Goal: Information Seeking & Learning: Learn about a topic

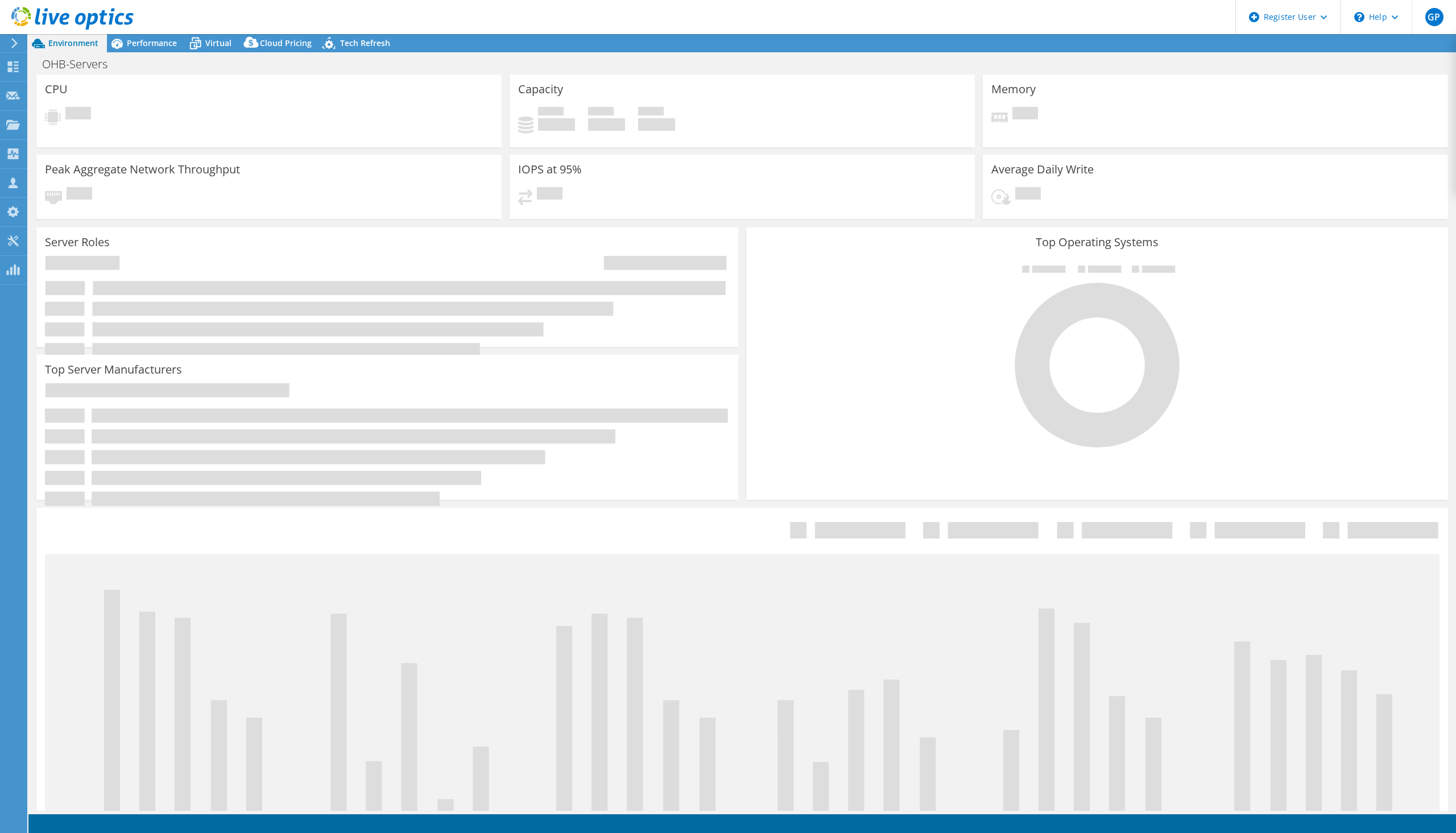
select select "USD"
select select "EUFrankfurt"
select select "SEK"
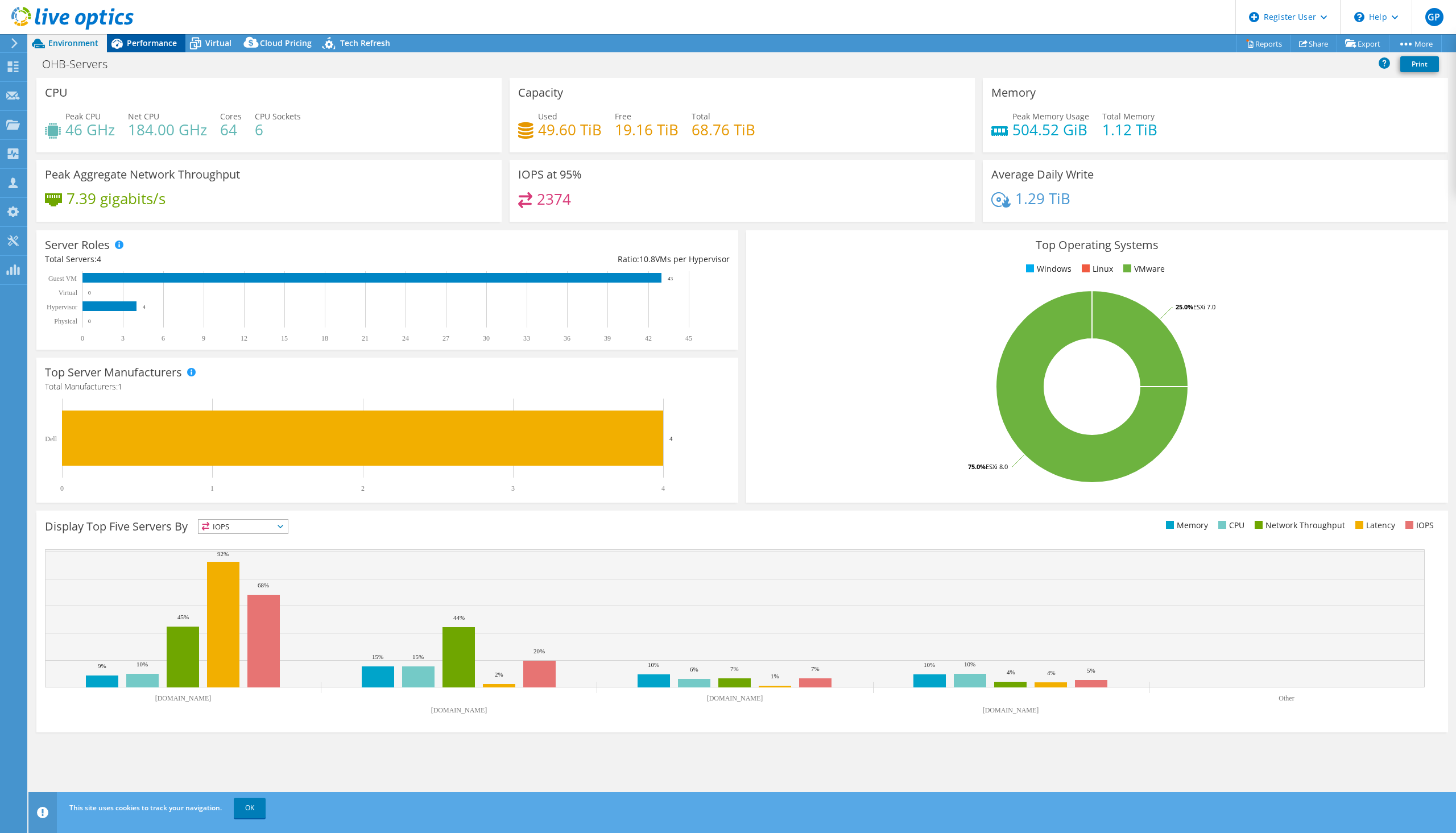
click at [140, 35] on div "Performance" at bounding box center [146, 43] width 78 height 19
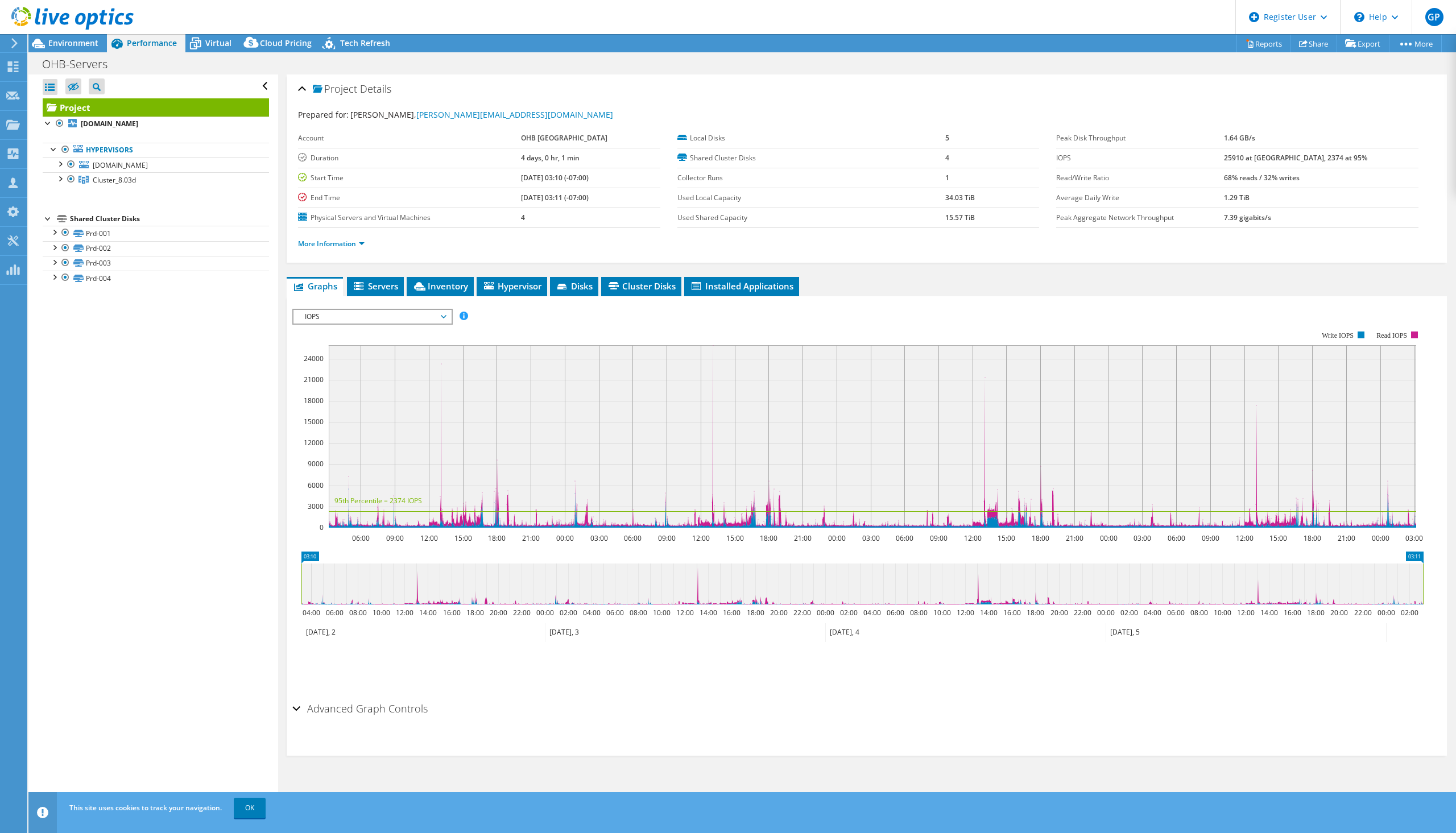
click at [140, 38] on span "Performance" at bounding box center [152, 43] width 50 height 11
drag, startPoint x: 531, startPoint y: 116, endPoint x: 411, endPoint y: 113, distance: 120.0
click at [411, 113] on div "Prepared for: Tomas Jonsson, tomas.jonsson@ohb-sweden.se" at bounding box center [867, 115] width 1138 height 13
copy link "[PERSON_NAME][EMAIL_ADDRESS][DOMAIN_NAME]"
click at [430, 109] on link "[PERSON_NAME][EMAIL_ADDRESS][DOMAIN_NAME]" at bounding box center [514, 115] width 197 height 11
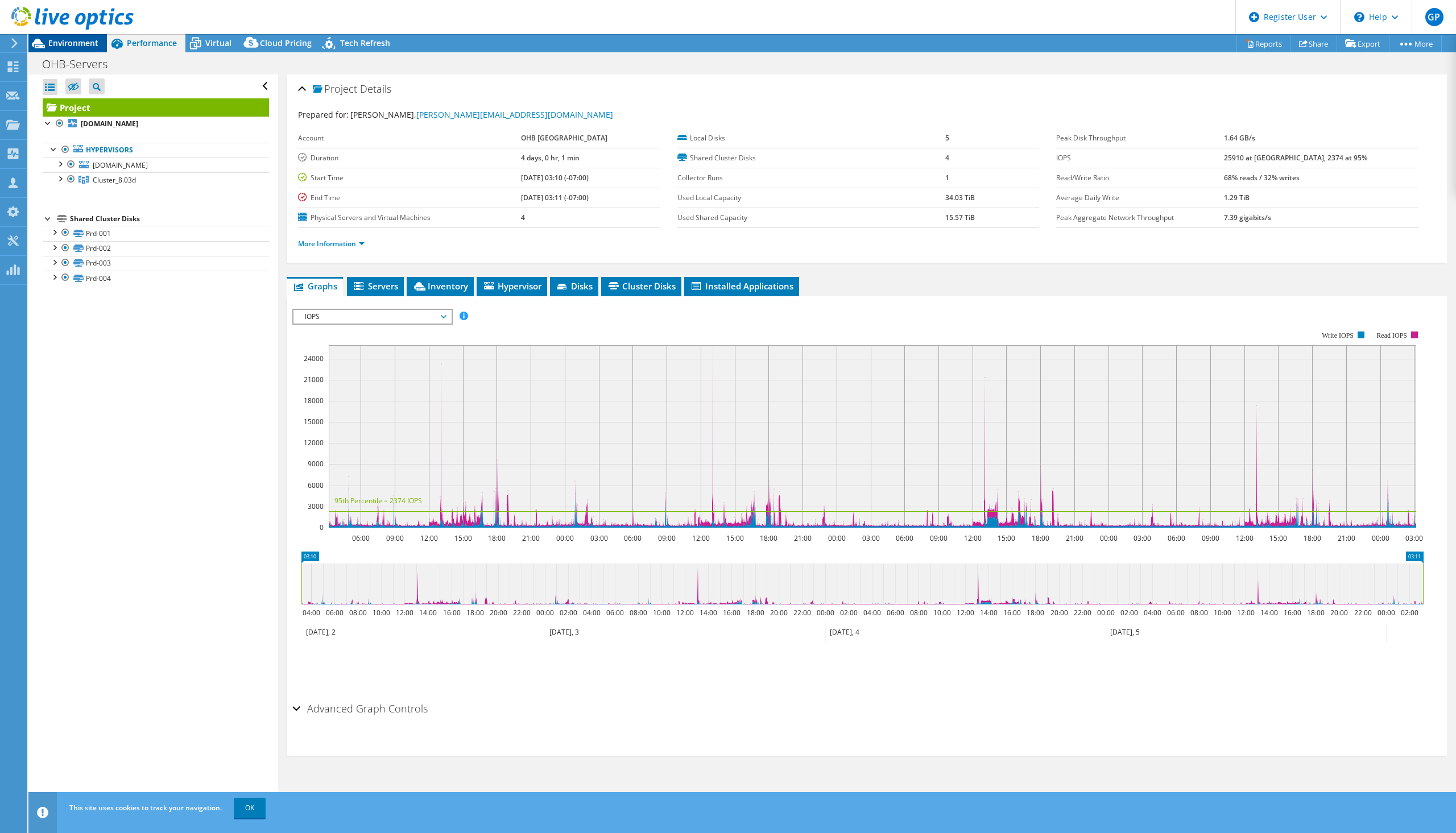
click at [82, 38] on span "Environment" at bounding box center [73, 43] width 50 height 11
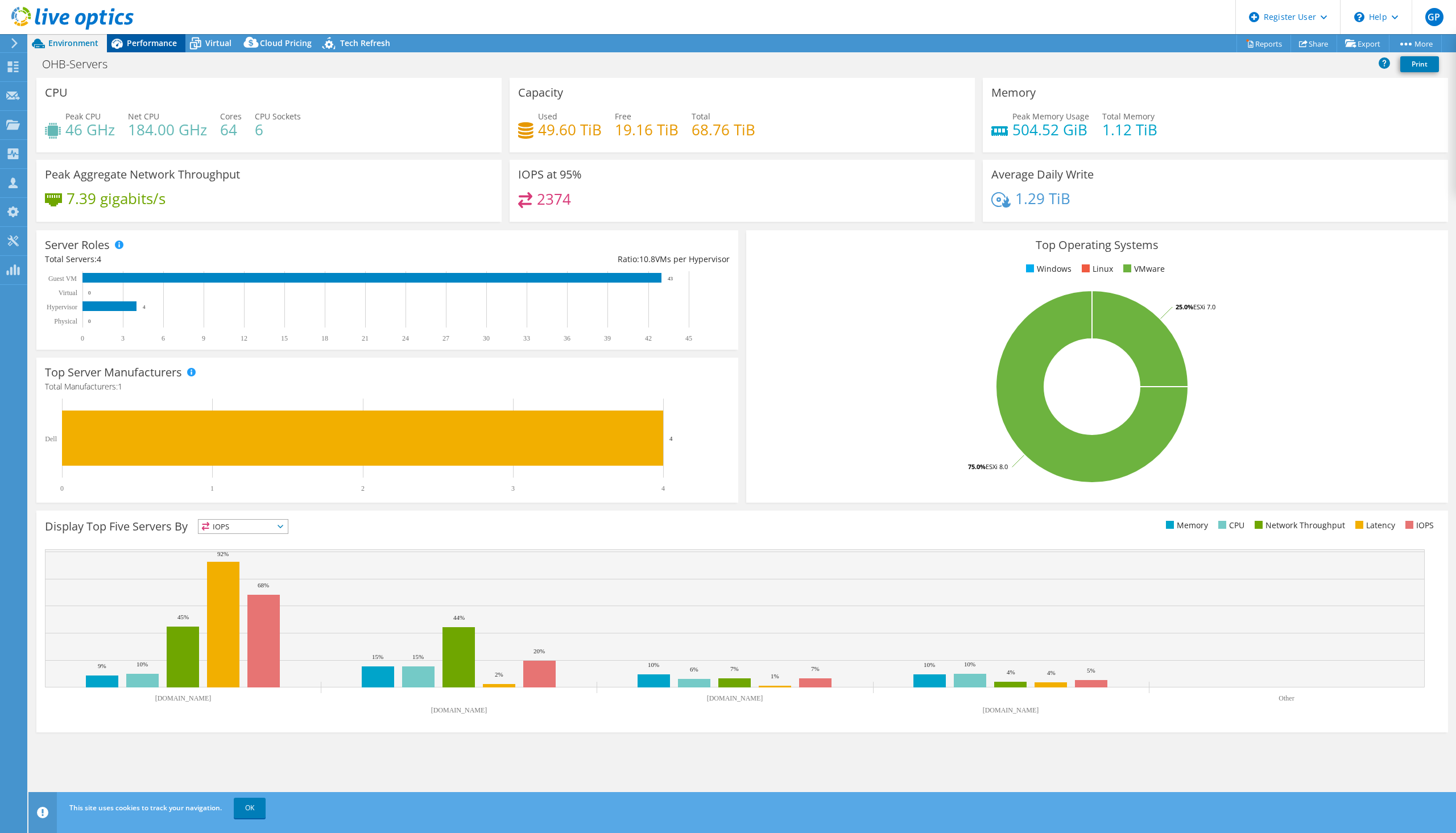
click at [149, 40] on span "Performance" at bounding box center [152, 43] width 50 height 11
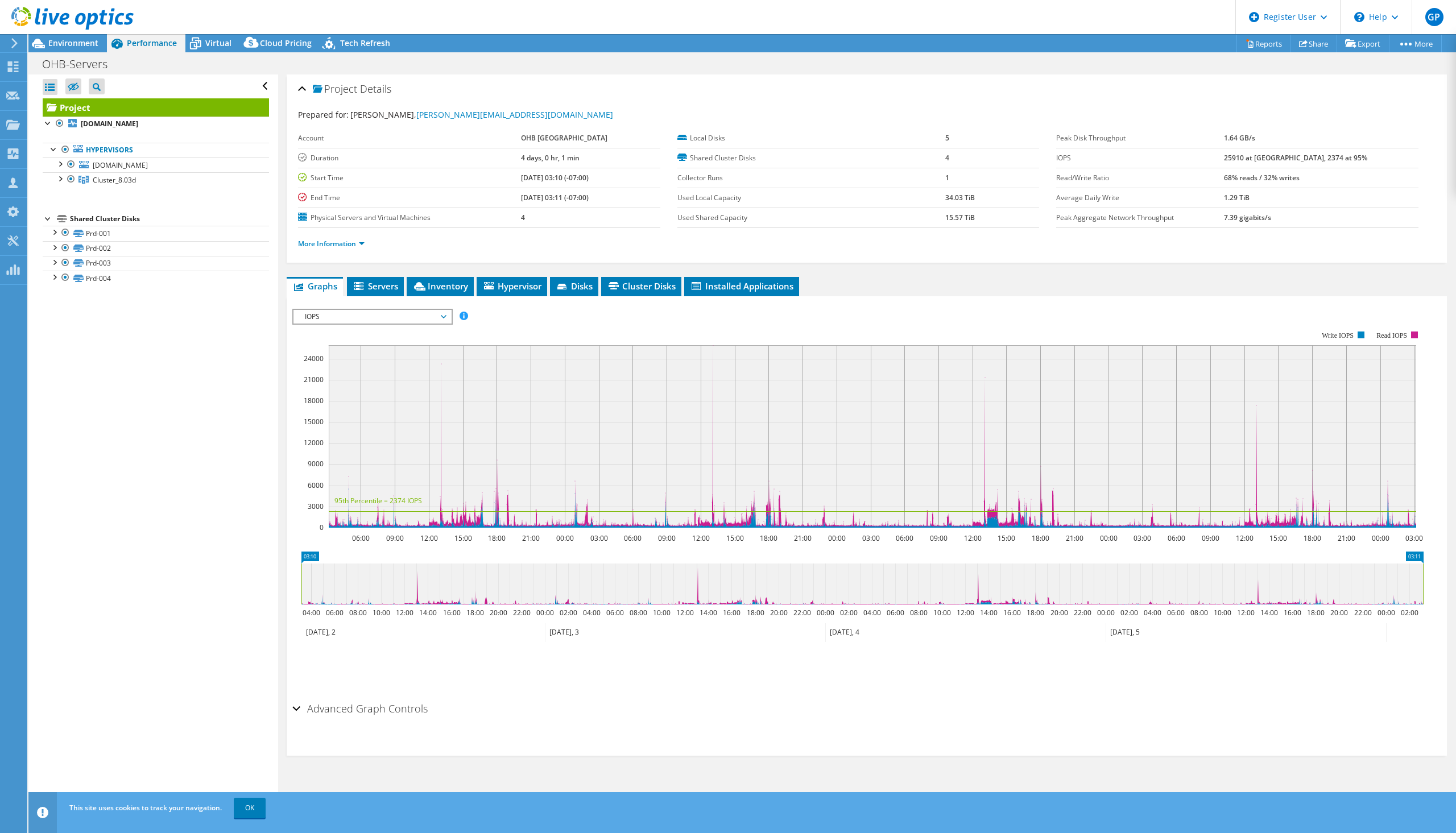
click at [415, 317] on span "IOPS" at bounding box center [372, 316] width 146 height 13
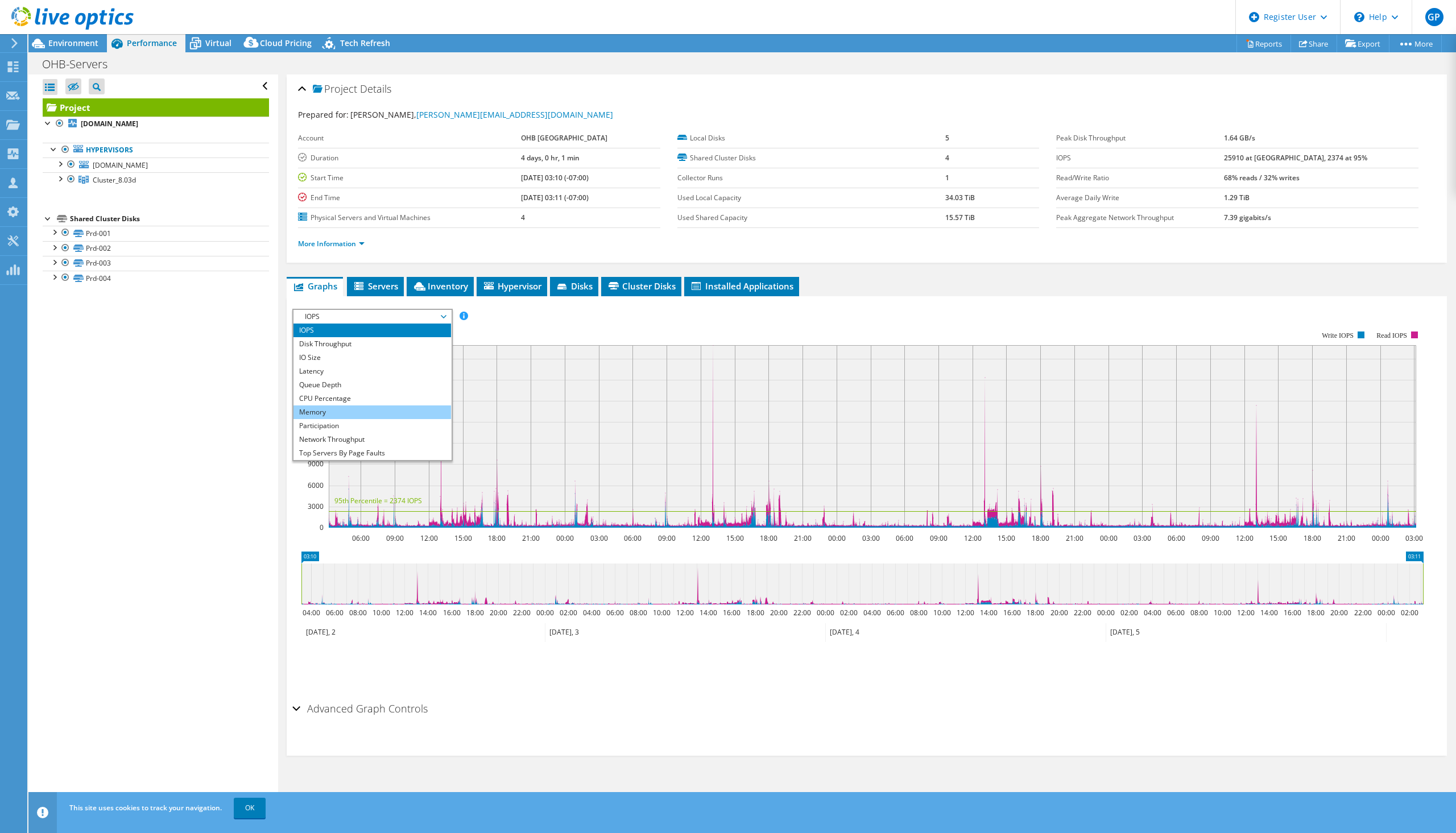
scroll to position [41, 0]
click at [376, 429] on li "Workload Concentration Line" at bounding box center [372, 425] width 158 height 13
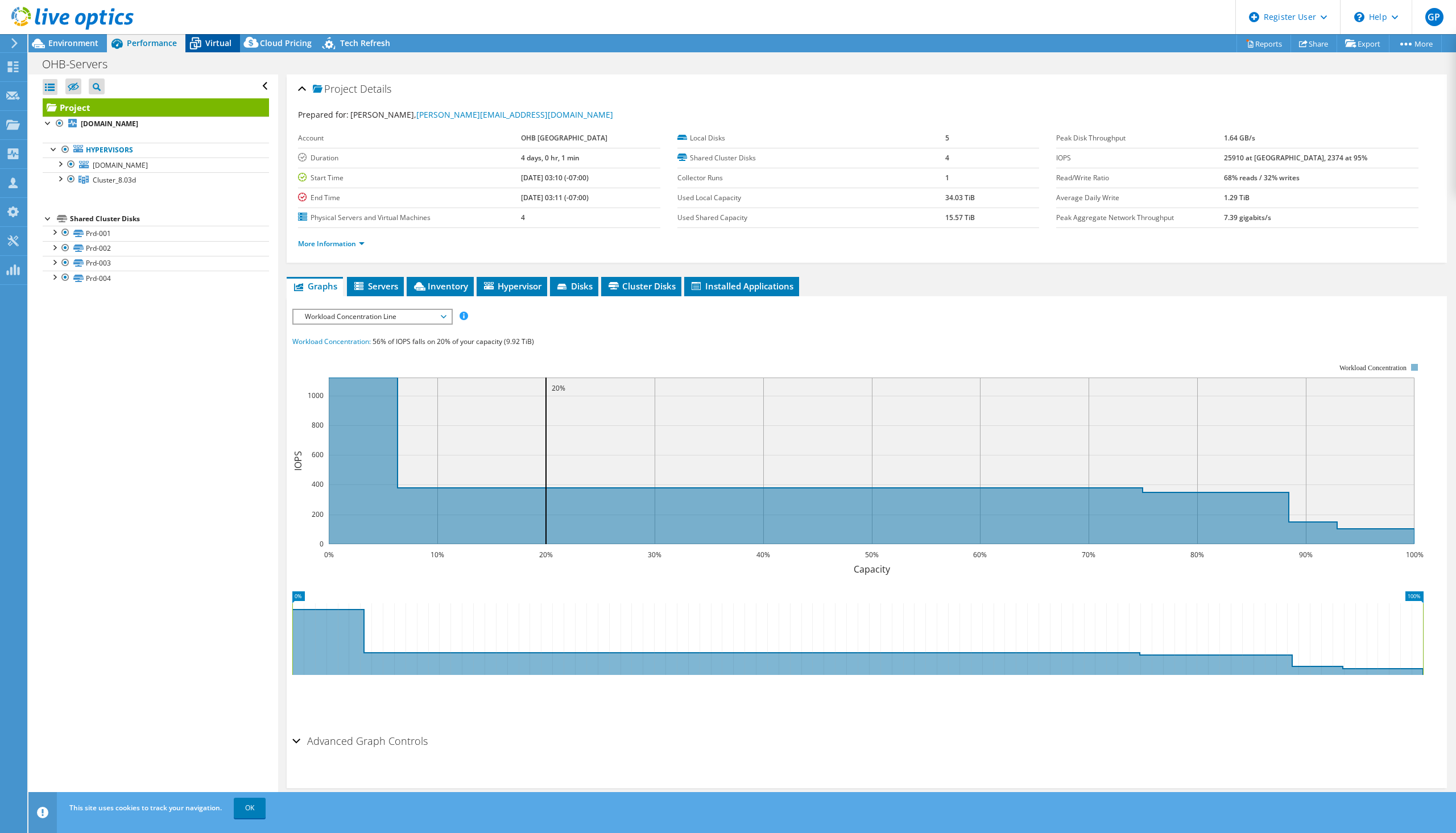
click at [207, 48] on div "Virtual" at bounding box center [213, 43] width 55 height 19
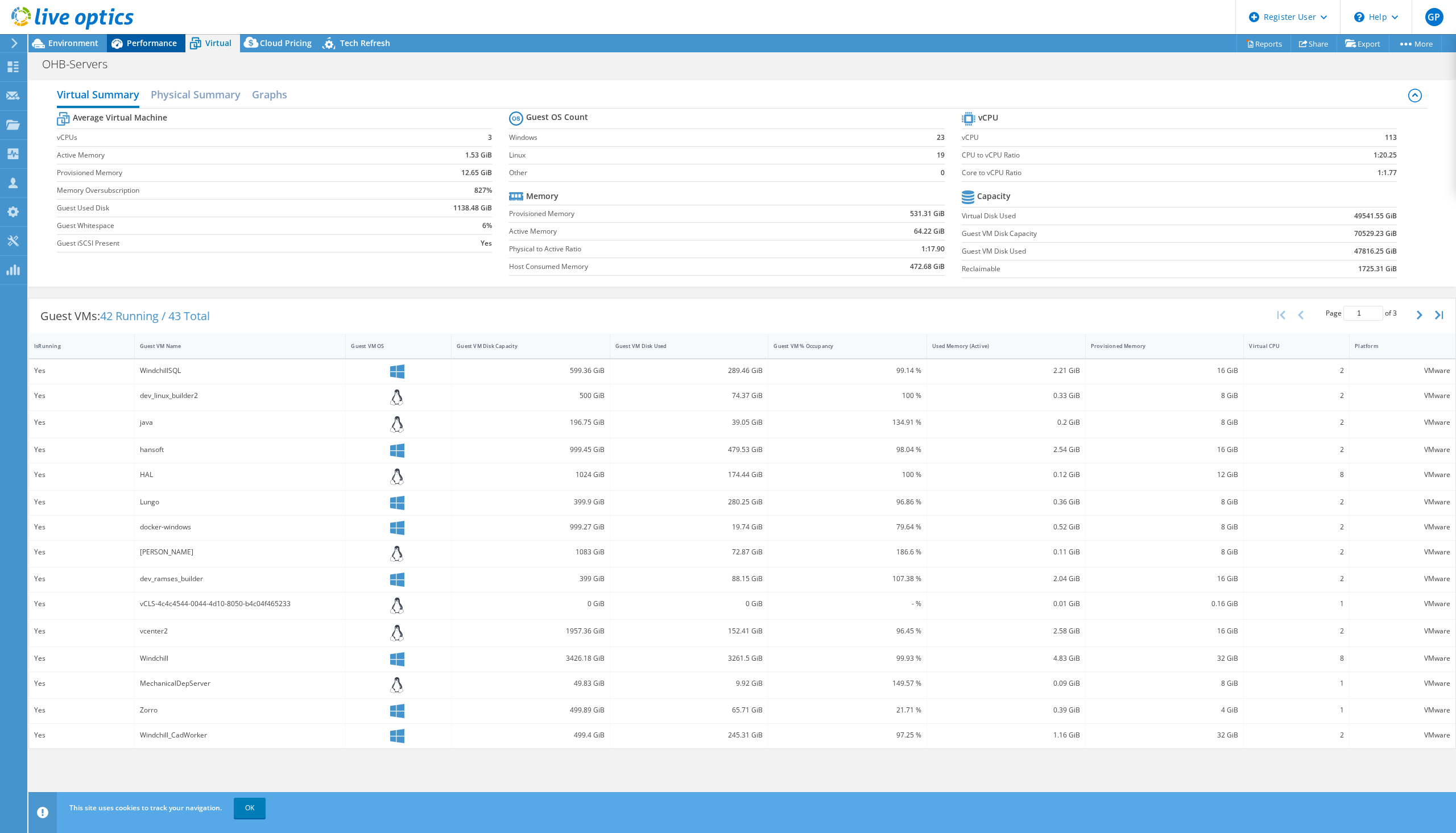
click at [153, 39] on span "Performance" at bounding box center [152, 43] width 50 height 11
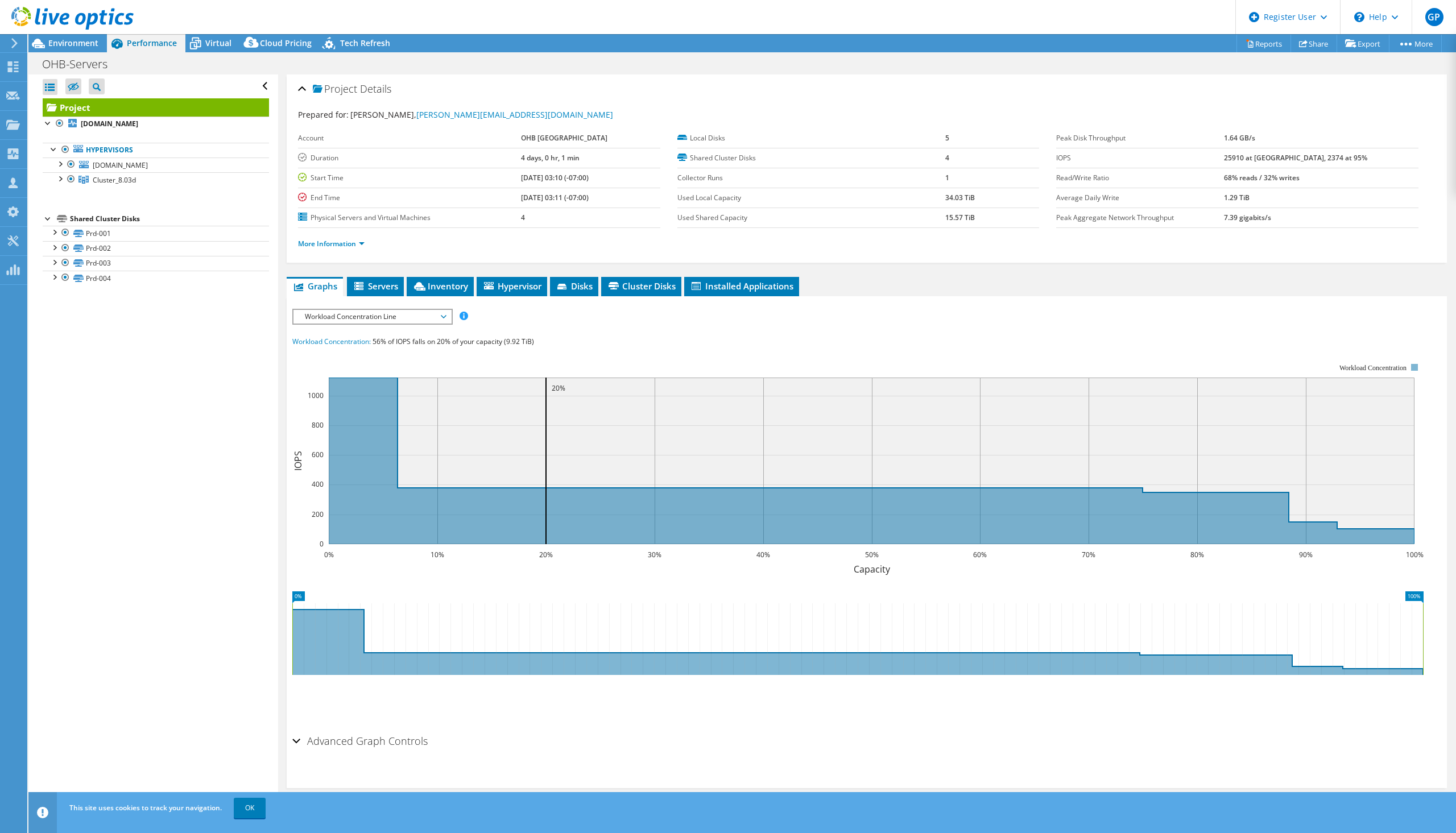
click at [394, 265] on div "Project Details Prepared for: Tomas Jonsson, tomas.jonsson@ohb-sweden.se Accoun…" at bounding box center [866, 443] width 1177 height 736
click at [424, 283] on icon at bounding box center [420, 286] width 11 height 9
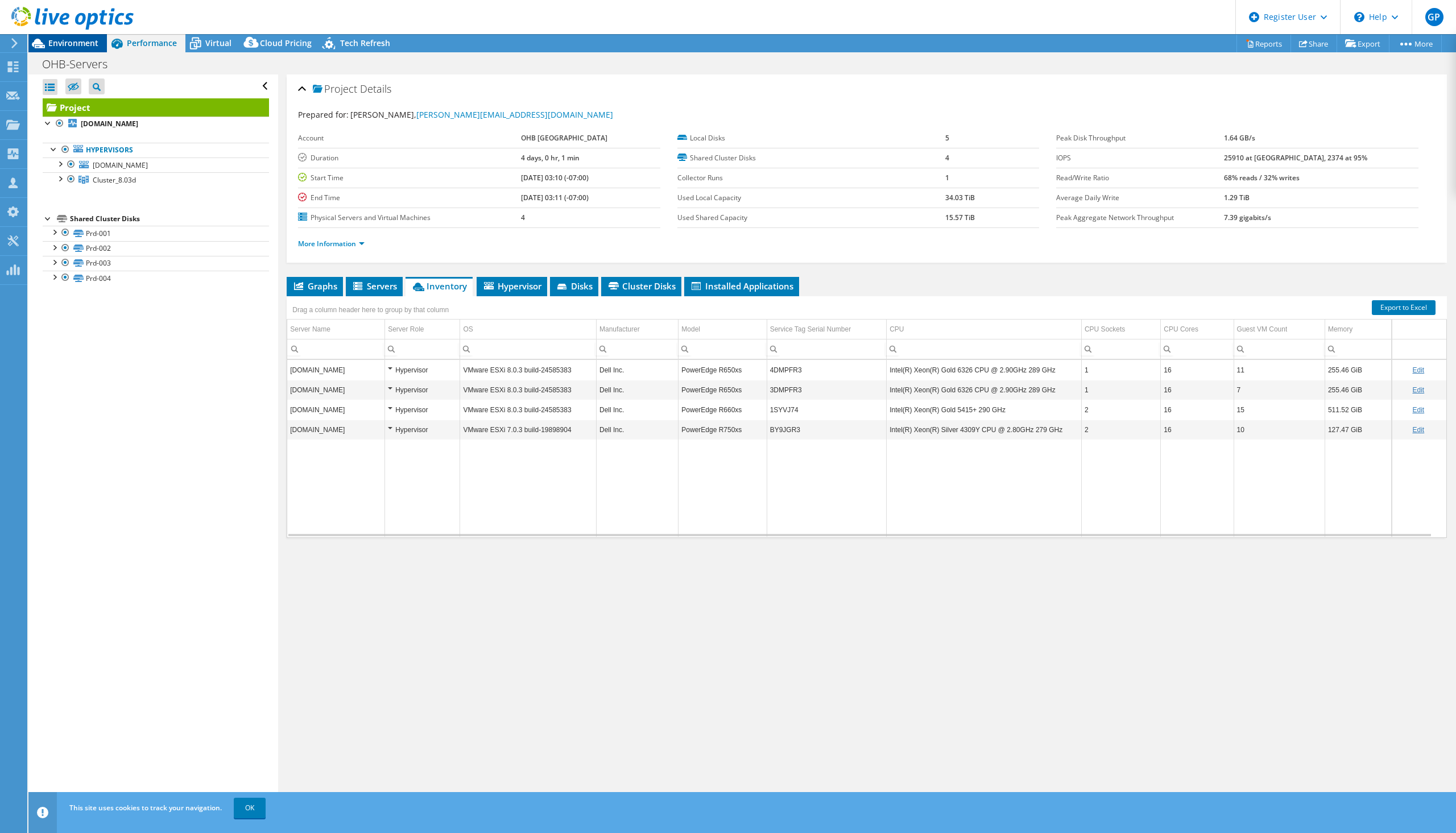
click at [54, 42] on span "Environment" at bounding box center [73, 43] width 50 height 11
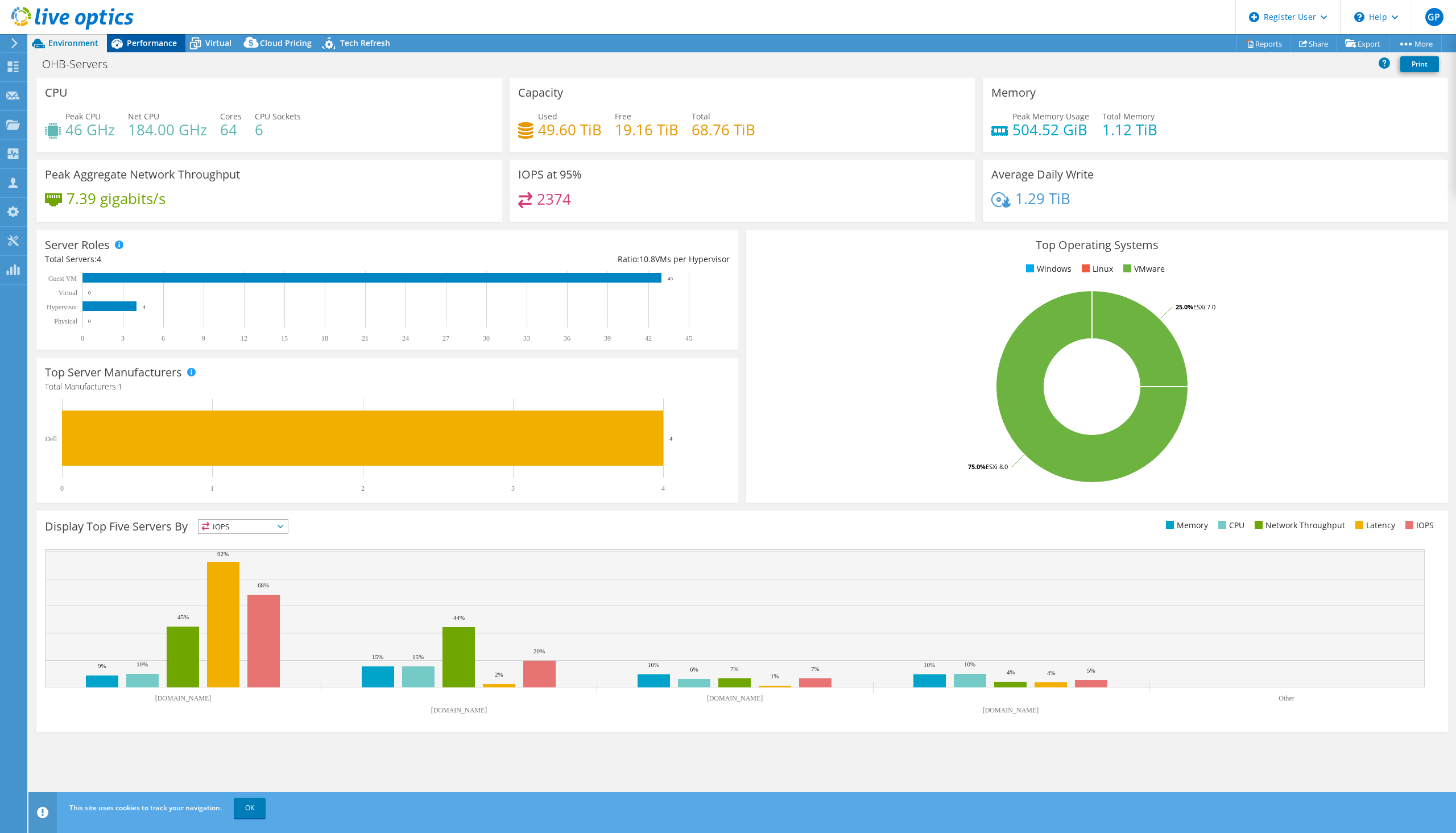
click at [146, 45] on span "Performance" at bounding box center [152, 43] width 50 height 11
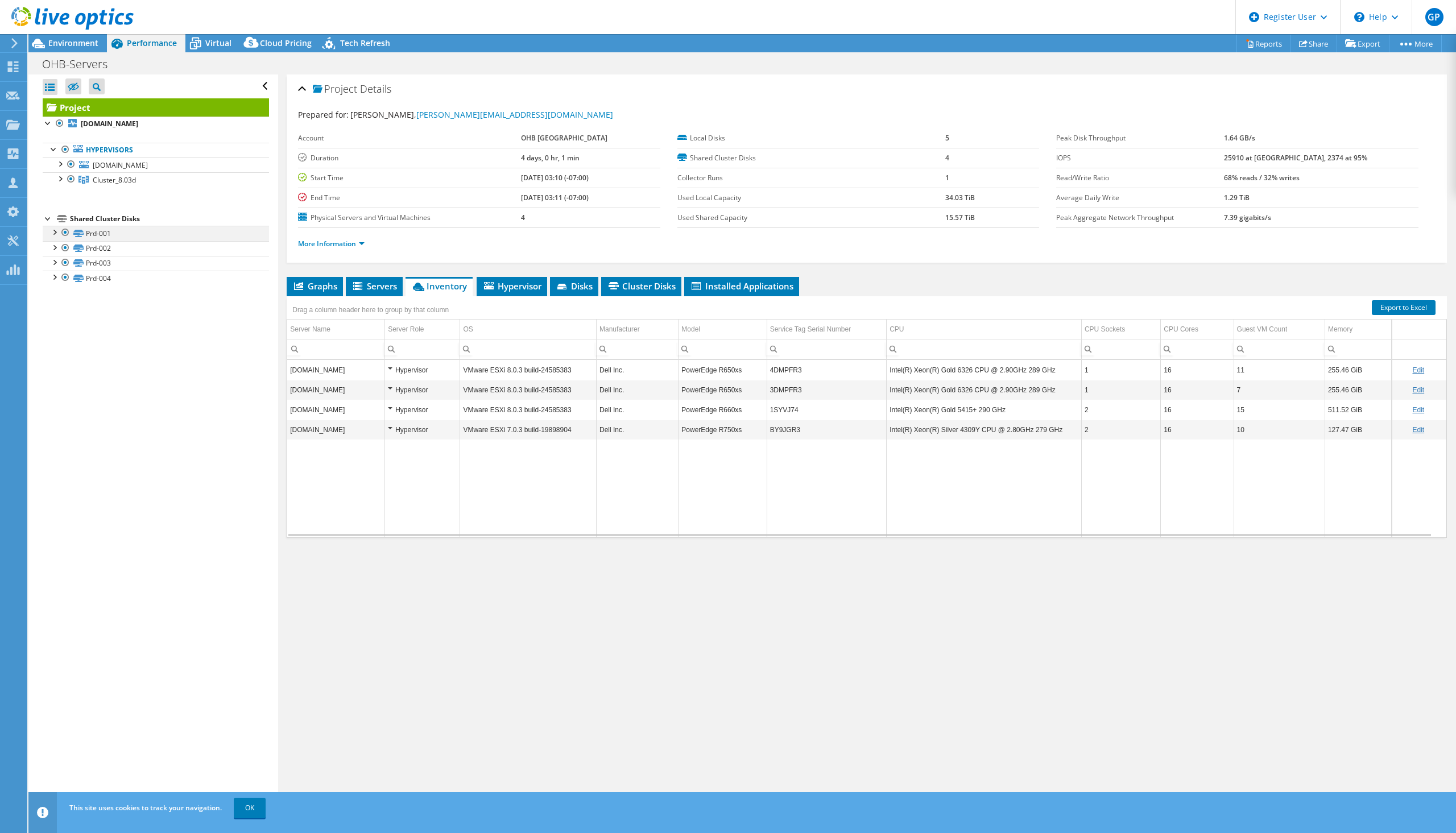
click at [56, 232] on div at bounding box center [54, 231] width 11 height 11
click at [50, 309] on div at bounding box center [54, 306] width 11 height 11
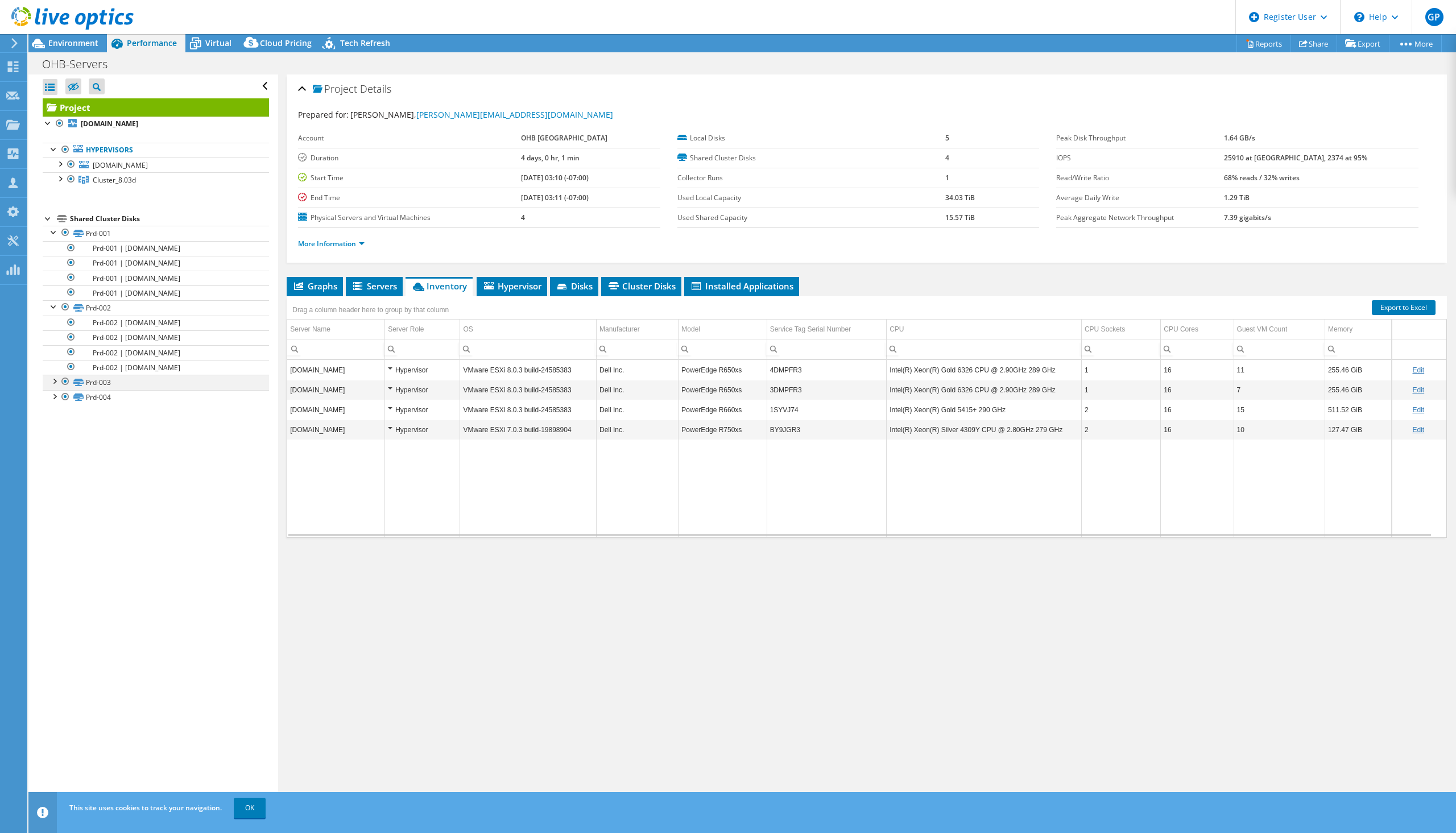
click at [56, 383] on div at bounding box center [54, 380] width 11 height 11
click at [55, 454] on div at bounding box center [54, 455] width 11 height 11
click at [60, 181] on div at bounding box center [59, 177] width 11 height 11
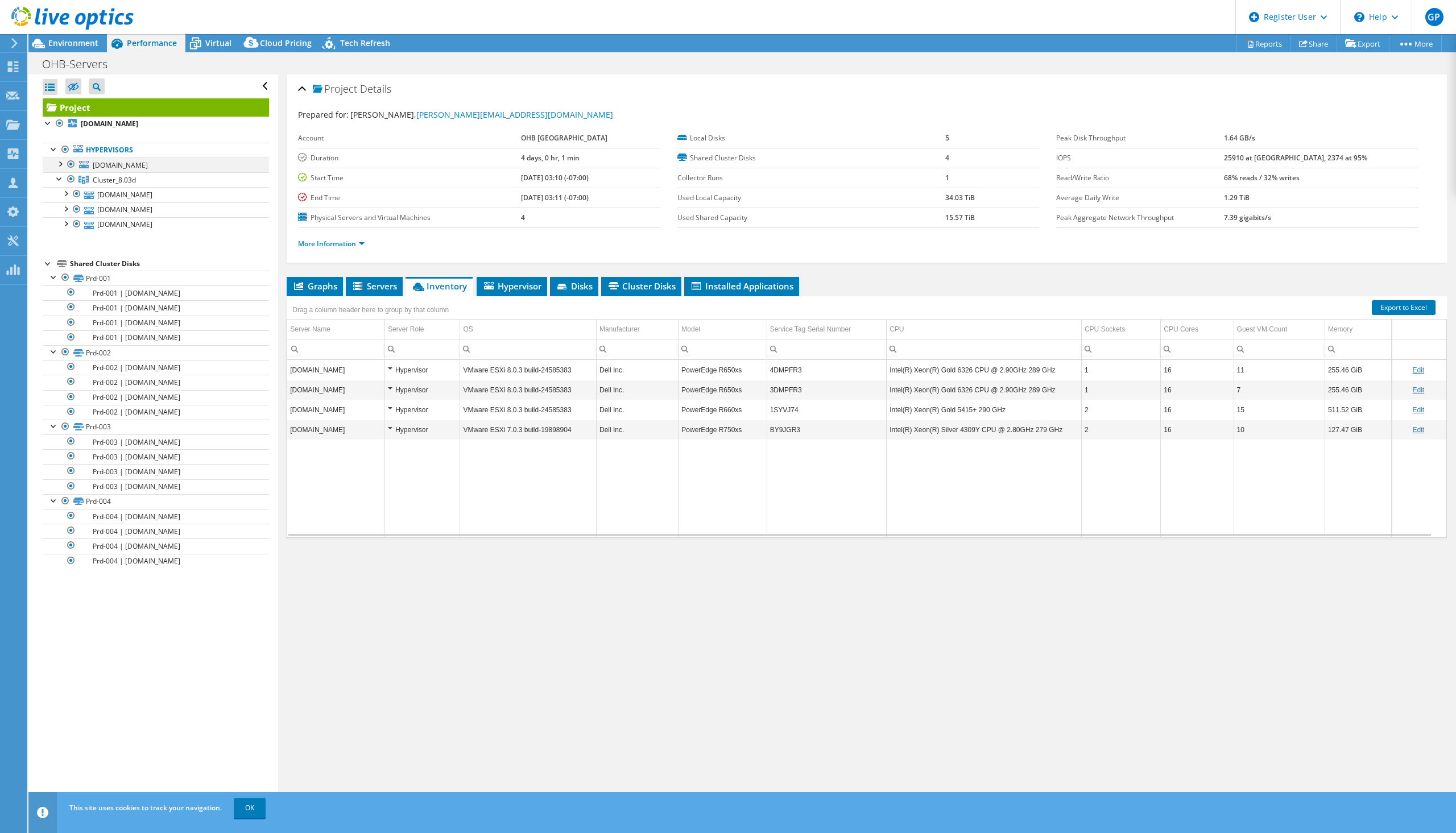
click at [60, 163] on div at bounding box center [59, 163] width 11 height 11
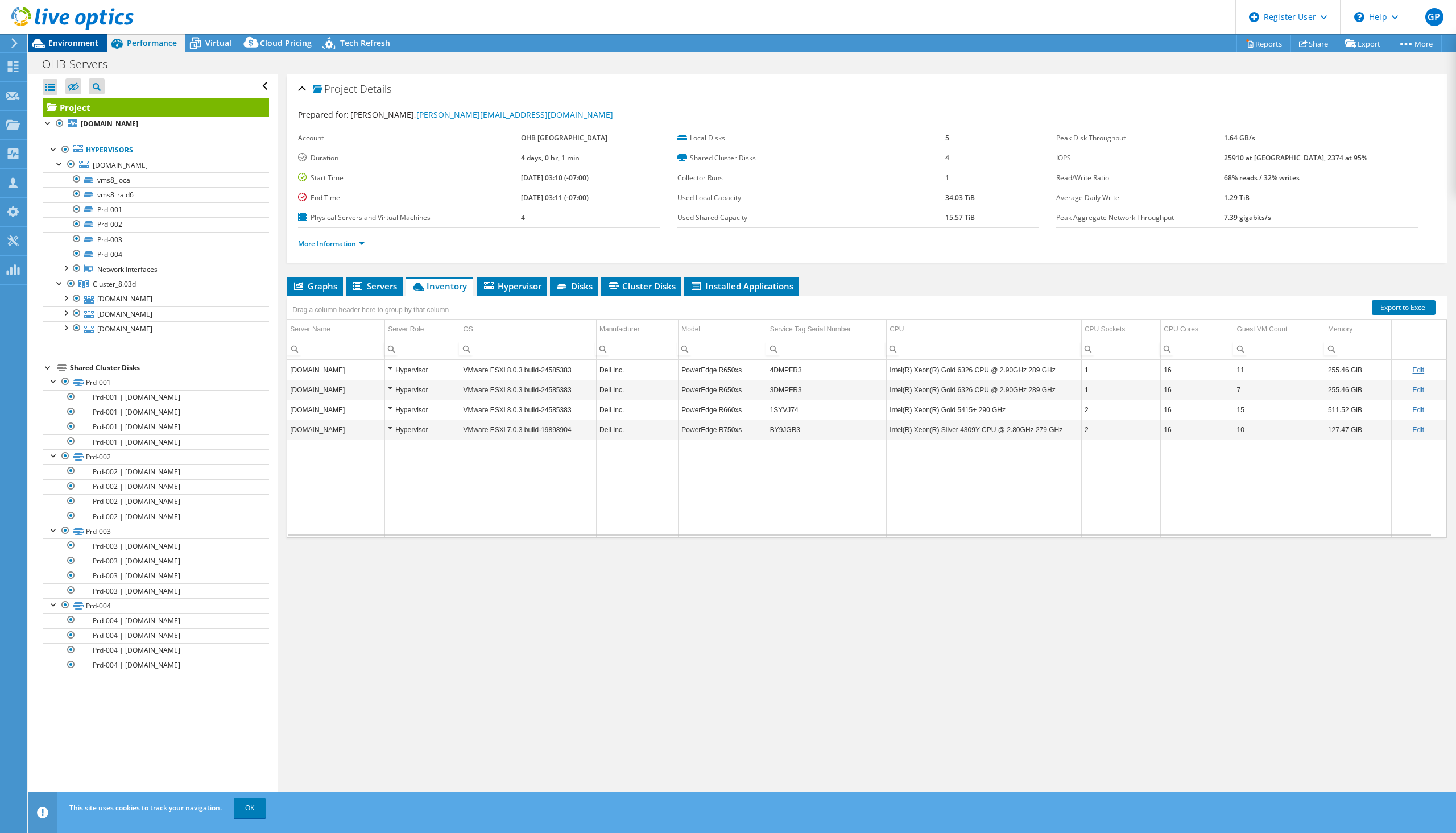
click at [68, 38] on span "Environment" at bounding box center [73, 43] width 50 height 11
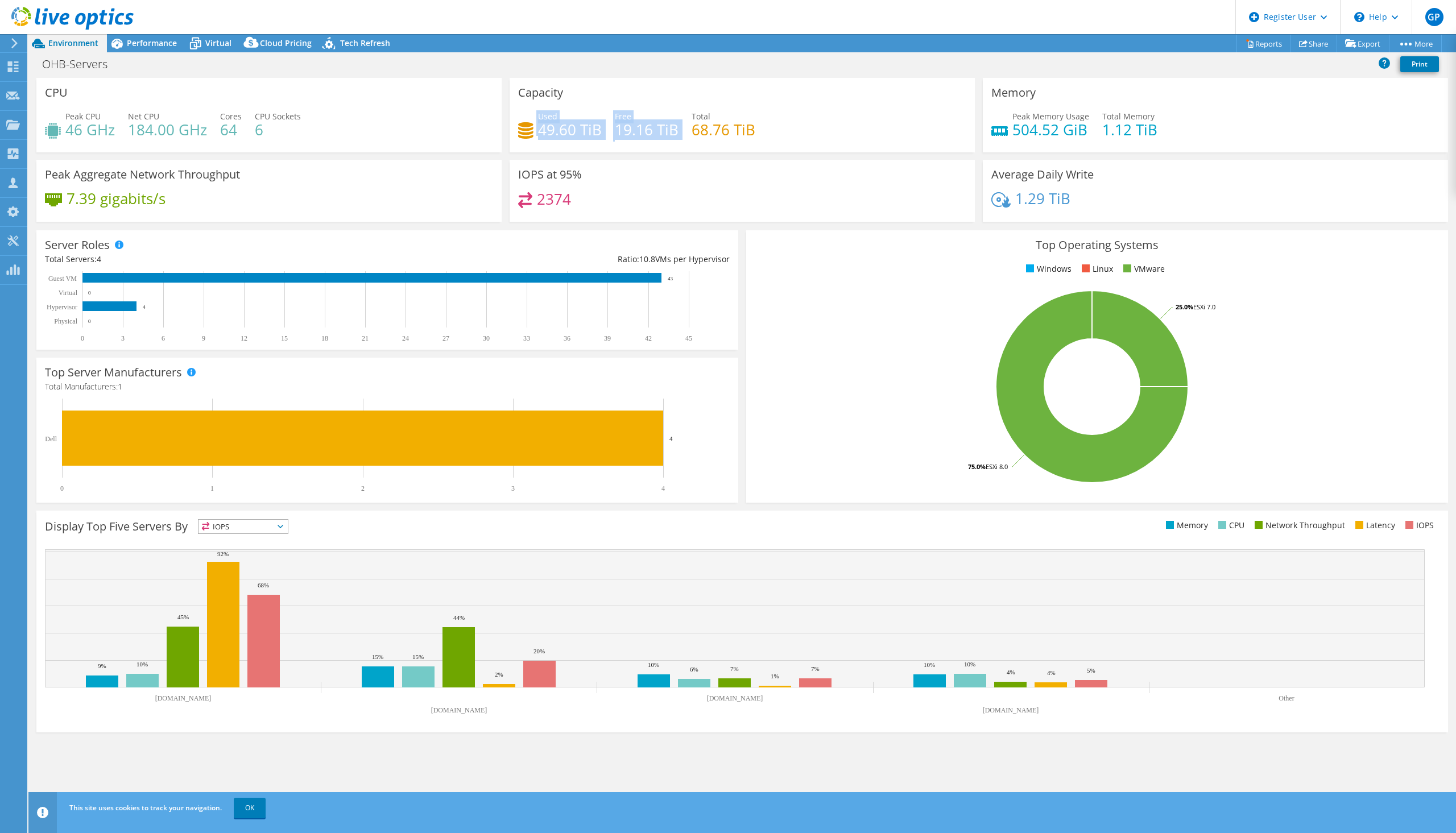
drag, startPoint x: 537, startPoint y: 130, endPoint x: 660, endPoint y: 140, distance: 123.4
click at [660, 140] on div "Used 49.60 TiB Free 19.16 TiB Total 68.76 TiB" at bounding box center [743, 129] width 448 height 37
click at [781, 127] on div "Used 49.60 TiB Free 19.16 TiB Total 68.76 TiB" at bounding box center [743, 129] width 448 height 37
drag, startPoint x: 765, startPoint y: 126, endPoint x: 504, endPoint y: 129, distance: 261.0
click at [504, 129] on div "CPU Peak CPU 46 GHz Net CPU 184.00 GHz Cores 64 CPU Sockets 6 Capacity Used 49.…" at bounding box center [743, 153] width 1420 height 152
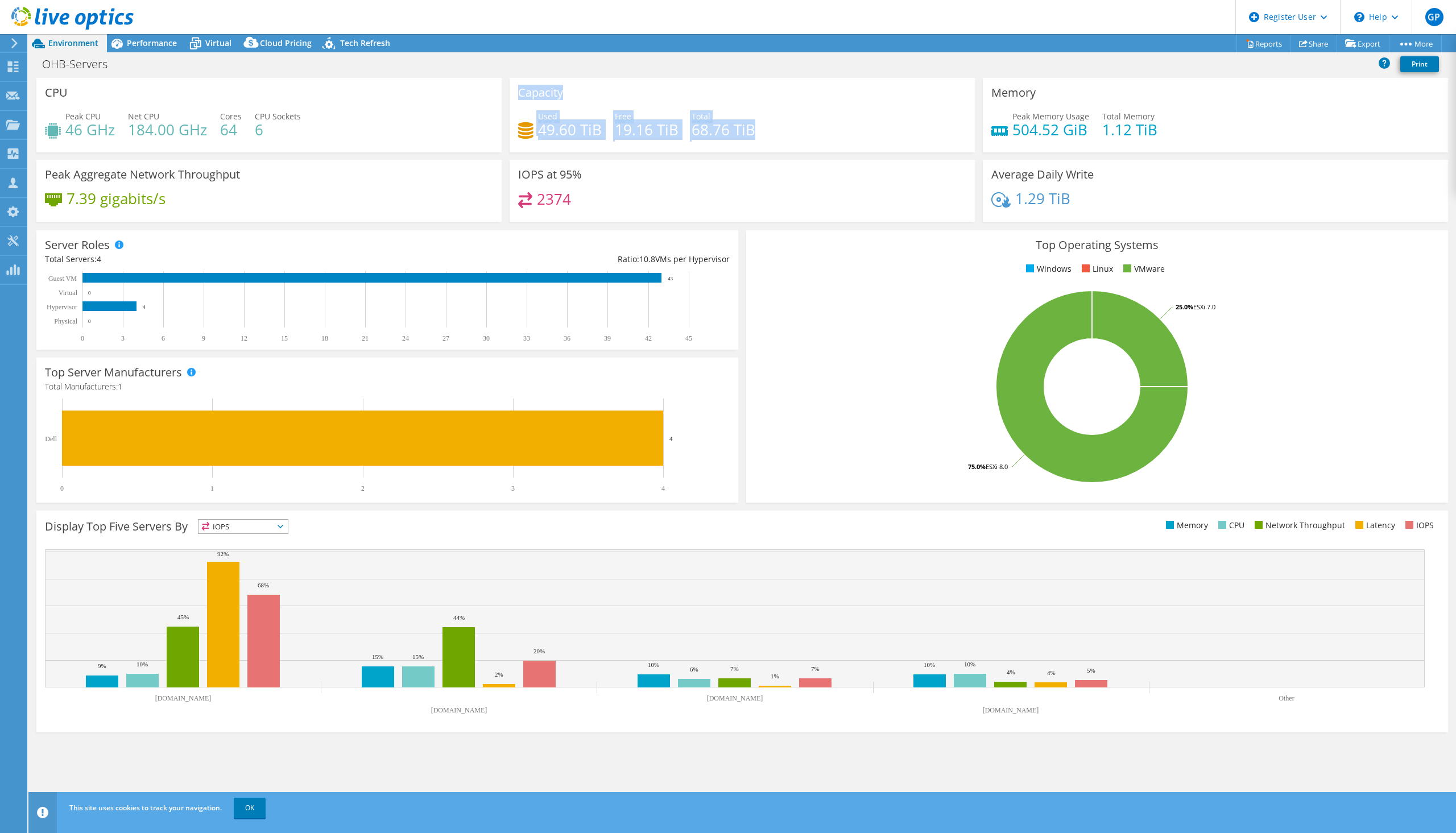
click at [676, 91] on div "Capacity Used 49.60 TiB Free 19.16 TiB Total 68.76 TiB" at bounding box center [743, 115] width 466 height 75
click at [137, 46] on span "Performance" at bounding box center [152, 43] width 50 height 11
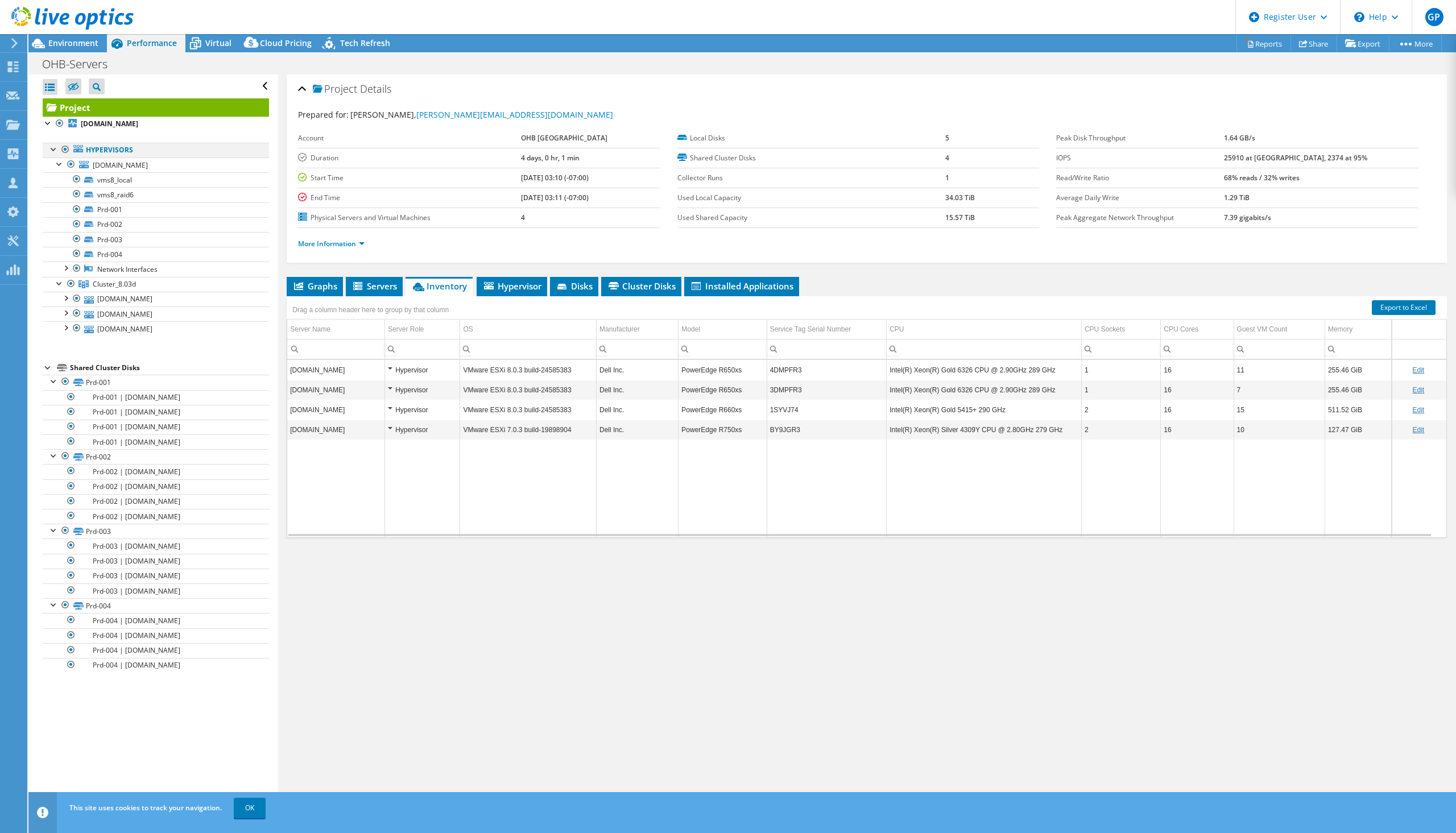
click at [50, 147] on div at bounding box center [54, 148] width 11 height 11
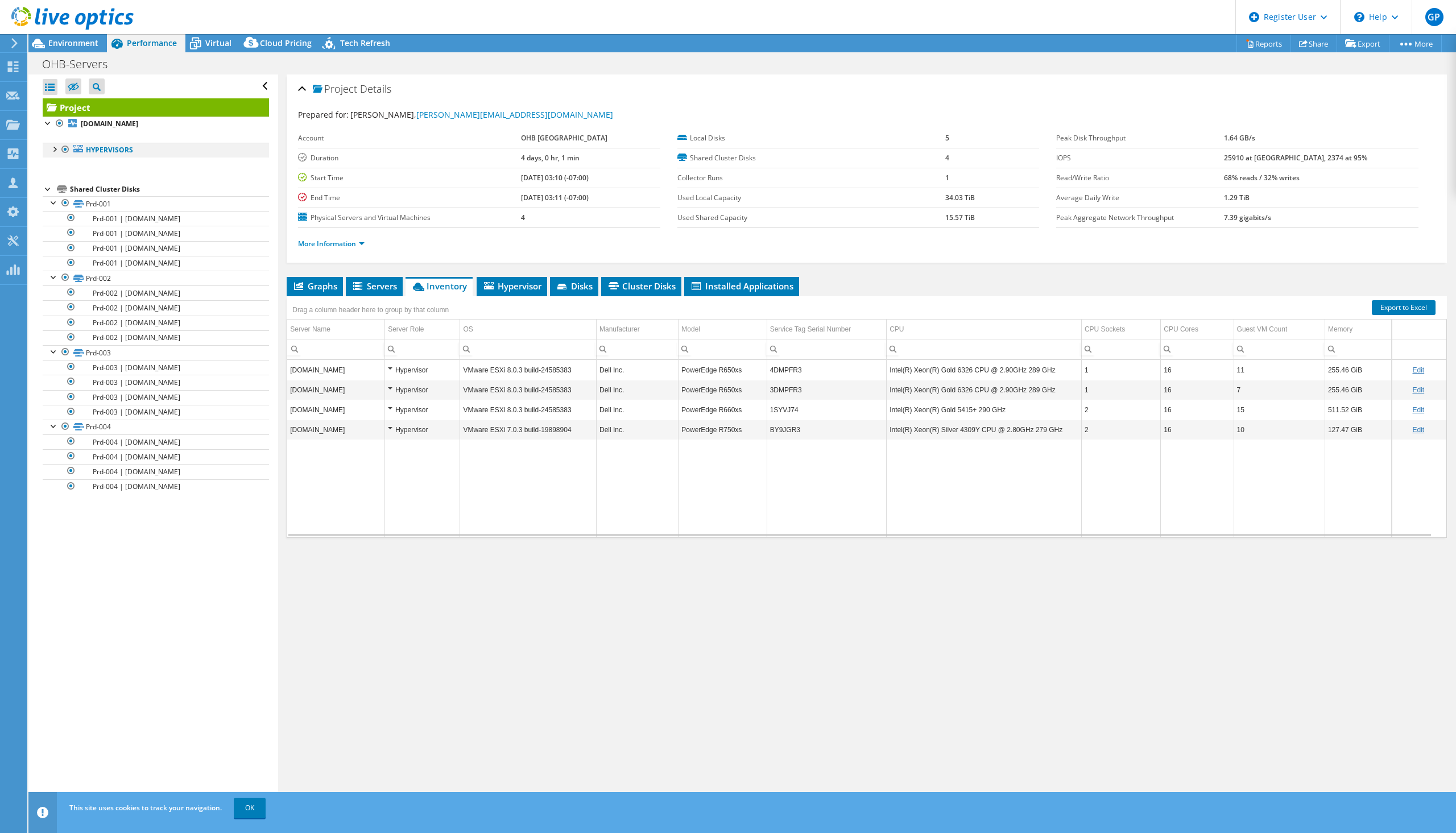
click at [50, 147] on div at bounding box center [54, 148] width 11 height 11
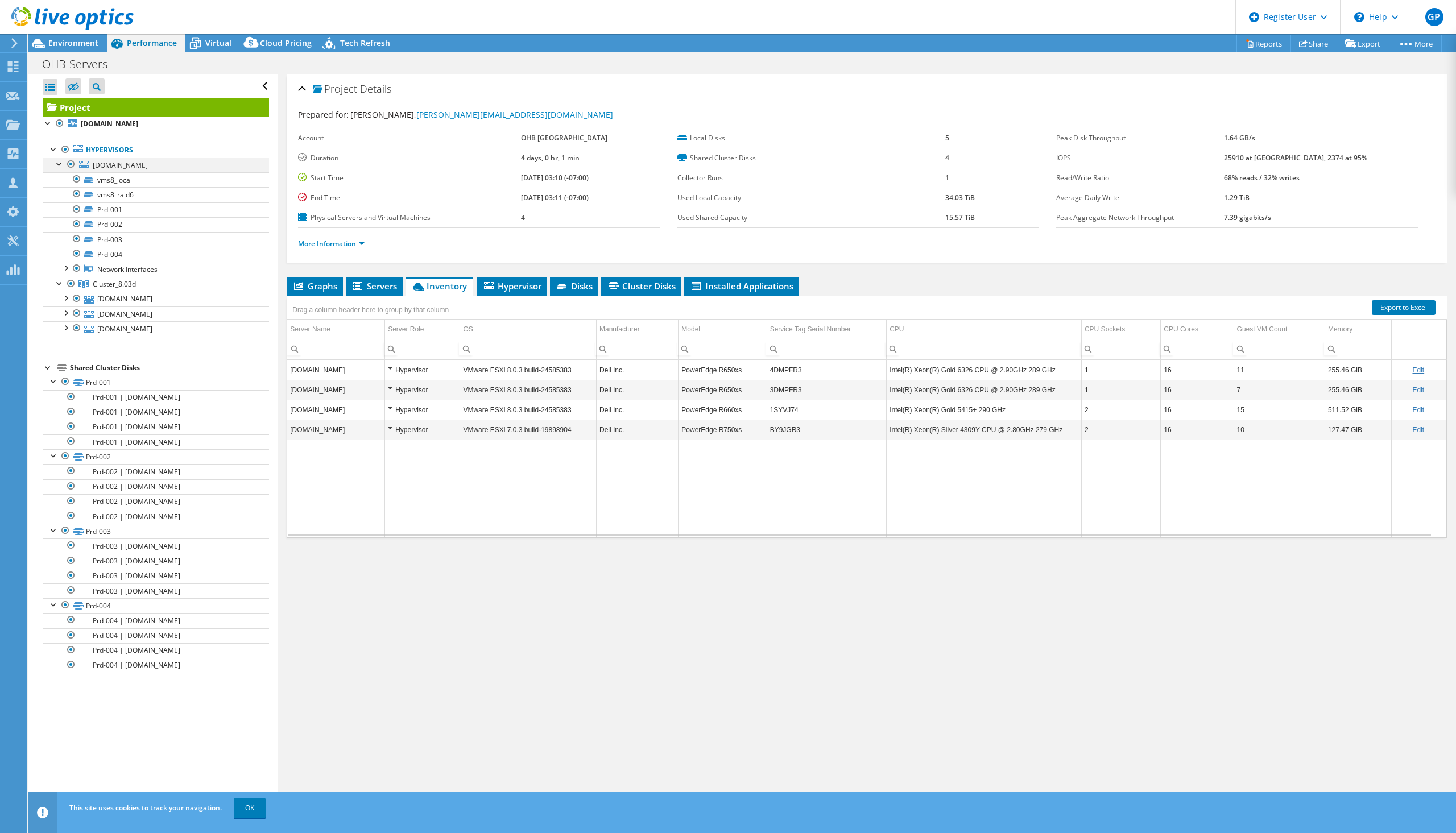
click at [58, 161] on div at bounding box center [59, 163] width 11 height 11
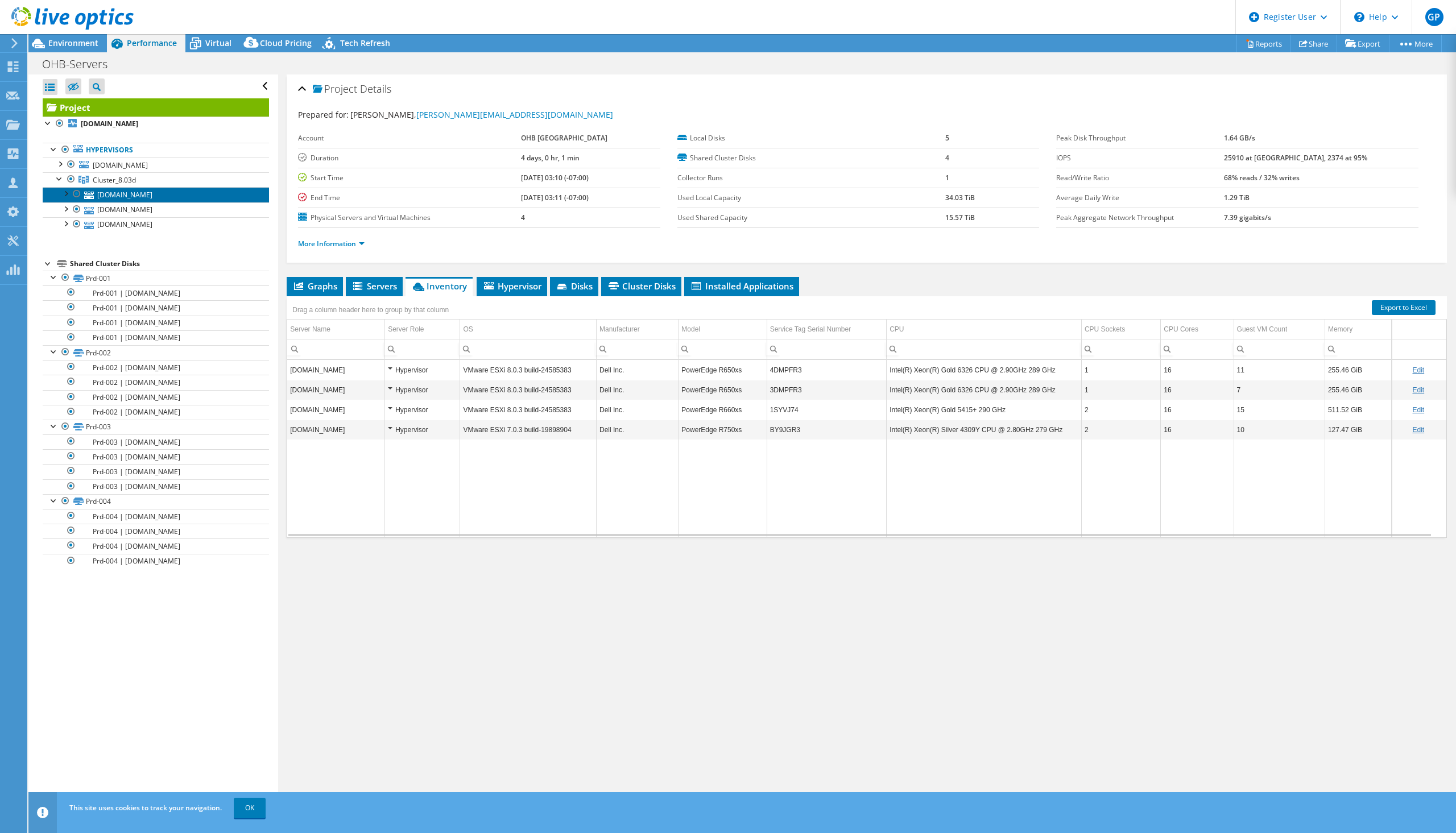
click at [50, 191] on link "vms7.l.ohb-sweden.se" at bounding box center [155, 194] width 227 height 15
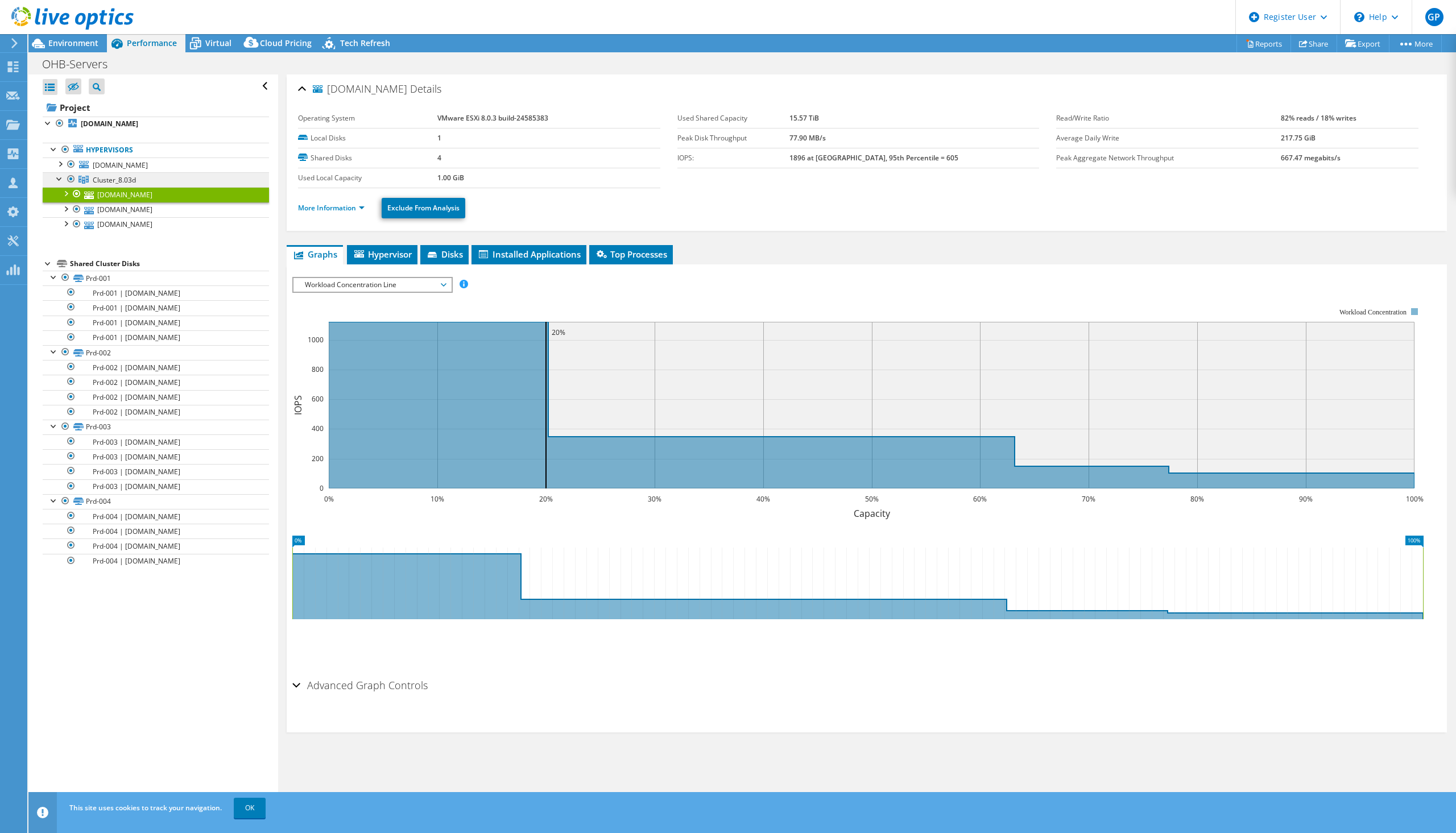
click at [95, 182] on span "Cluster_8.03d" at bounding box center [114, 180] width 43 height 10
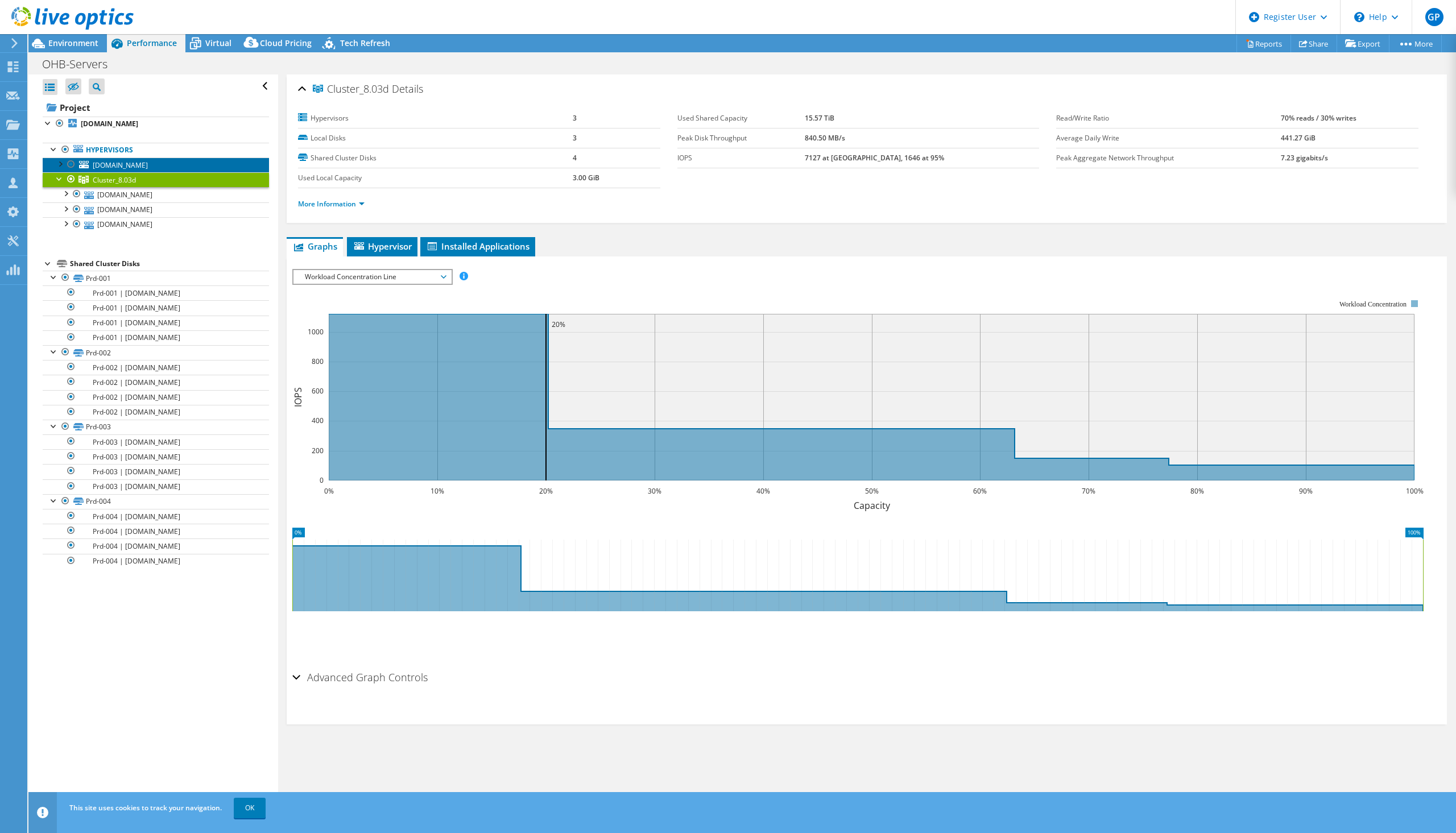
click at [111, 162] on span "vms8.l.ohb-sweden.se" at bounding box center [120, 165] width 56 height 10
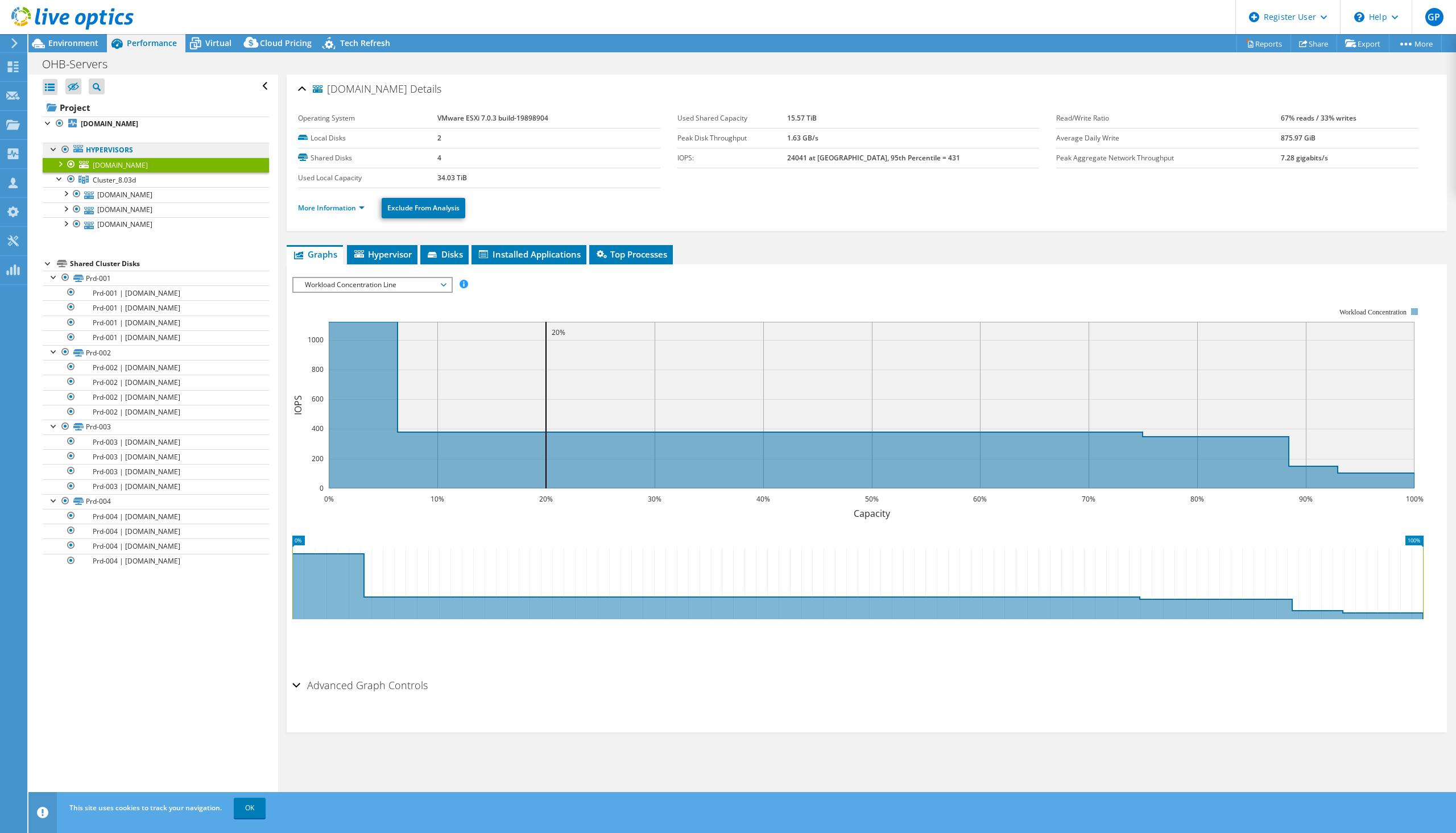
click at [92, 151] on link "Hypervisors" at bounding box center [155, 150] width 227 height 15
click at [114, 126] on b "vms7.l.ohb-sweden.se" at bounding box center [109, 123] width 57 height 10
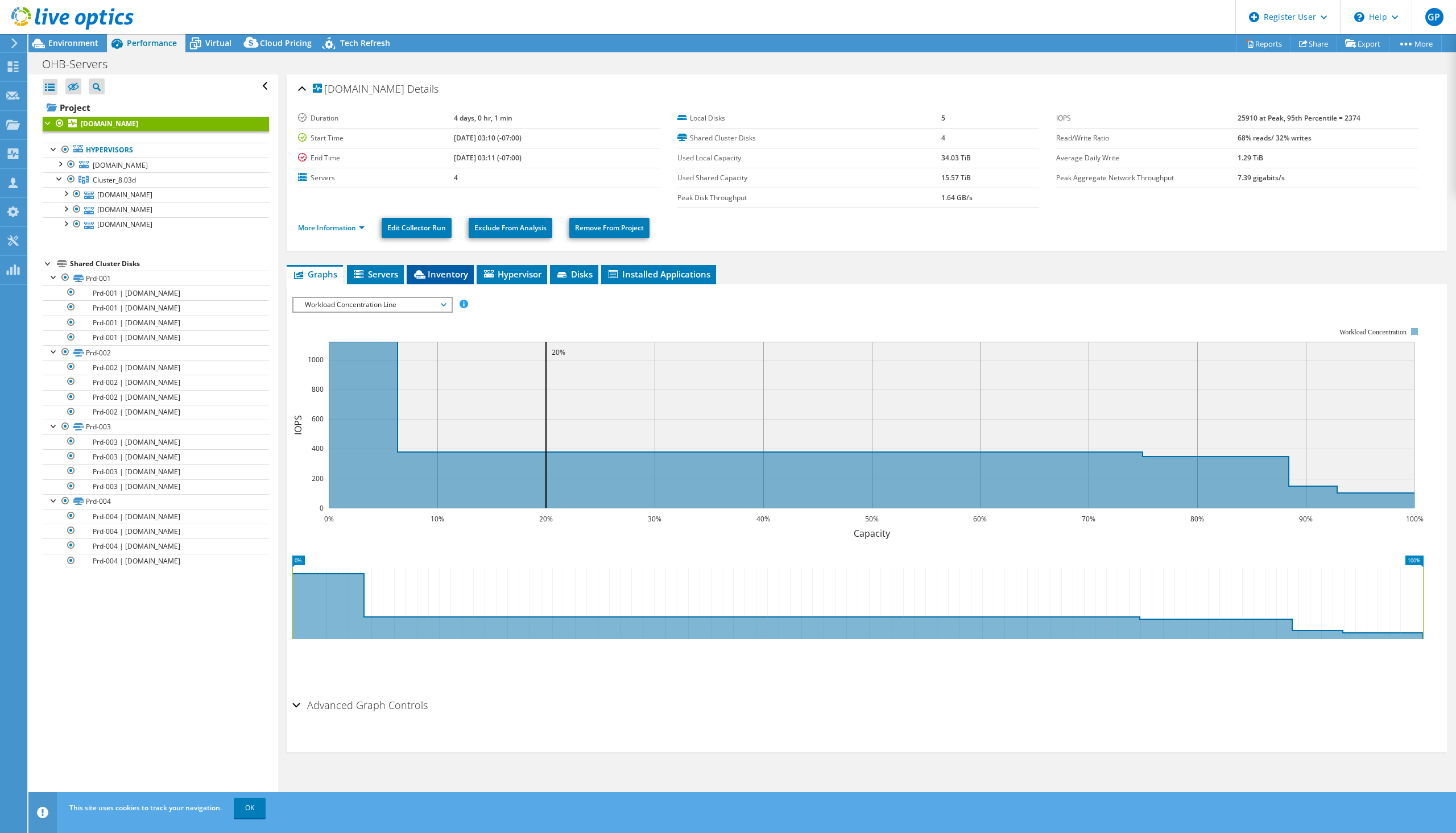
click at [450, 278] on span "Inventory" at bounding box center [440, 273] width 56 height 11
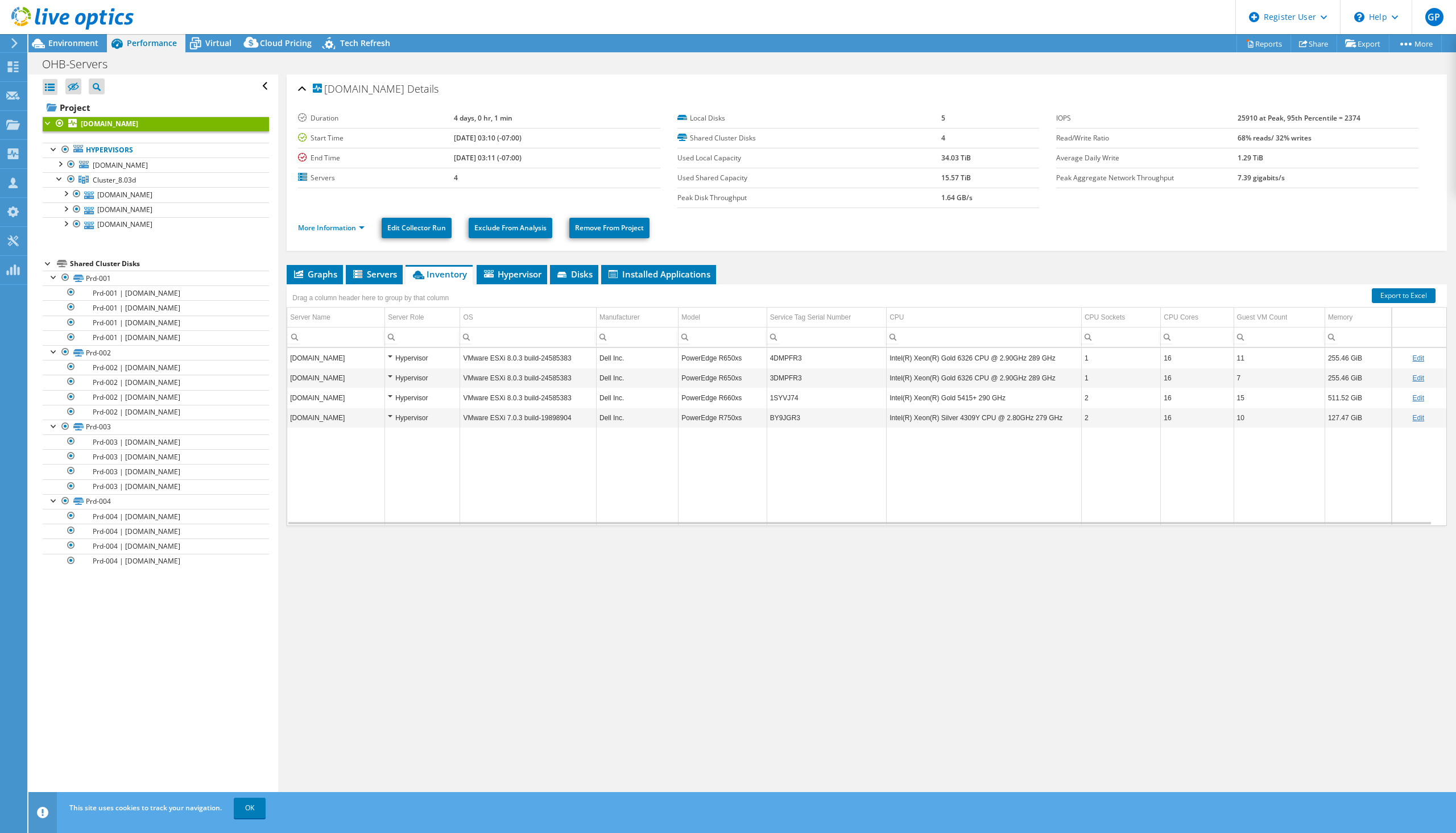
click at [450, 278] on span "Inventory" at bounding box center [438, 273] width 56 height 11
drag, startPoint x: 796, startPoint y: 418, endPoint x: 761, endPoint y: 421, distance: 35.1
click at [761, 421] on tr "vms8.l.ohb-sweden.se Hypervisor VMware ESXi 7.0.3 build-19898904 Dell Inc. Powe…" at bounding box center [867, 418] width 1160 height 20
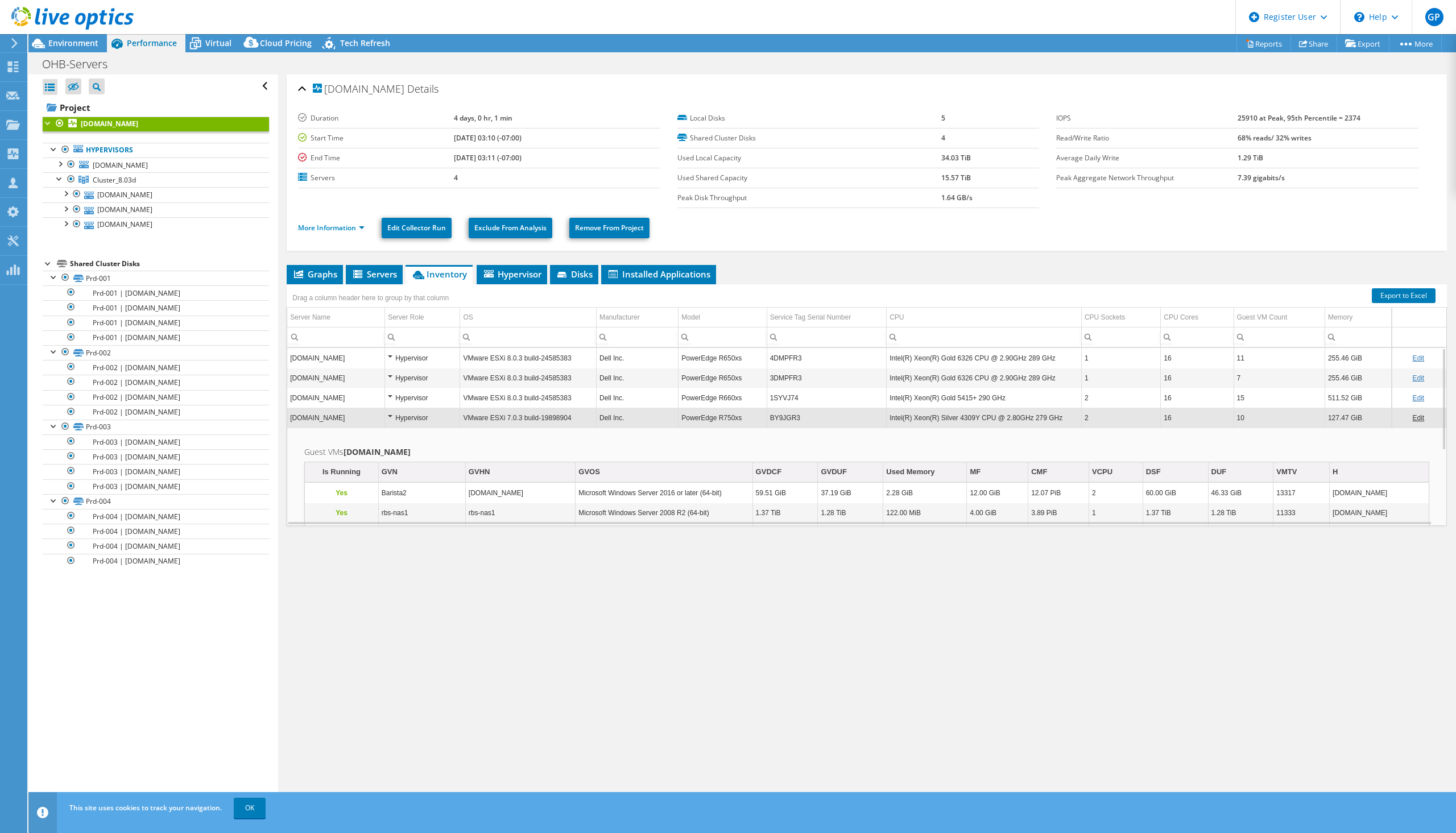
click at [816, 396] on td "1SYVJ74" at bounding box center [826, 398] width 119 height 20
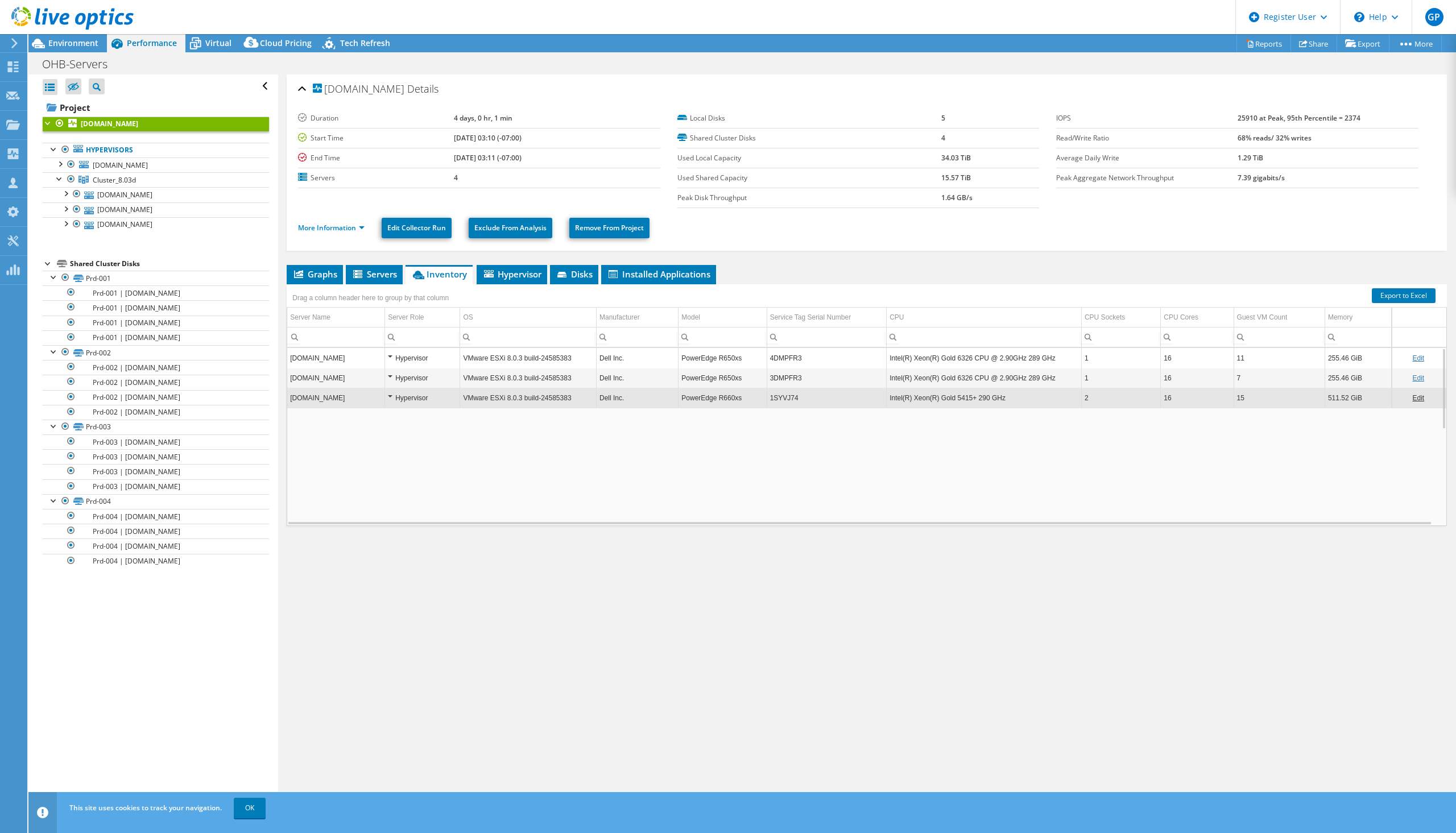
click at [816, 396] on td "1SYVJ74" at bounding box center [826, 398] width 119 height 20
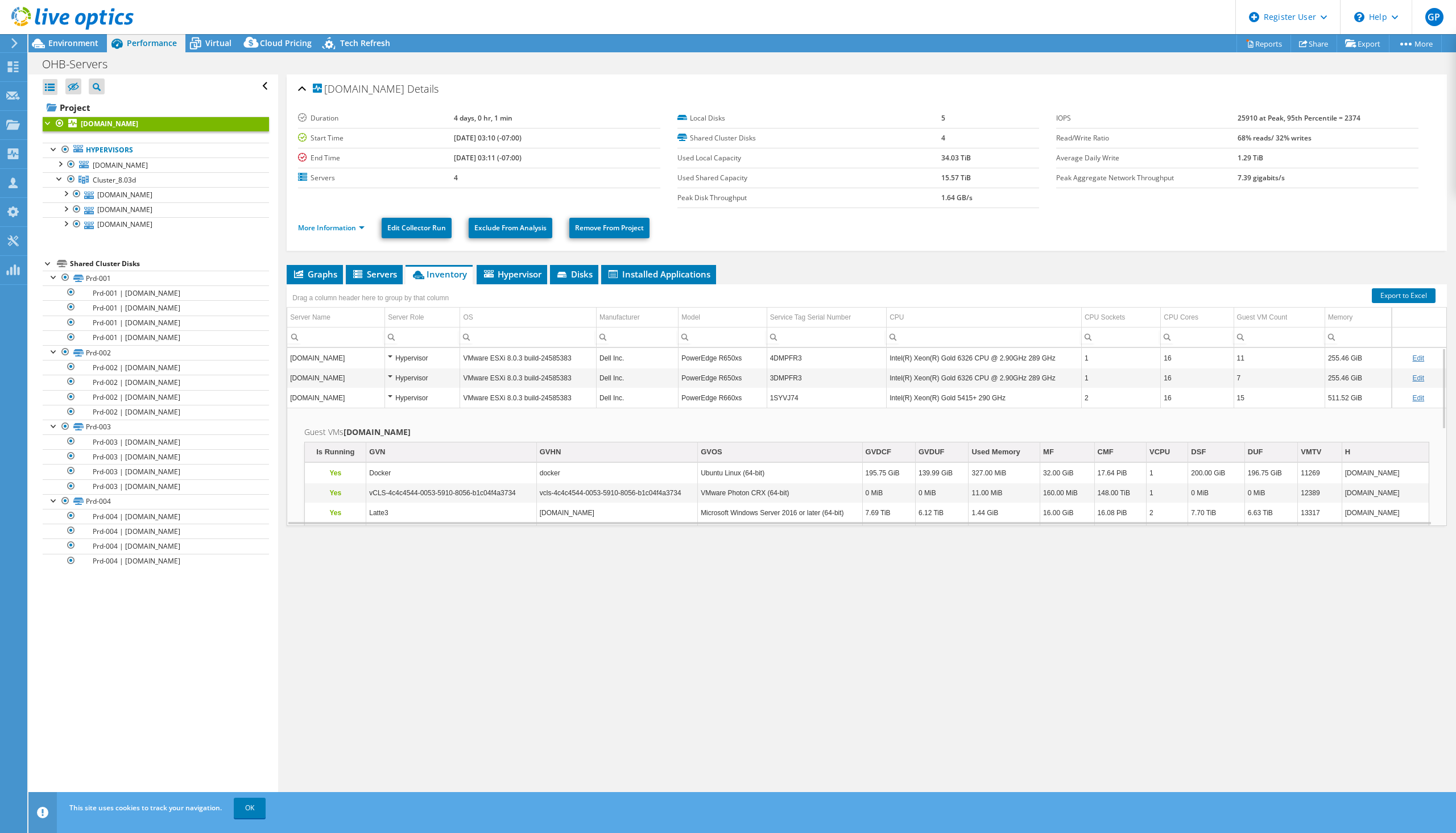
click at [816, 396] on td "1SYVJ74" at bounding box center [826, 398] width 119 height 20
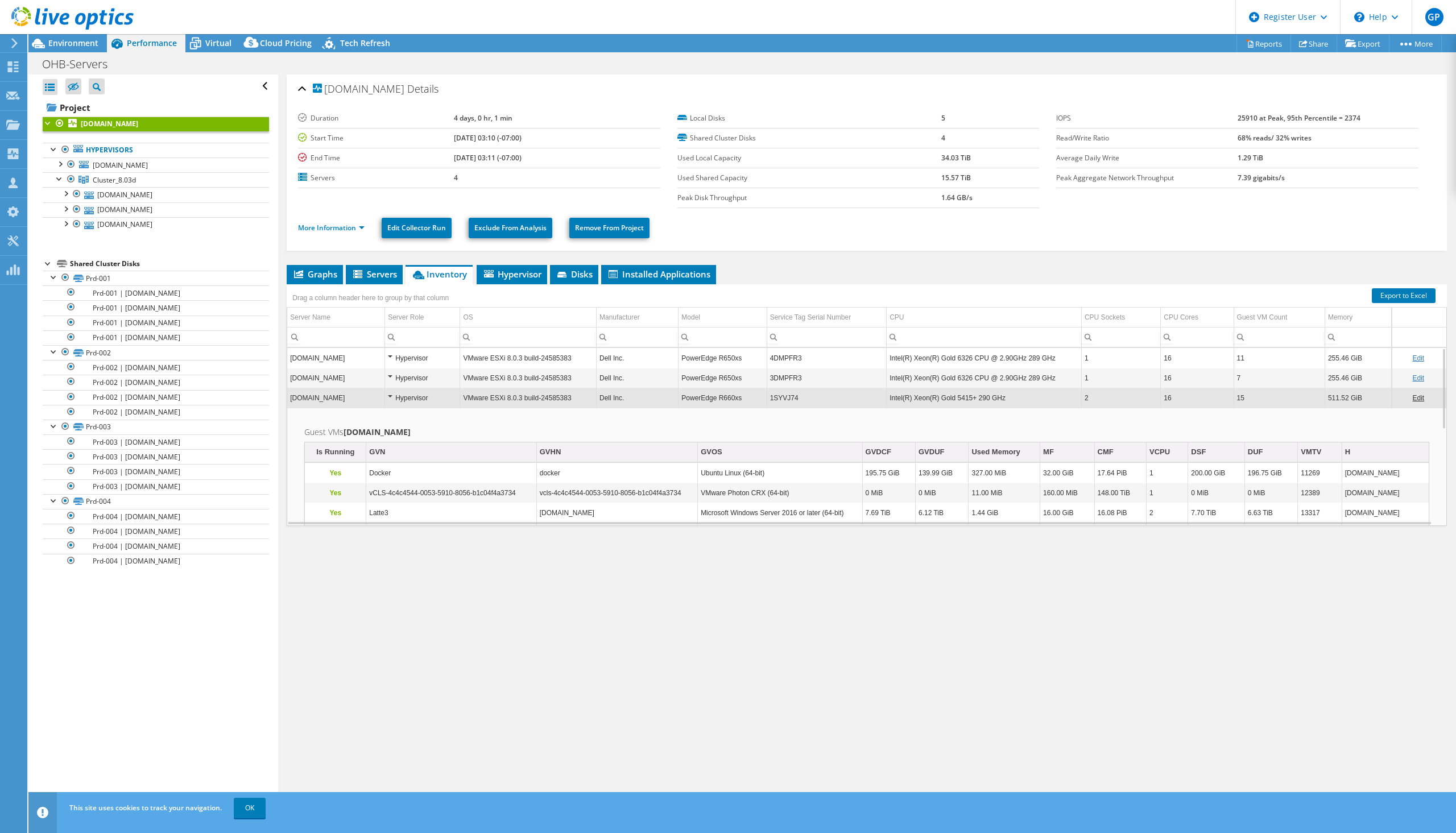
click at [803, 397] on td "1SYVJ74" at bounding box center [826, 398] width 119 height 20
click at [334, 402] on td "vms9.l.ohb-sweden.se" at bounding box center [336, 398] width 97 height 20
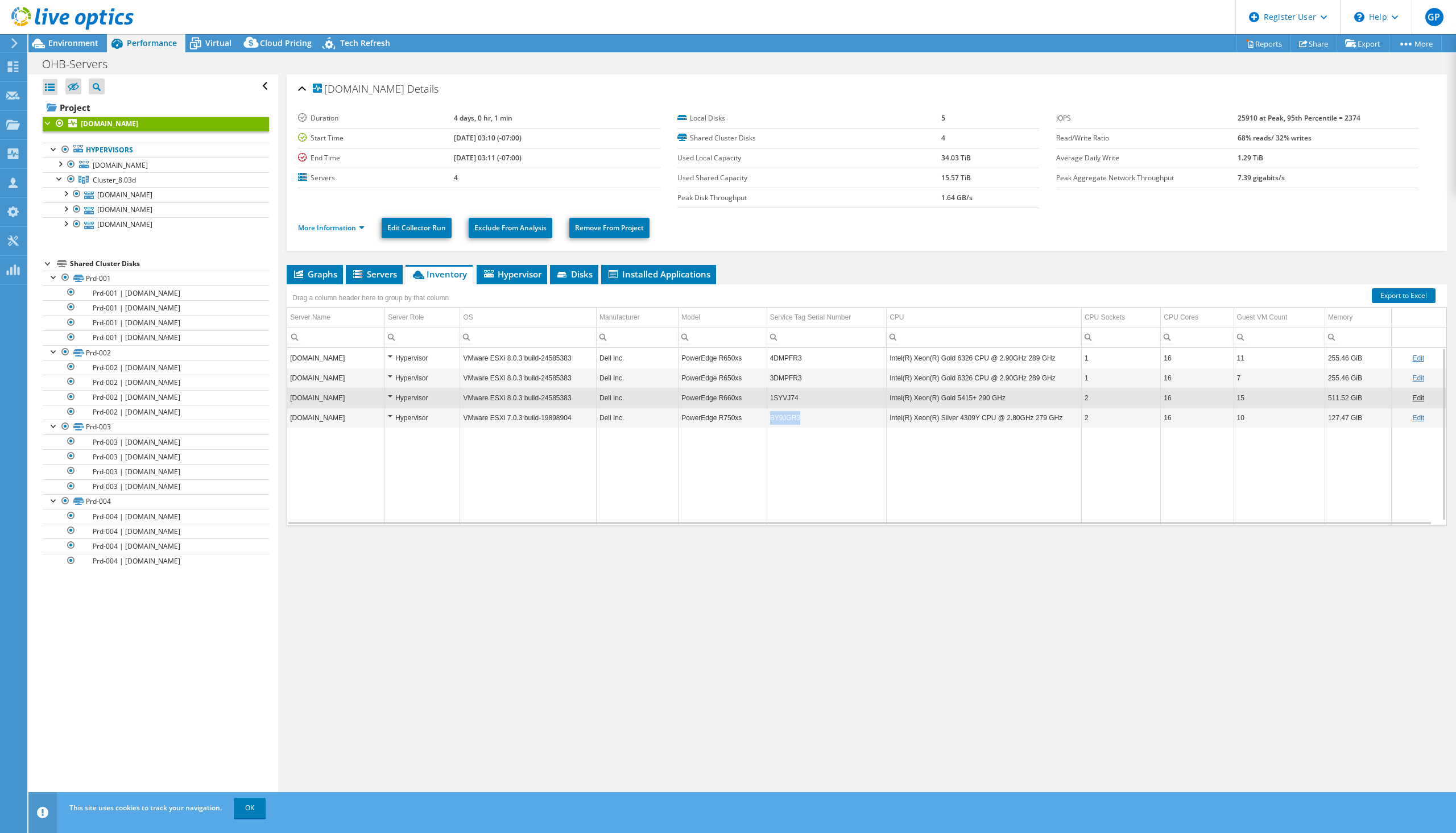
copy tr "BY9JGR3"
drag, startPoint x: 800, startPoint y: 419, endPoint x: 747, endPoint y: 419, distance: 53.0
click at [747, 419] on tr "vms8.l.ohb-sweden.se Hypervisor VMware ESXi 7.0.3 build-19898904 Dell Inc. Powe…" at bounding box center [867, 418] width 1160 height 20
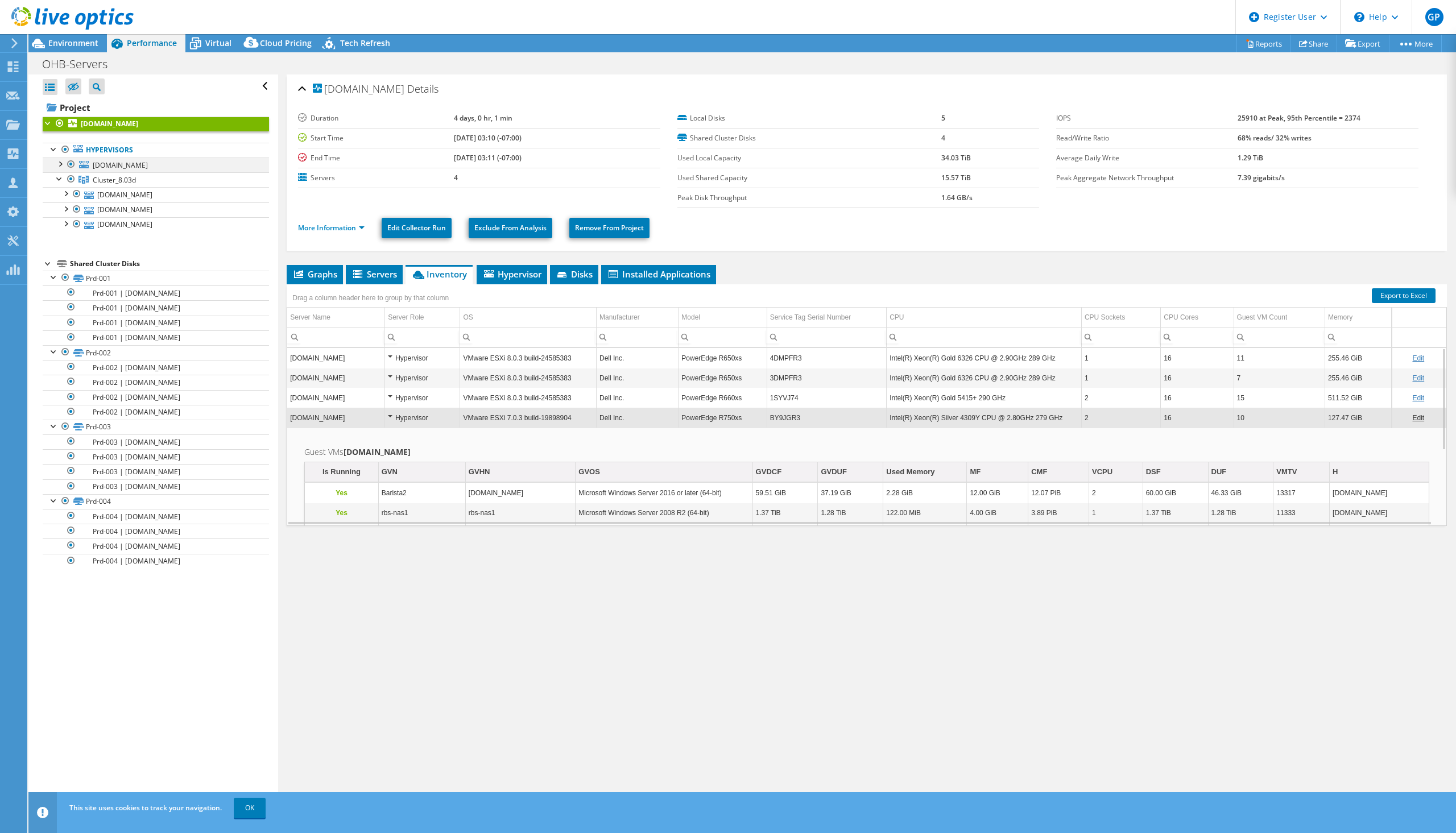
click at [71, 164] on div at bounding box center [71, 164] width 11 height 13
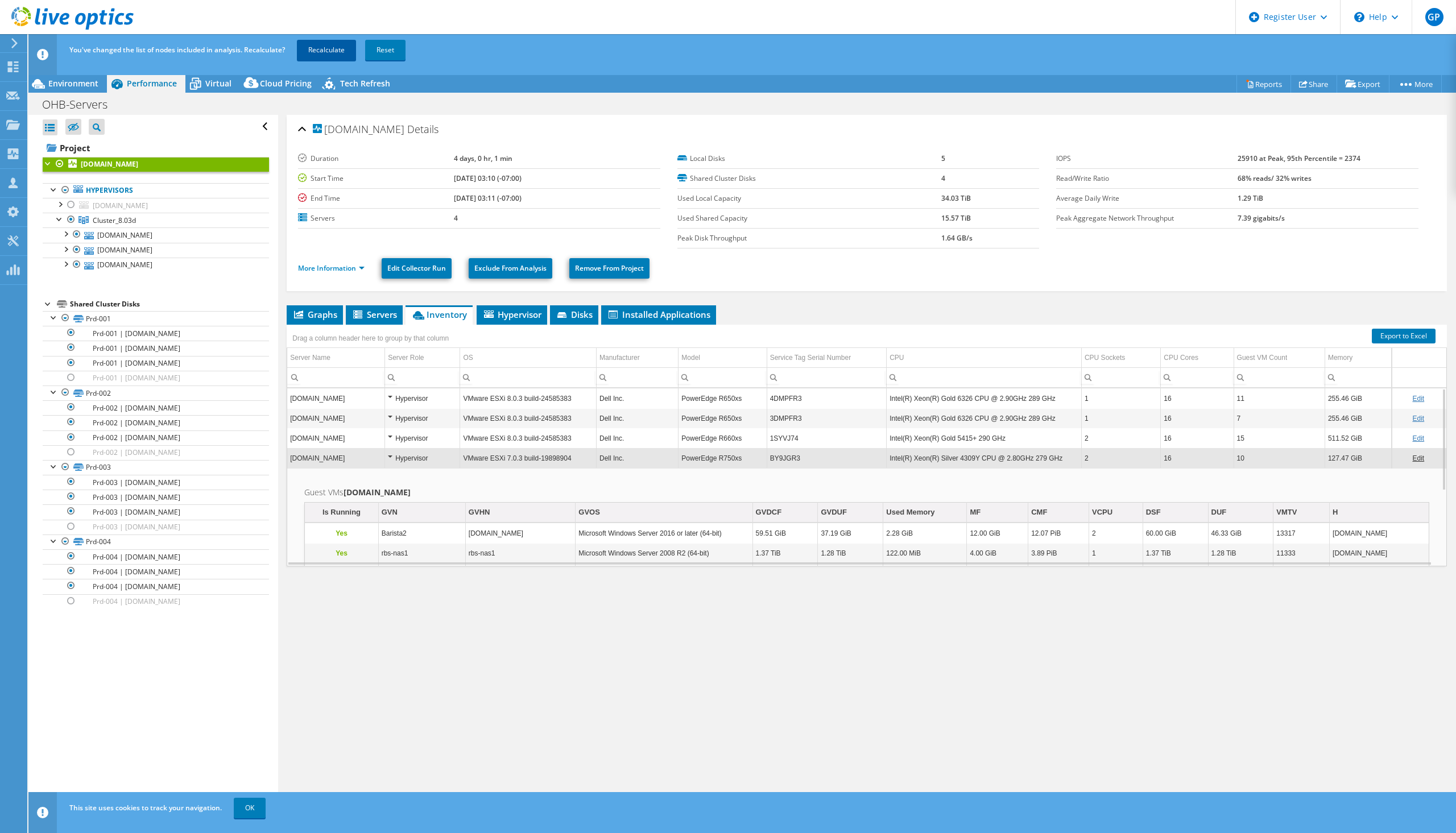
click at [323, 42] on link "Recalculate" at bounding box center [326, 49] width 59 height 20
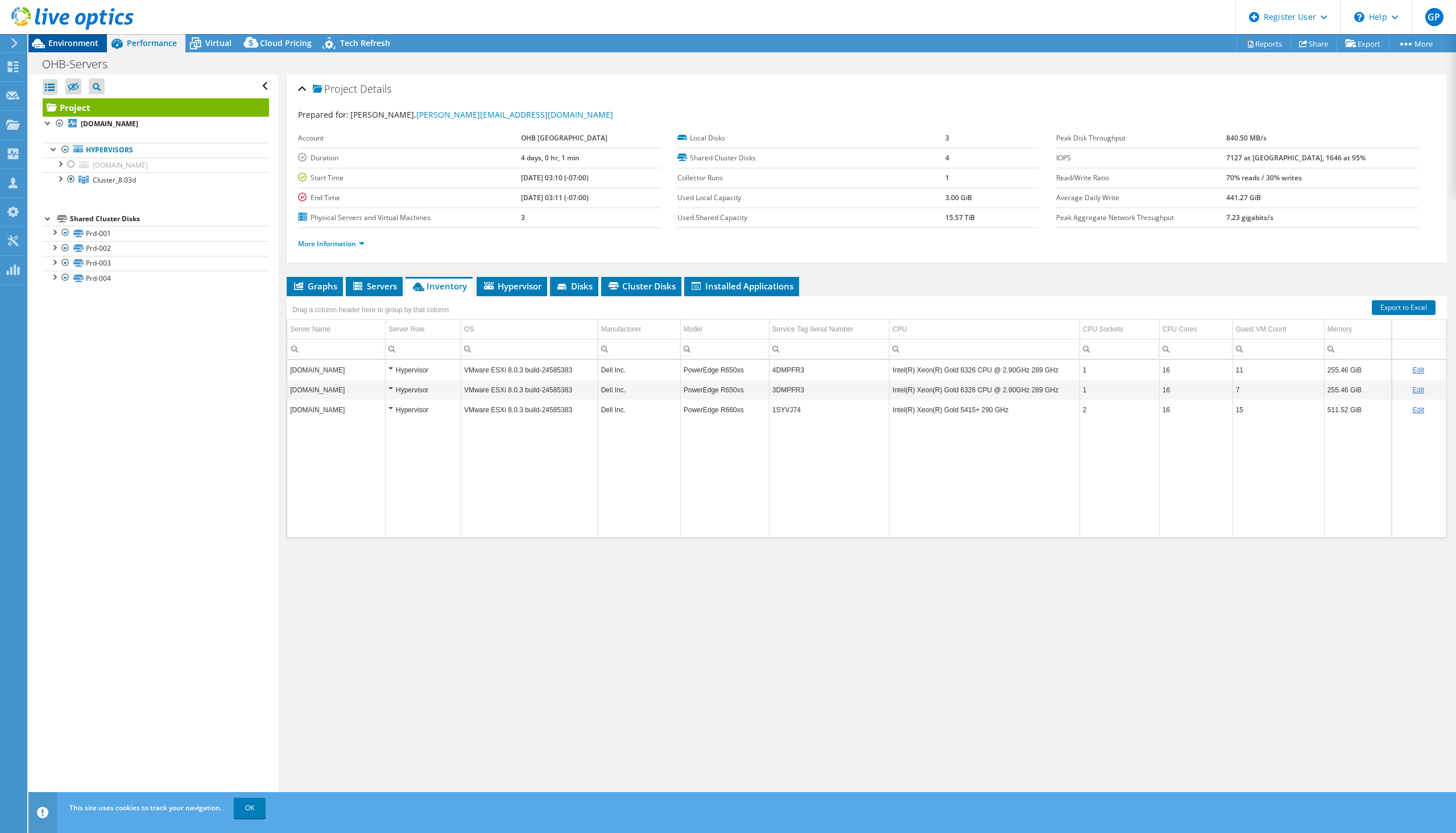
click at [55, 41] on span "Environment" at bounding box center [73, 43] width 50 height 11
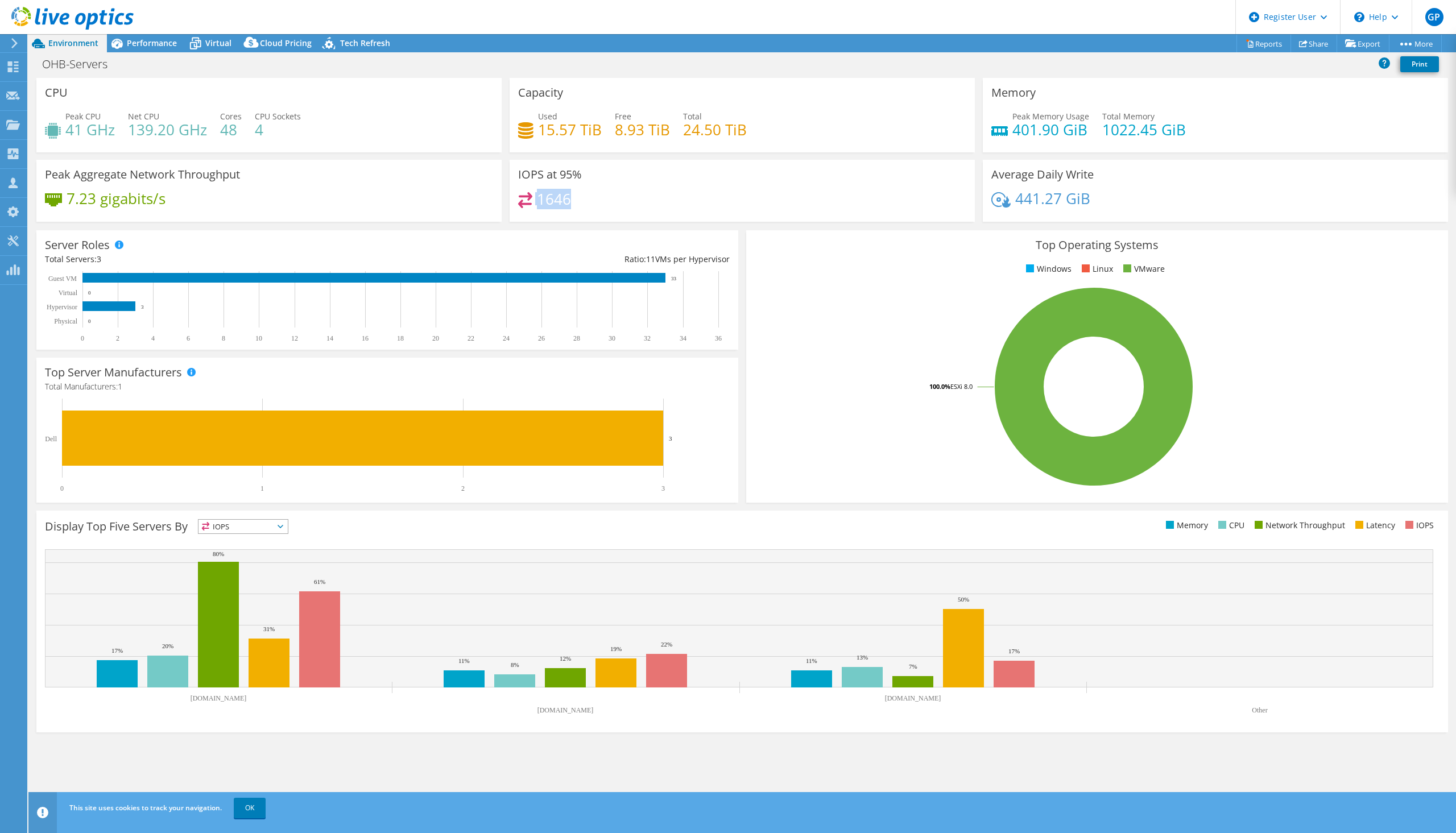
drag, startPoint x: 575, startPoint y: 205, endPoint x: 515, endPoint y: 205, distance: 60.0
click at [515, 205] on div "IOPS at 95% 1646" at bounding box center [743, 190] width 466 height 62
drag, startPoint x: 65, startPoint y: 132, endPoint x: 268, endPoint y: 138, distance: 203.1
click at [268, 138] on div "Peak CPU 41 GHz Net CPU 139.20 GHz Cores 48 CPU Sockets 4" at bounding box center [269, 129] width 448 height 37
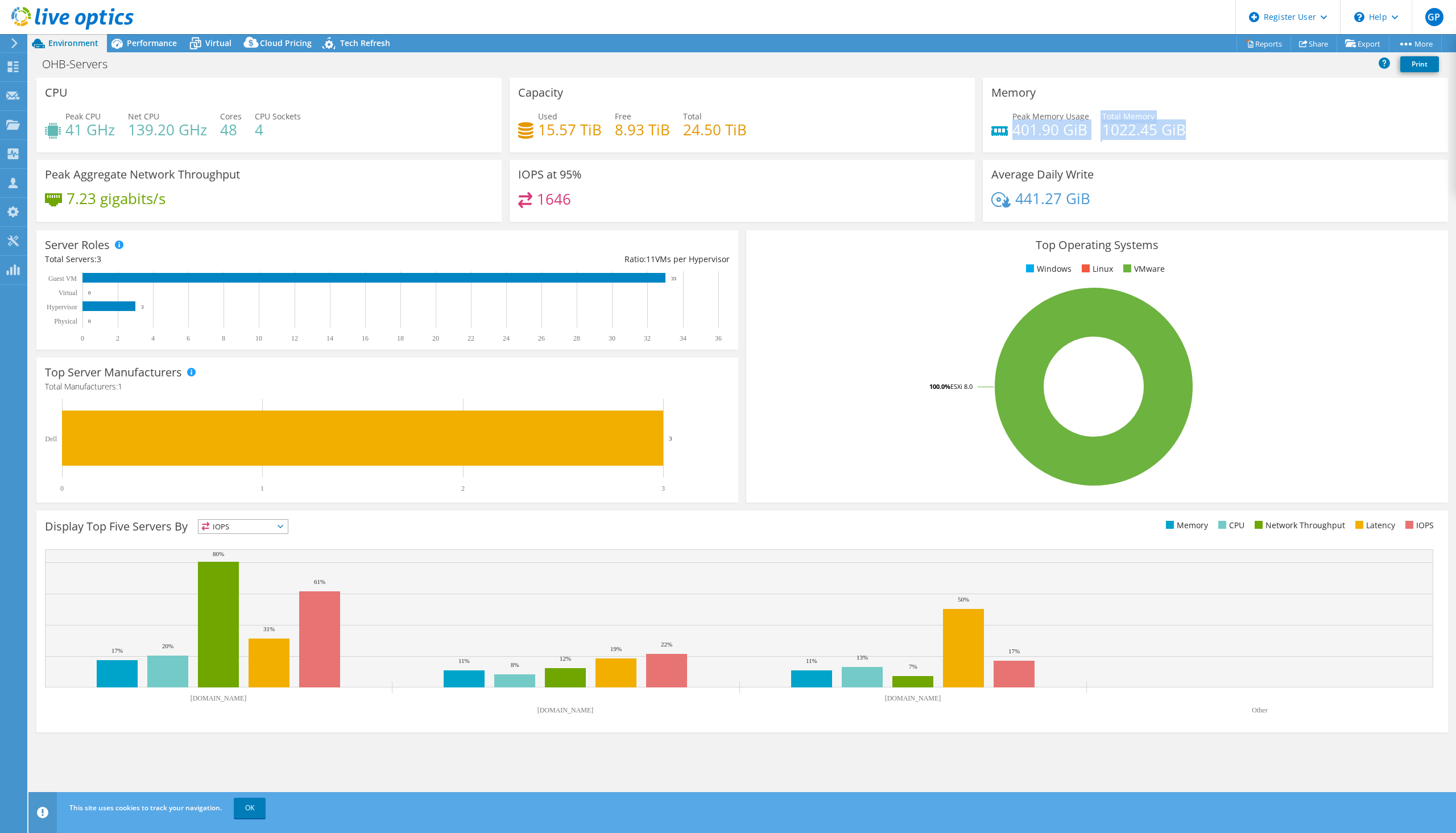
drag, startPoint x: 1198, startPoint y: 133, endPoint x: 1012, endPoint y: 133, distance: 186.0
click at [1012, 133] on div "Peak Memory Usage 401.90 GiB Total Memory 1022.45 GiB" at bounding box center [1215, 129] width 448 height 37
click at [160, 45] on span "Performance" at bounding box center [152, 43] width 50 height 11
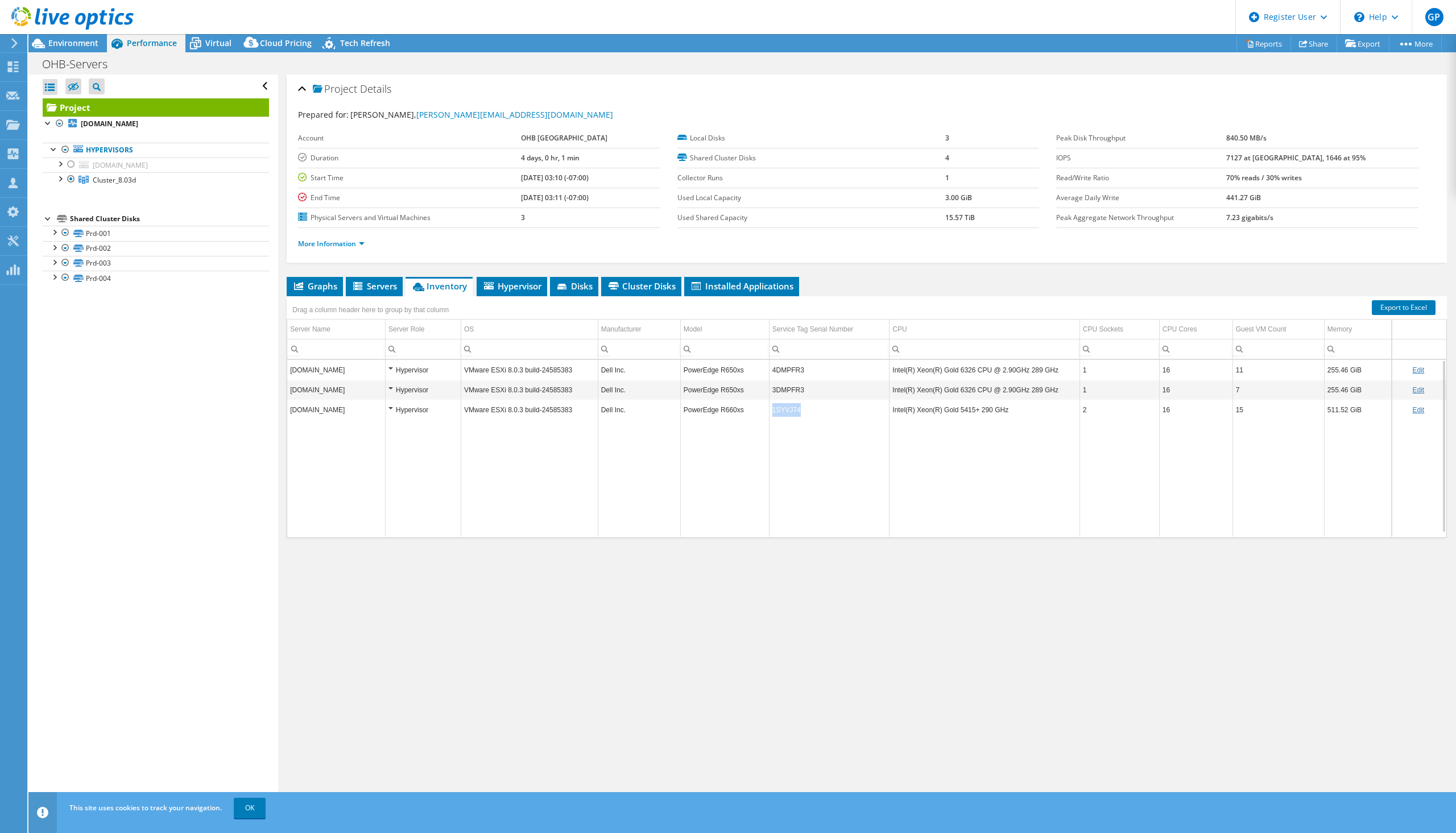
copy tr "1SYVJ74"
drag, startPoint x: 687, startPoint y: 733, endPoint x: 693, endPoint y: 730, distance: 6.7
click at [693, 730] on div "Project Details Prepared for: Tomas Jonsson, tomas.jonsson@ohb-sweden.se Accoun…" at bounding box center [866, 443] width 1177 height 736
click at [74, 35] on div at bounding box center [67, 19] width 134 height 38
click at [73, 41] on span "Environment" at bounding box center [73, 43] width 50 height 11
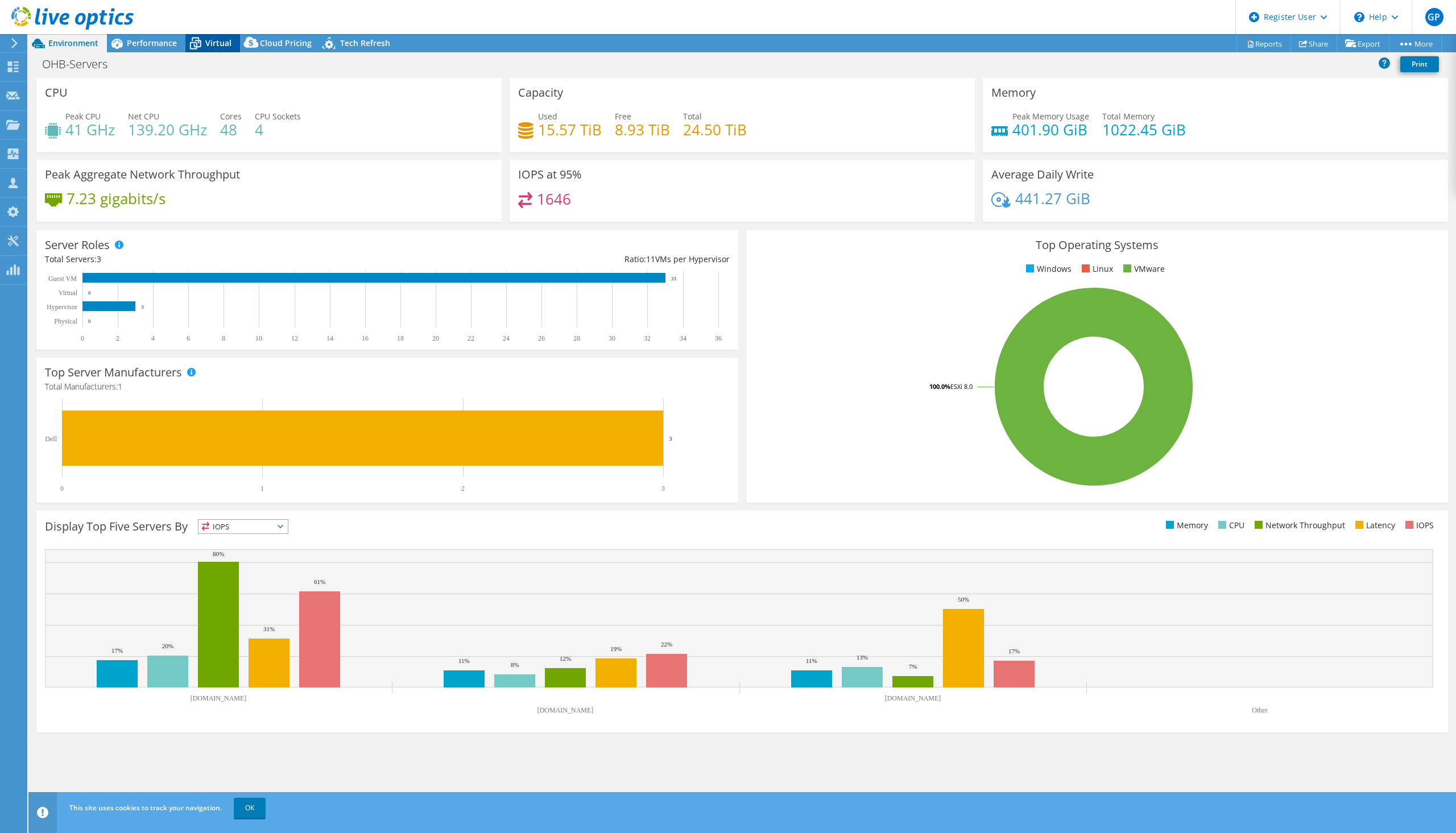
click at [201, 41] on icon at bounding box center [195, 43] width 20 height 20
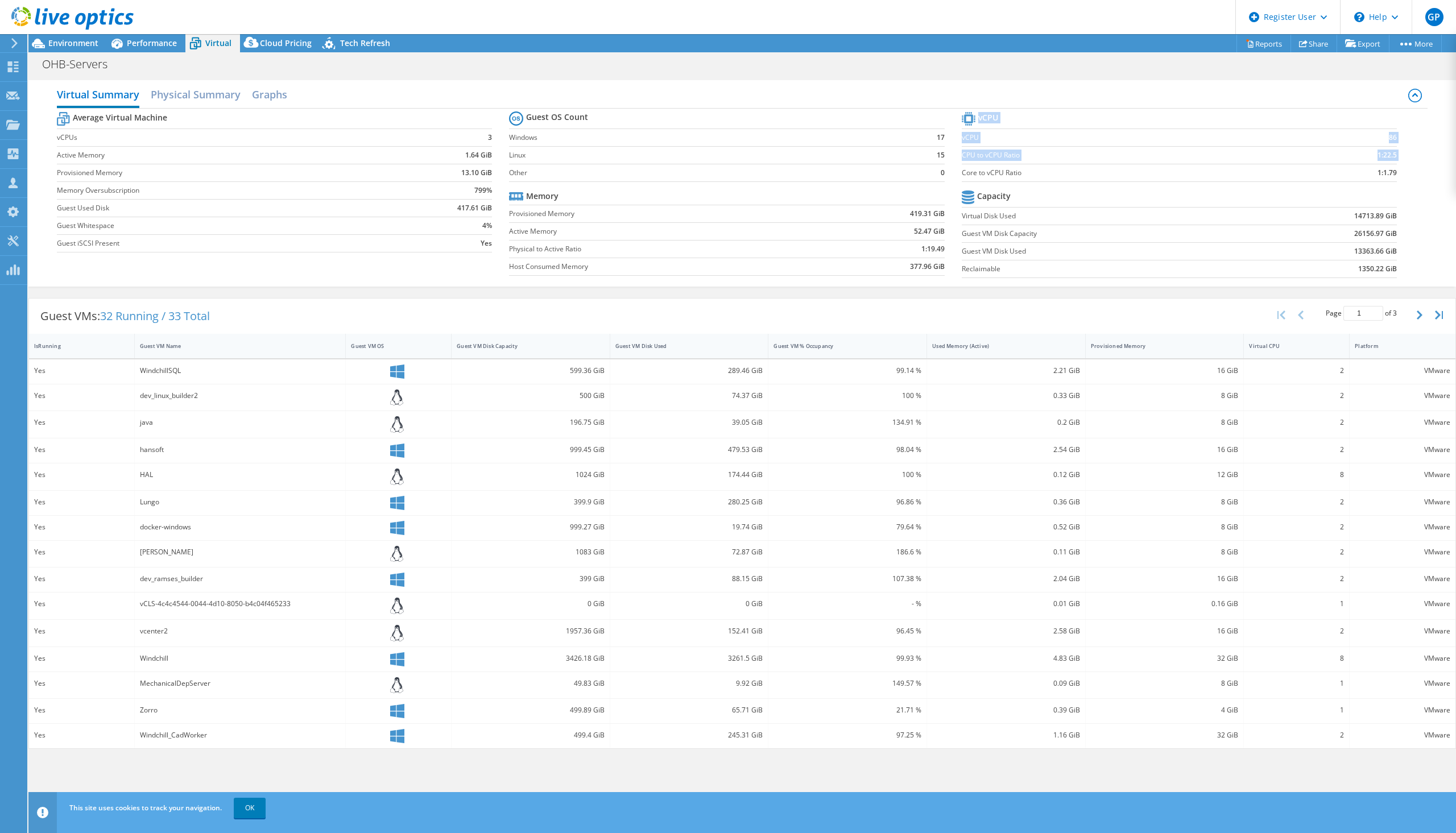
drag, startPoint x: 964, startPoint y: 172, endPoint x: 1403, endPoint y: 174, distance: 439.0
click at [1403, 174] on section "vCPU vCPU 86 CPU to vCPU Ratio 1:22.5 Core to vCPU Ratio 1:1.79 Capacity Virtua…" at bounding box center [1188, 197] width 452 height 175
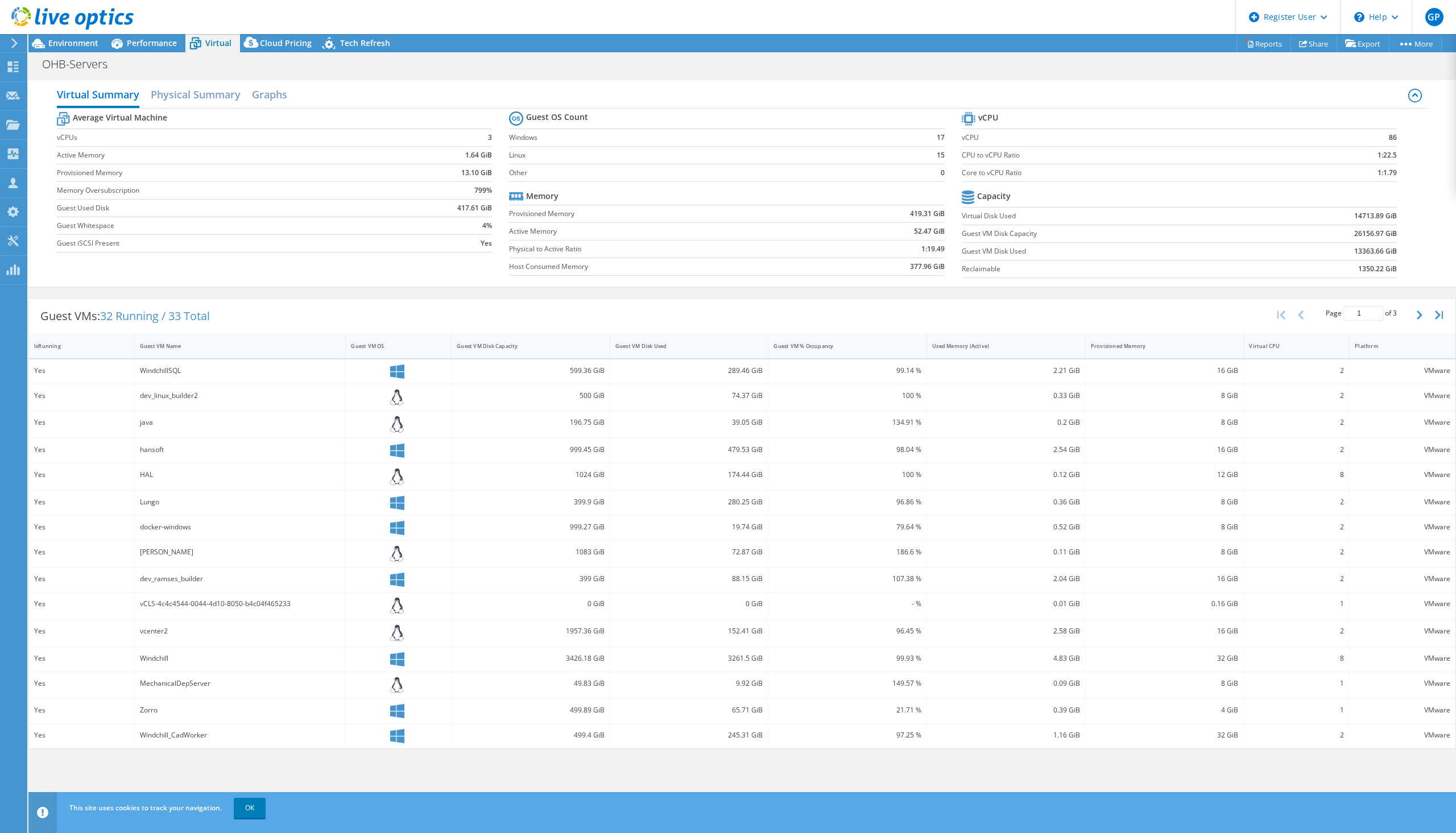
click at [1352, 233] on td "26156.97 GiB" at bounding box center [1321, 234] width 150 height 18
drag, startPoint x: 1352, startPoint y: 233, endPoint x: 1393, endPoint y: 232, distance: 41.0
click at [1393, 232] on td "26156.97 GiB" at bounding box center [1321, 234] width 150 height 18
click at [45, 48] on icon at bounding box center [38, 43] width 20 height 20
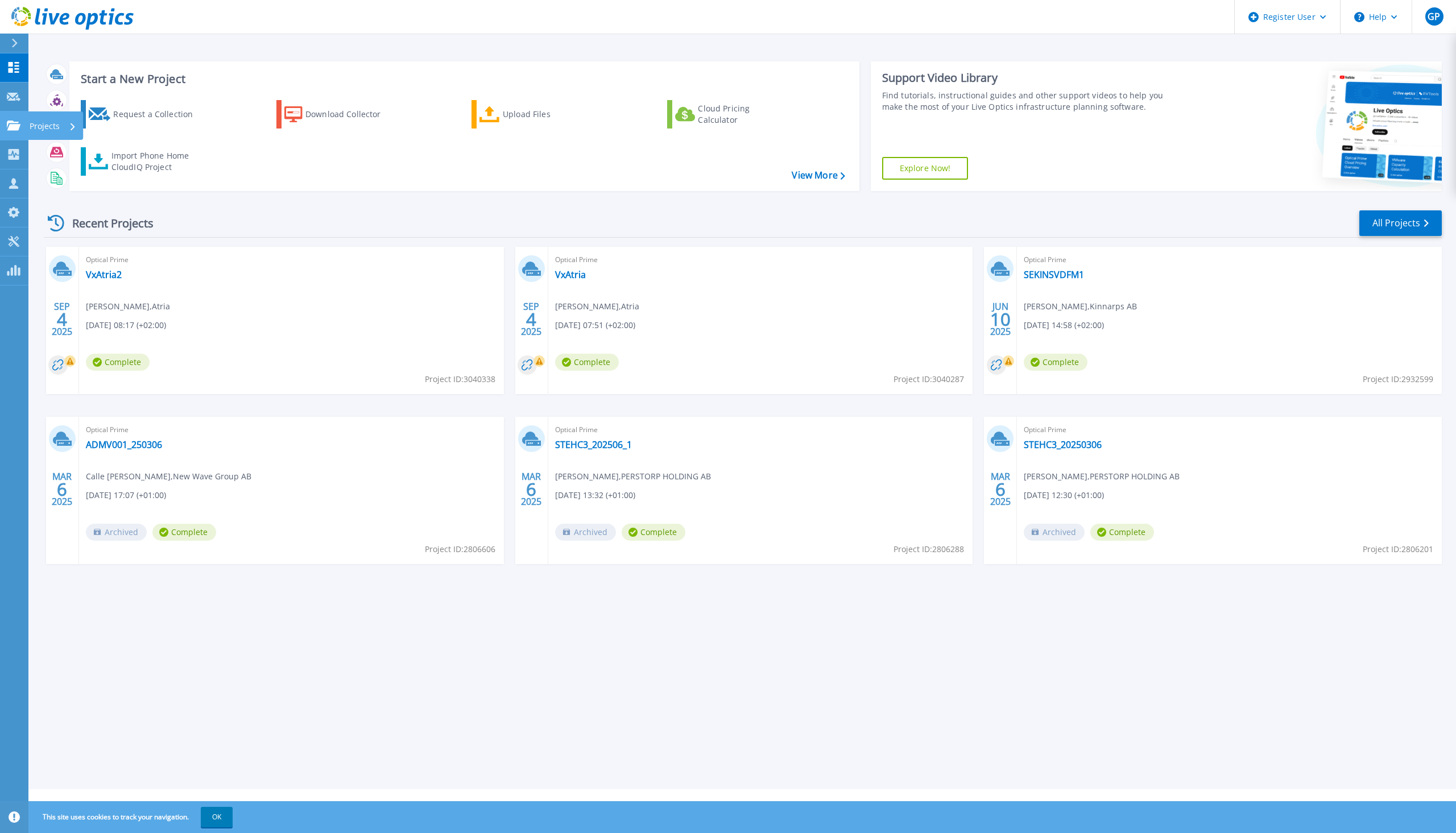
click at [15, 123] on icon at bounding box center [13, 125] width 13 height 10
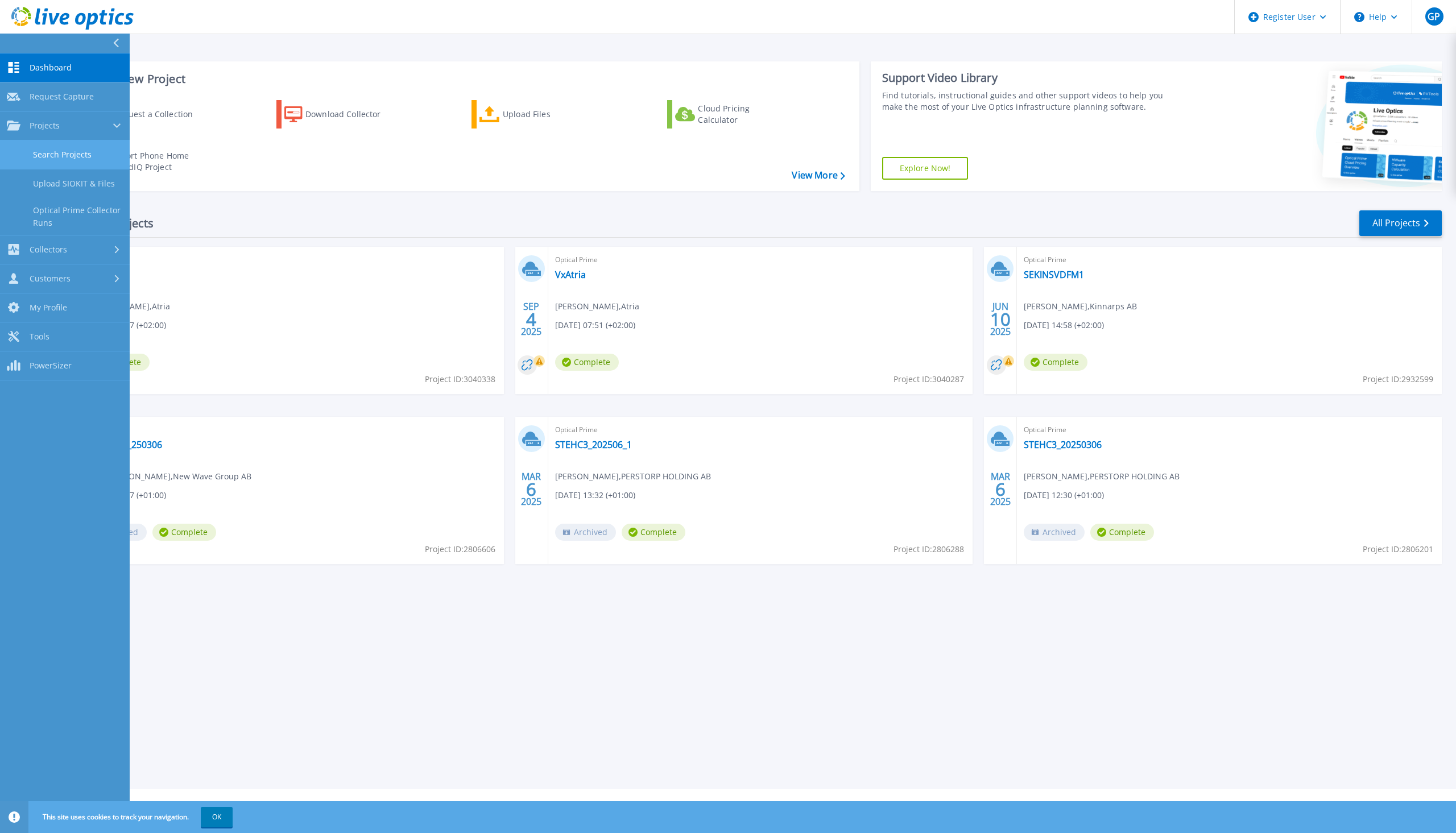
click at [43, 146] on link "Search Projects" at bounding box center [64, 154] width 130 height 29
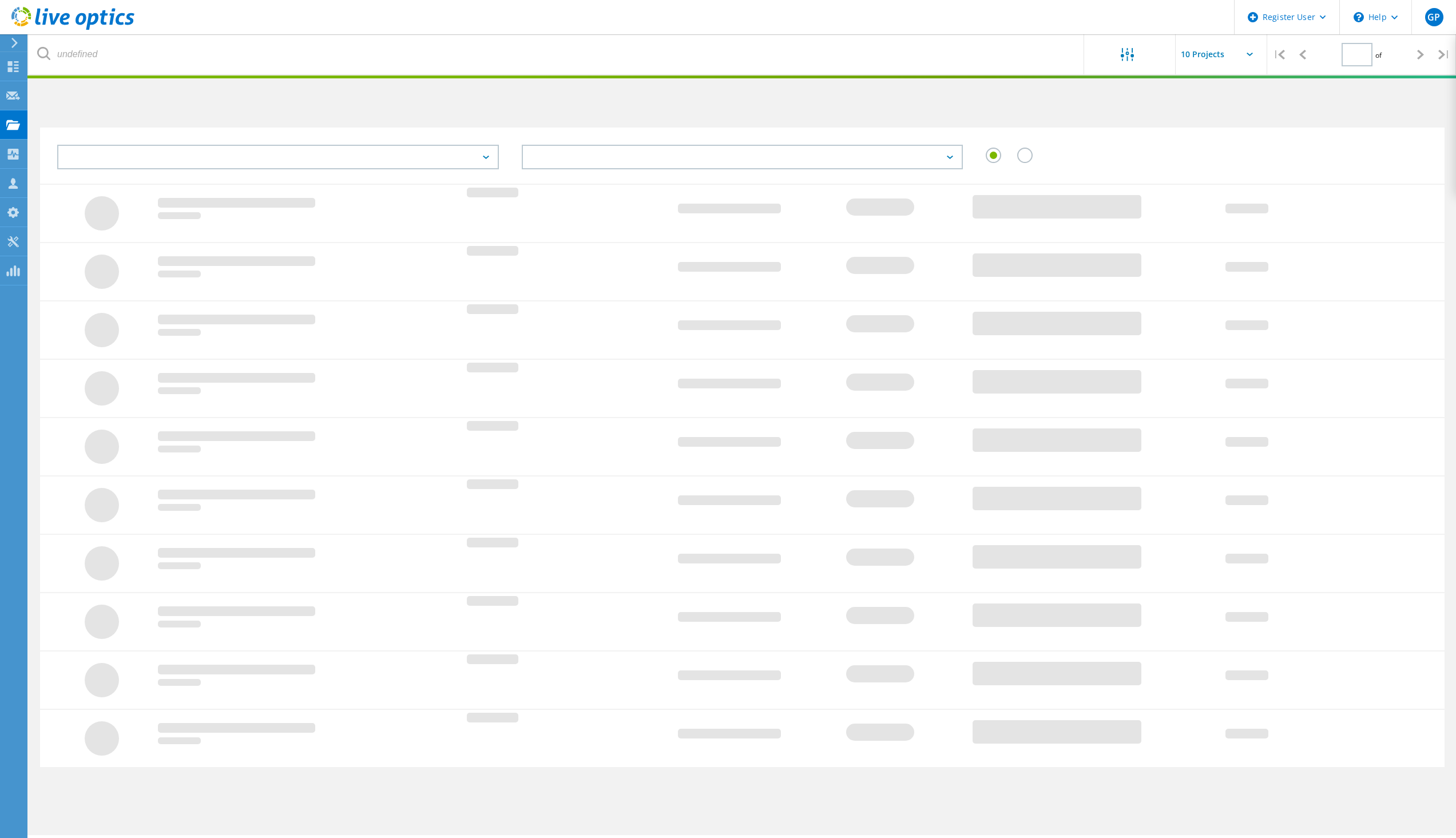
type input "1"
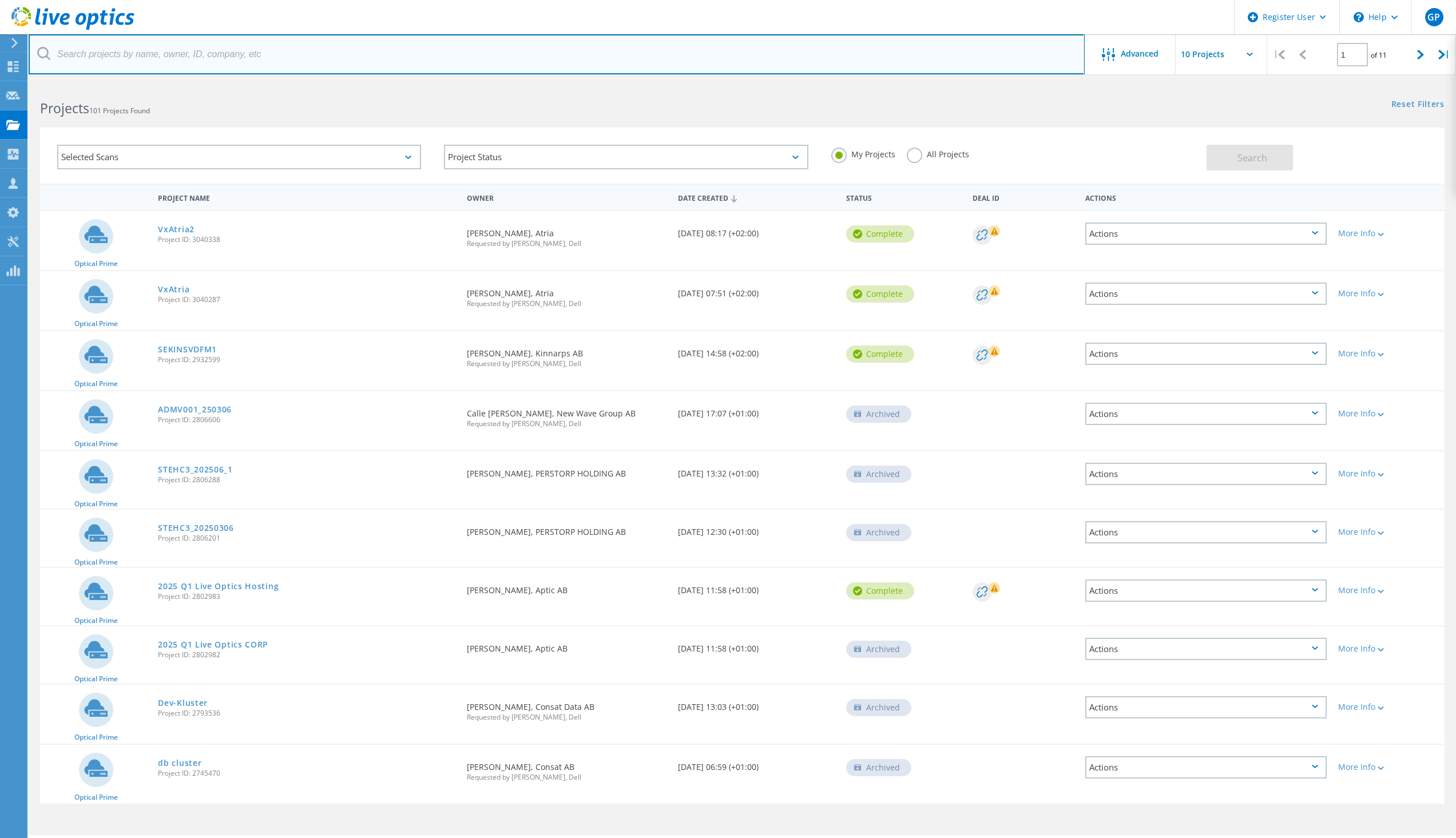
click at [156, 57] on input "text" at bounding box center [556, 54] width 1056 height 40
paste input "tomas.jonsson@ohb-sweden.se"
type input "tomas.jonsson@ohb-sweden.se"
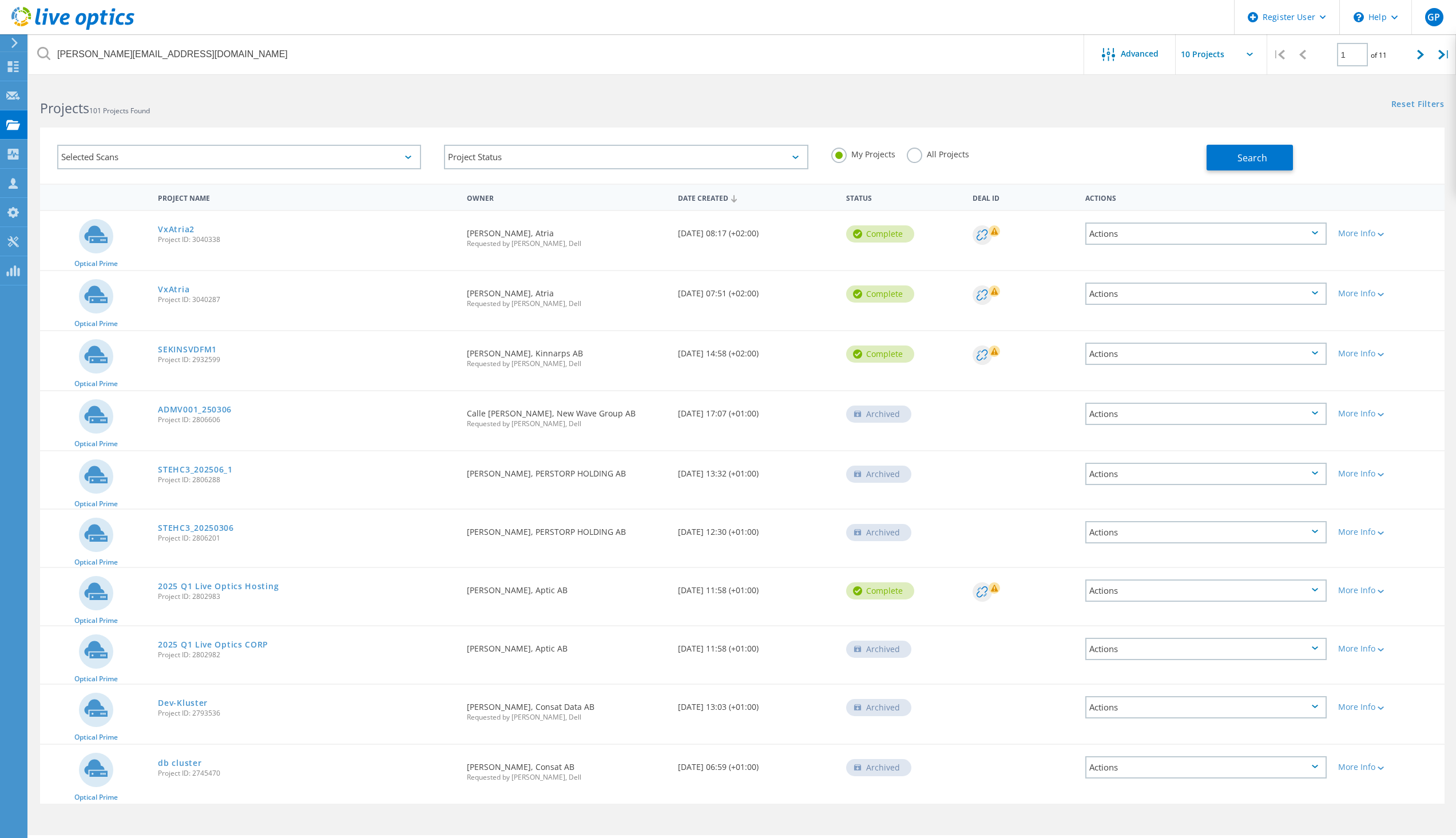
click at [918, 157] on label "All Projects" at bounding box center [937, 153] width 62 height 11
click at [0, 0] on input "All Projects" at bounding box center [0, 0] width 0 height 0
click at [1246, 158] on span "Search" at bounding box center [1252, 158] width 30 height 12
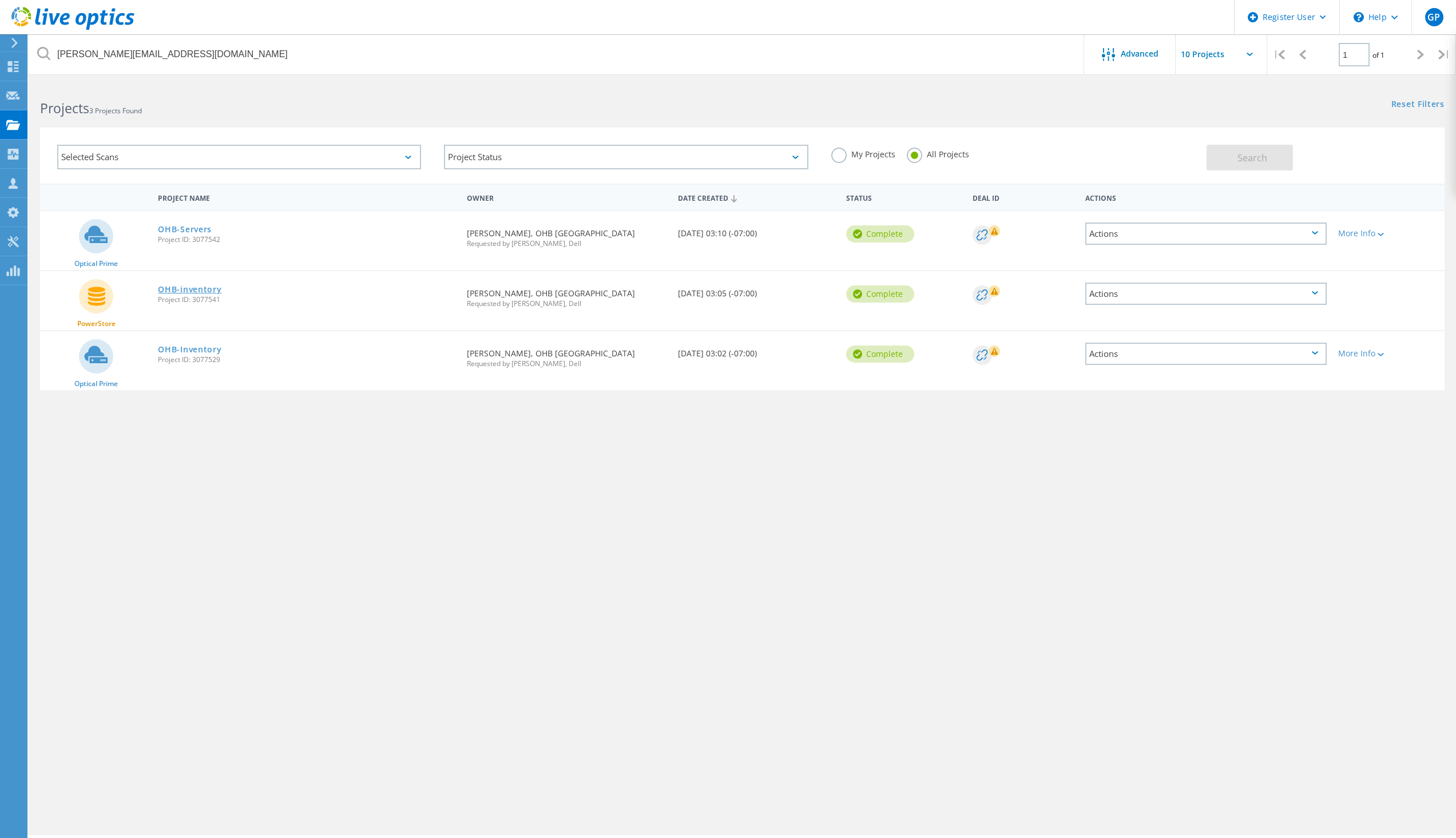
click at [168, 290] on link "OHB-inventory" at bounding box center [190, 289] width 64 height 8
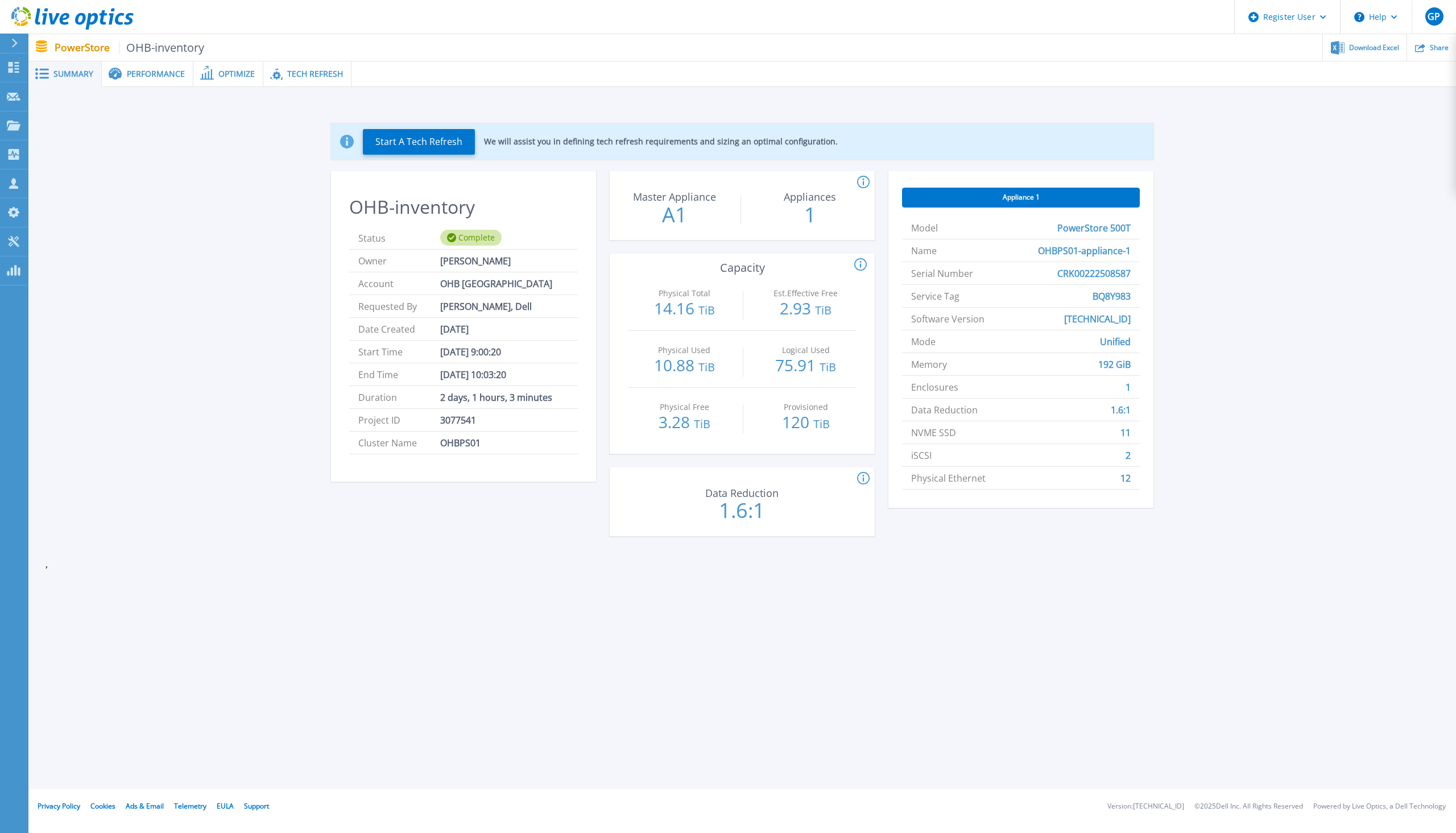
click at [1131, 271] on li "Serial Number CRK00222508587" at bounding box center [1021, 273] width 238 height 23
drag, startPoint x: 1134, startPoint y: 294, endPoint x: 1075, endPoint y: 304, distance: 59.8
click at [1075, 304] on li "Service Tag BQ8Y983" at bounding box center [1021, 296] width 238 height 23
copy span "BQ8Y983"
click at [132, 77] on span "Performance" at bounding box center [156, 73] width 58 height 8
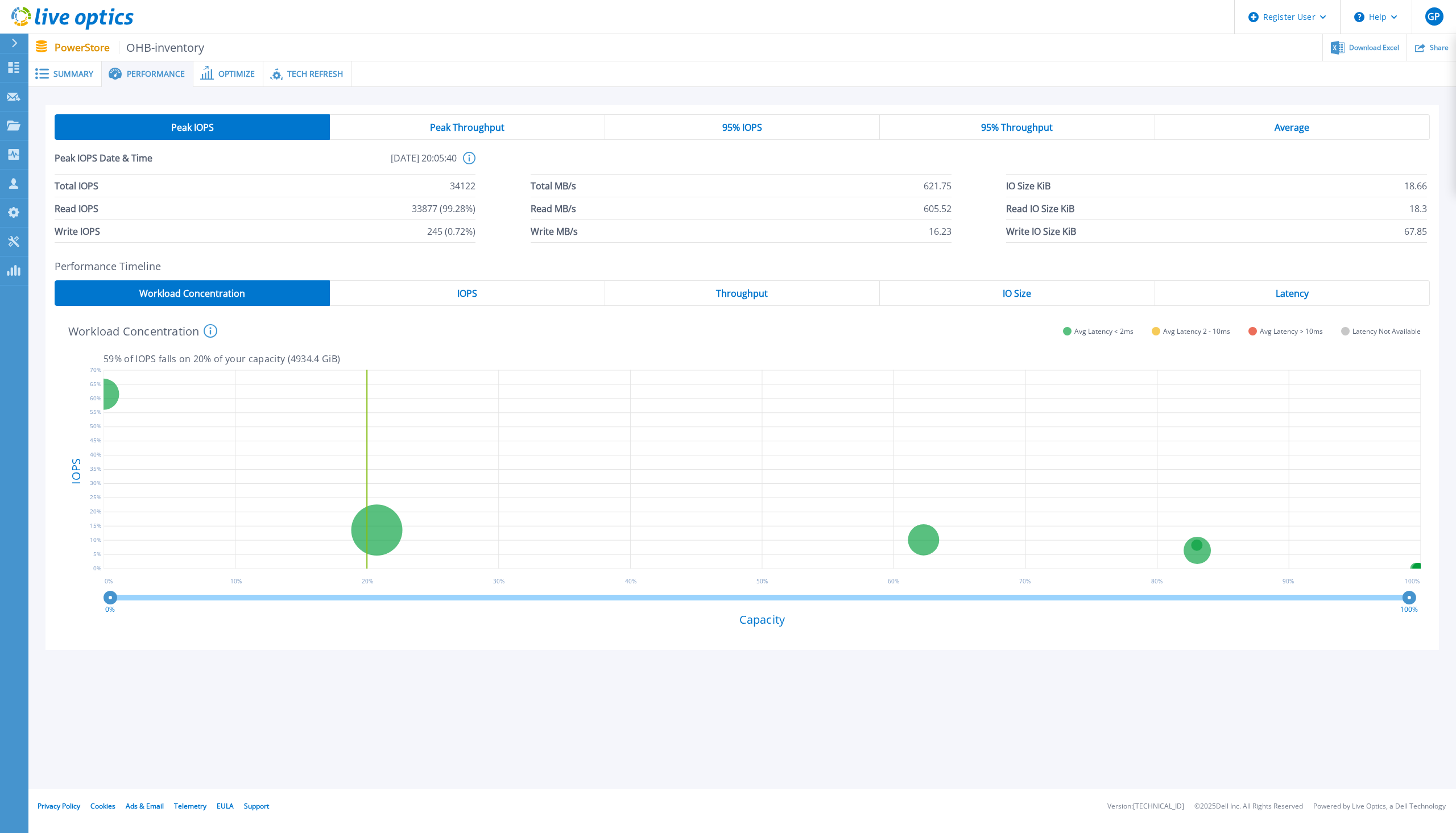
click at [228, 73] on span "Optimize" at bounding box center [236, 73] width 36 height 8
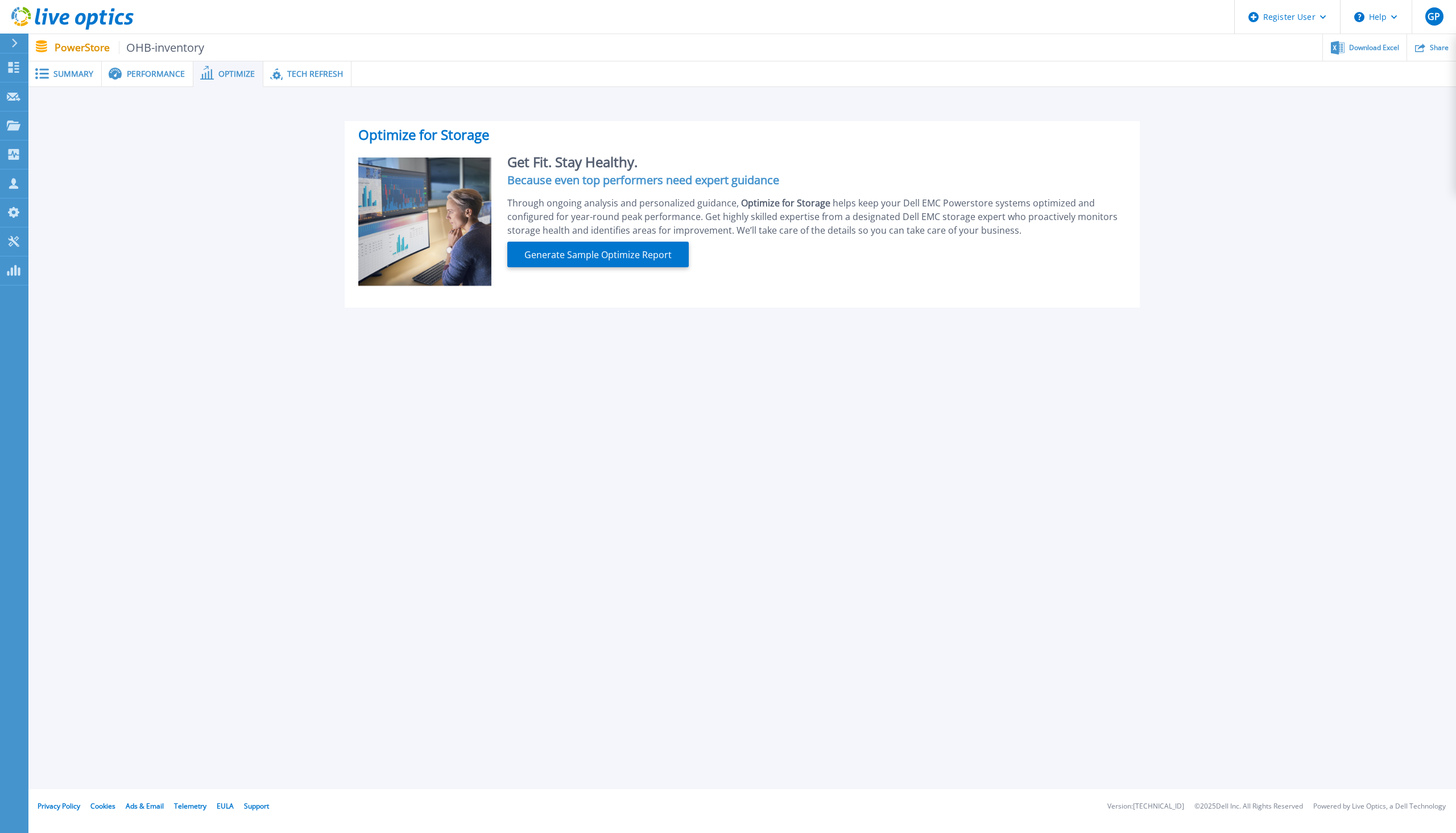
click at [157, 86] on div "Performance" at bounding box center [147, 74] width 92 height 26
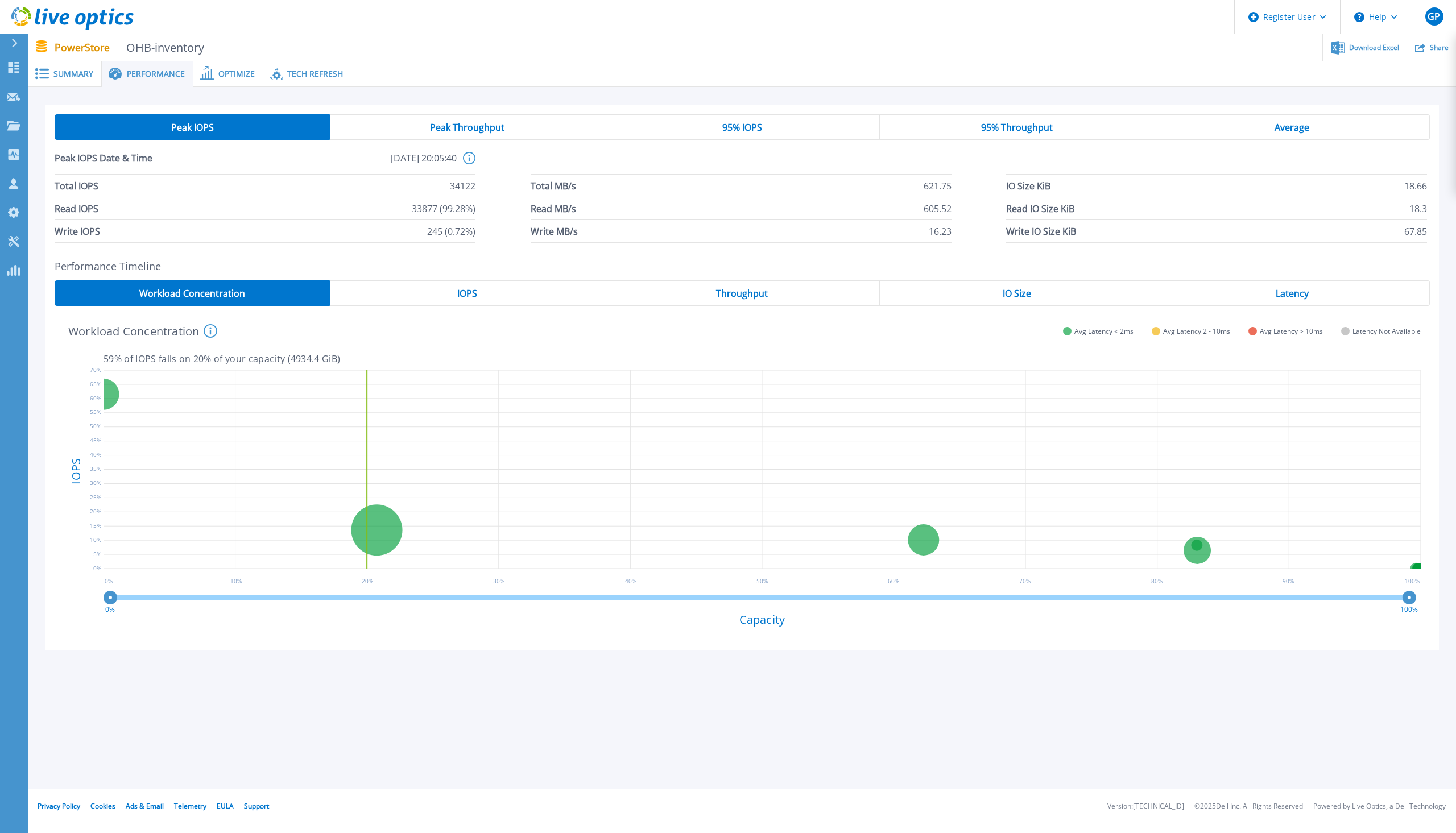
click at [67, 70] on span "Summary" at bounding box center [73, 73] width 40 height 8
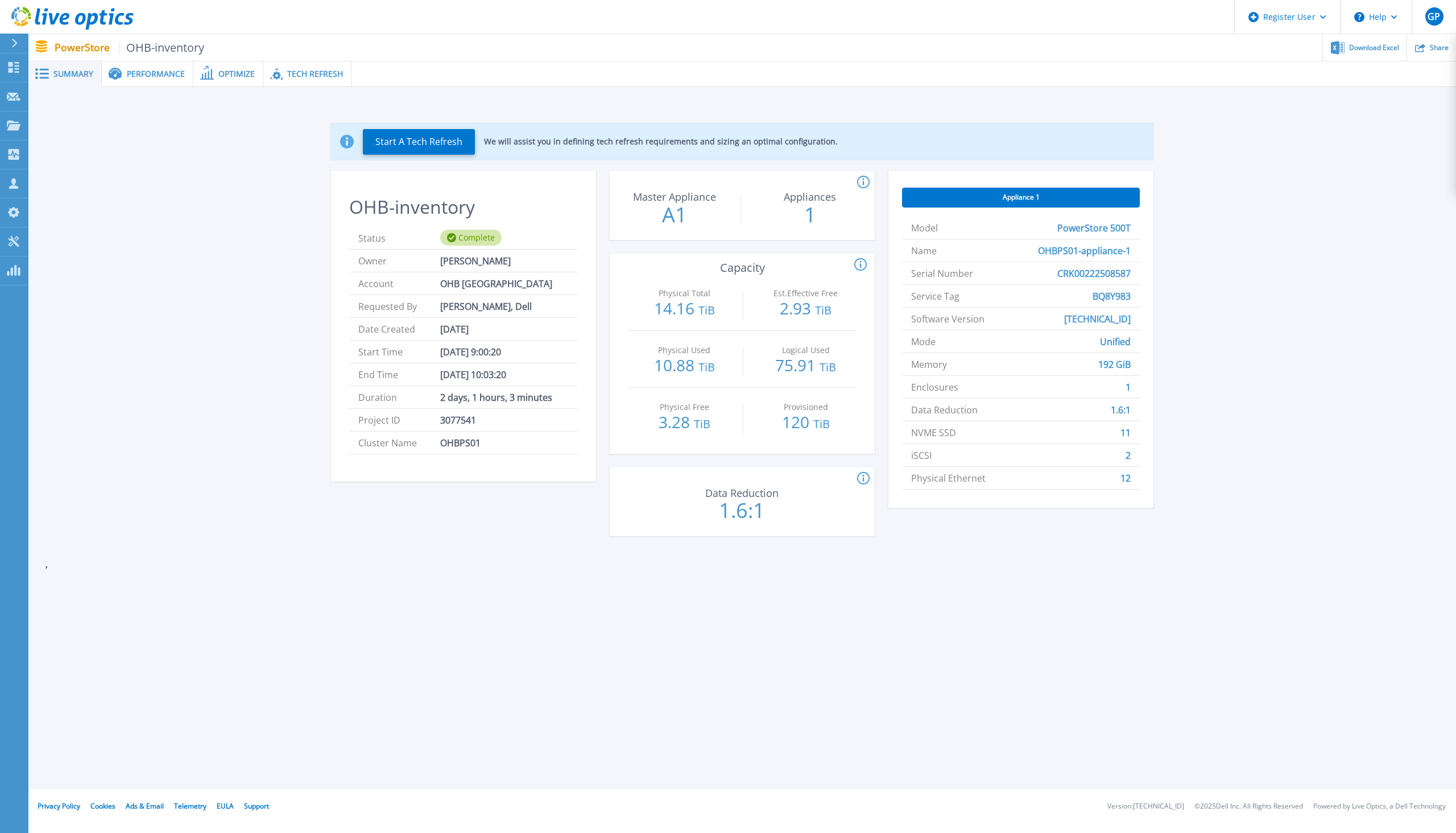
click at [148, 78] on span "Performance" at bounding box center [156, 73] width 58 height 8
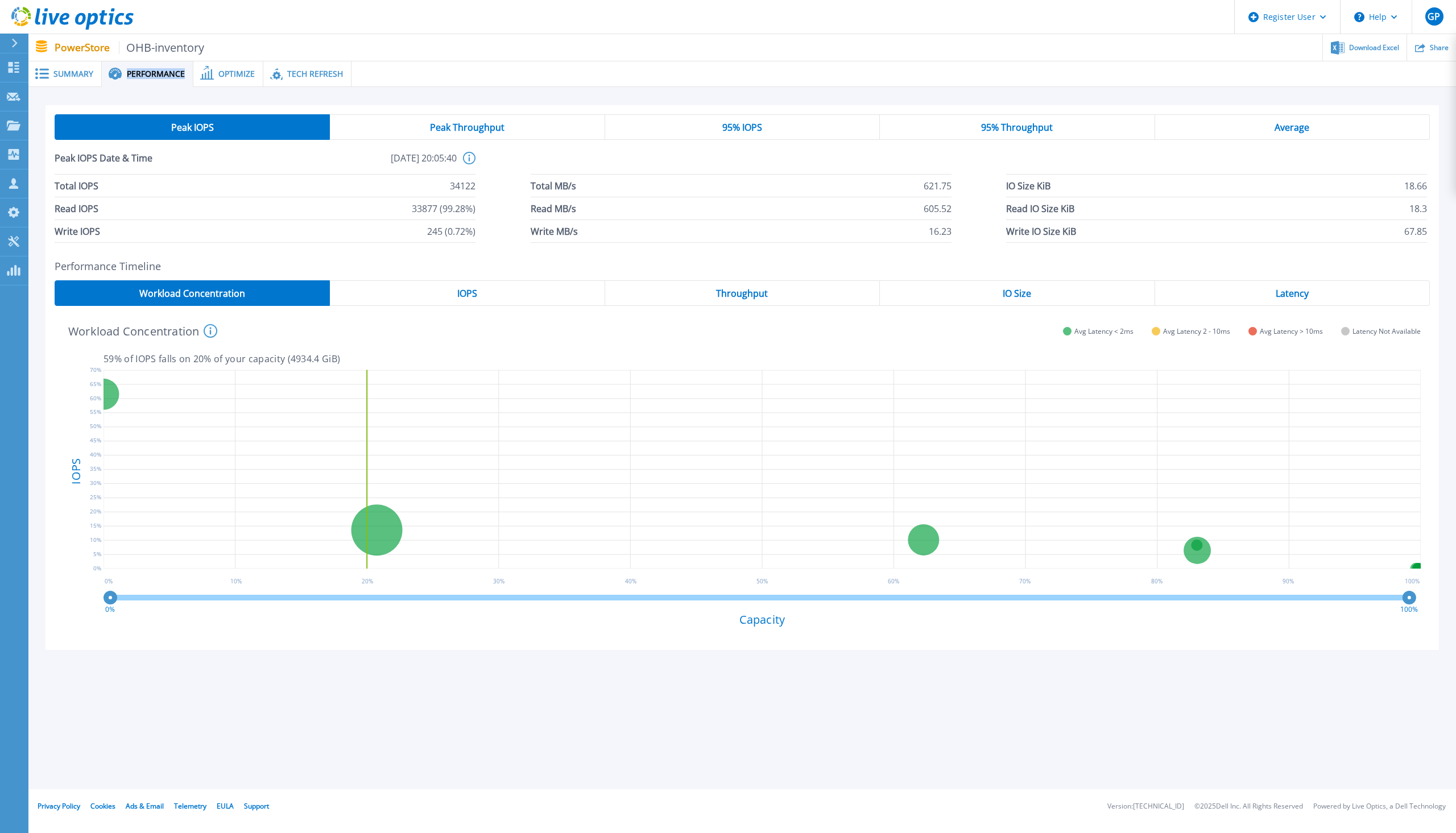
click at [148, 78] on span "Performance" at bounding box center [156, 73] width 58 height 8
click at [720, 289] on span "Throughput" at bounding box center [742, 294] width 52 height 9
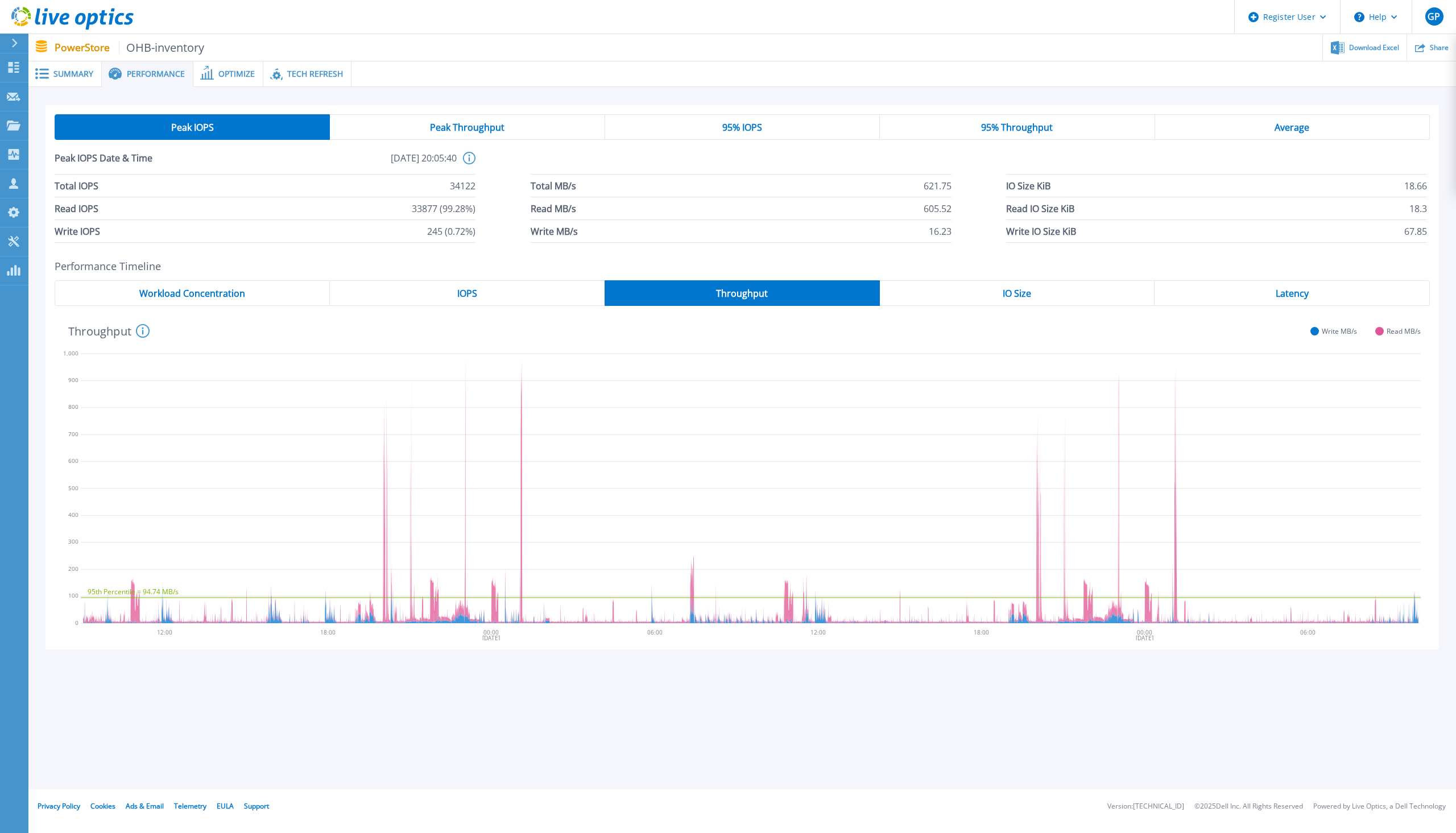
click at [450, 289] on div "IOPS" at bounding box center [467, 293] width 275 height 26
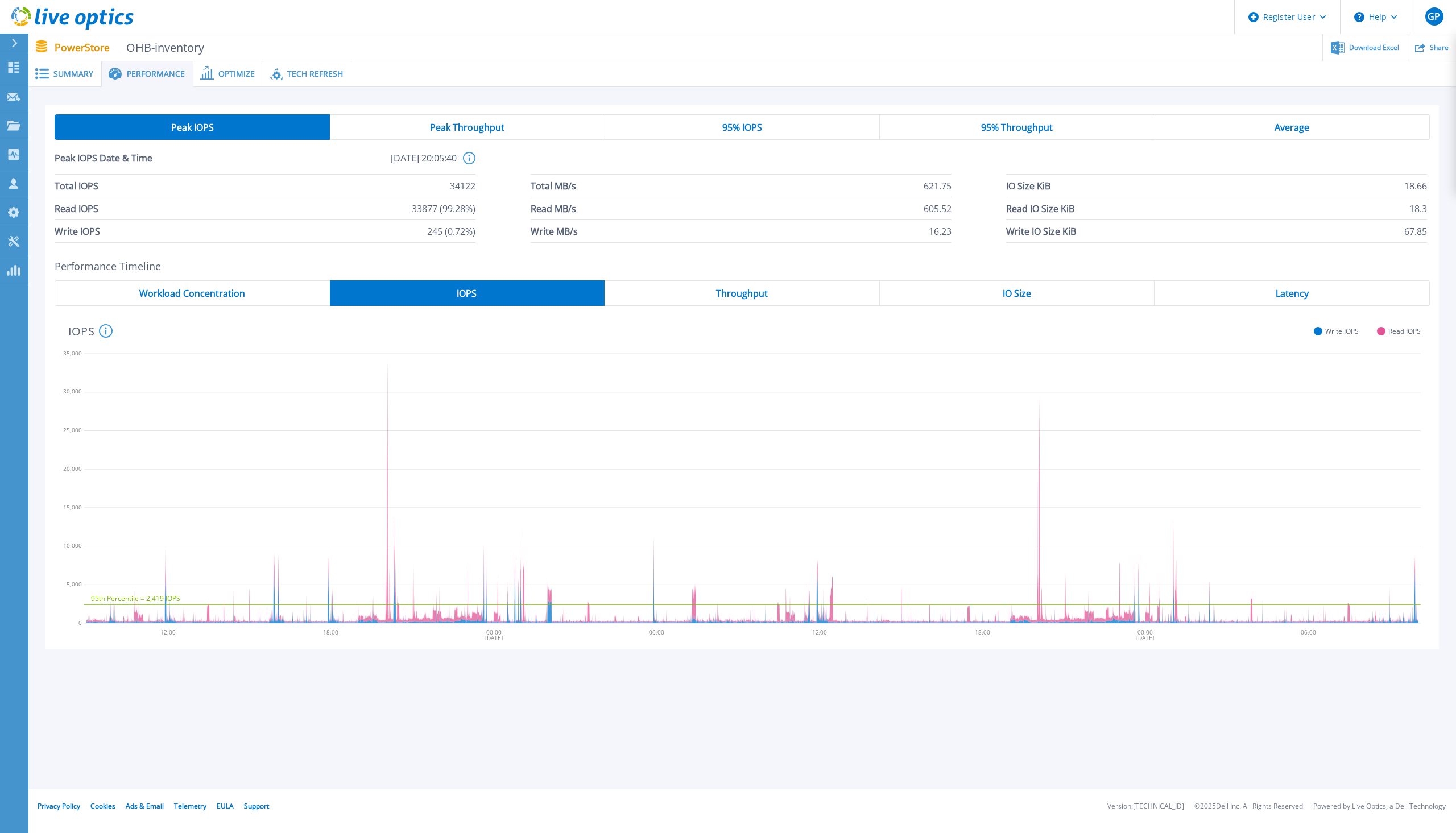
click at [243, 291] on span "Workload Concentration" at bounding box center [192, 294] width 106 height 9
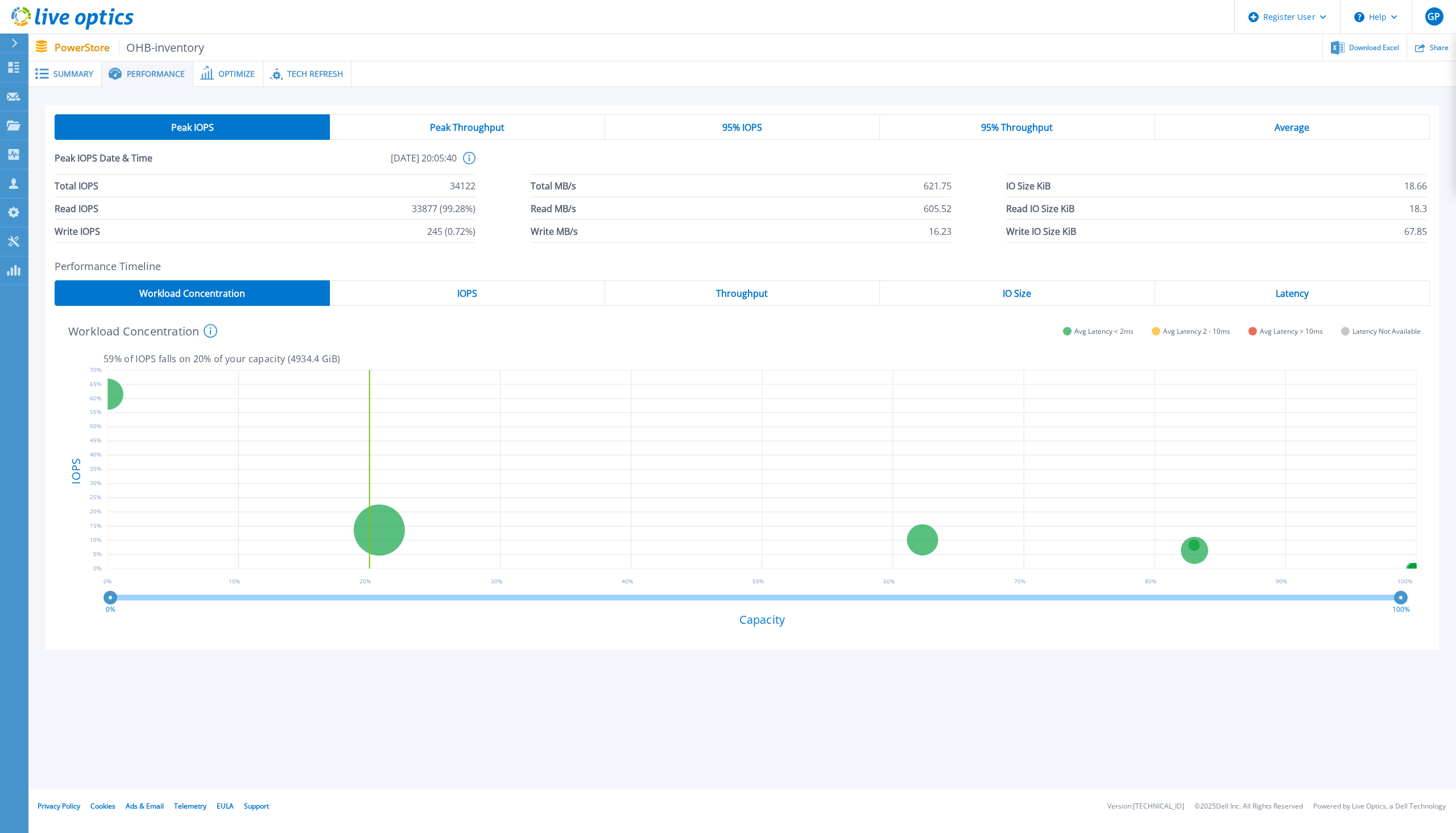
click at [64, 70] on span "Summary" at bounding box center [73, 73] width 40 height 8
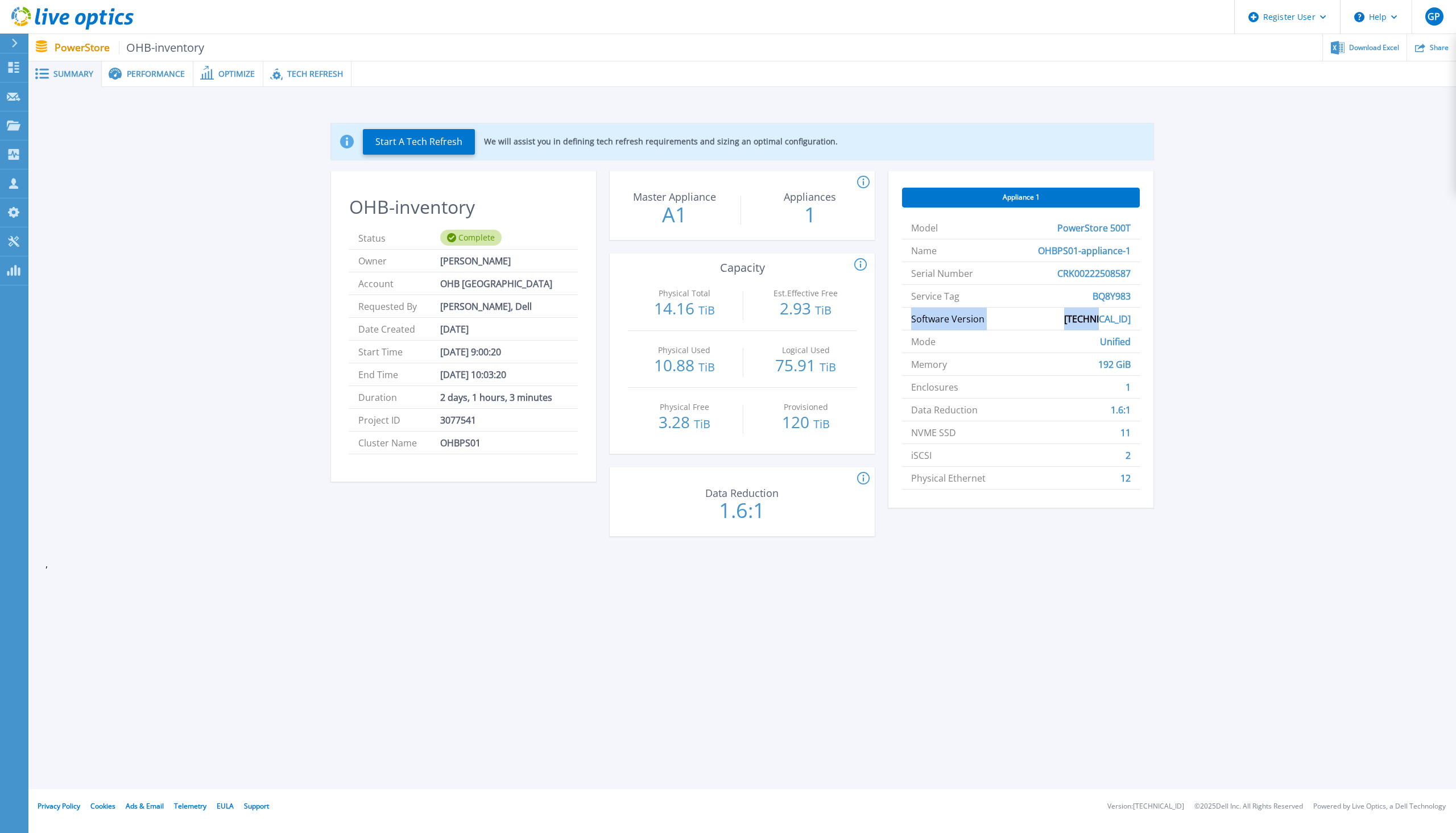
drag, startPoint x: 909, startPoint y: 323, endPoint x: 1144, endPoint y: 324, distance: 235.0
click at [1144, 324] on div "Appliance 1 Model PowerStore 500T Name OHBPS01-appliance-1 Serial Number CRK002…" at bounding box center [1021, 339] width 265 height 337
drag, startPoint x: 1090, startPoint y: 297, endPoint x: 1137, endPoint y: 301, distance: 47.2
click at [1137, 301] on li "Service Tag BQ8Y983" at bounding box center [1021, 296] width 238 height 23
copy span "BQ8Y983"
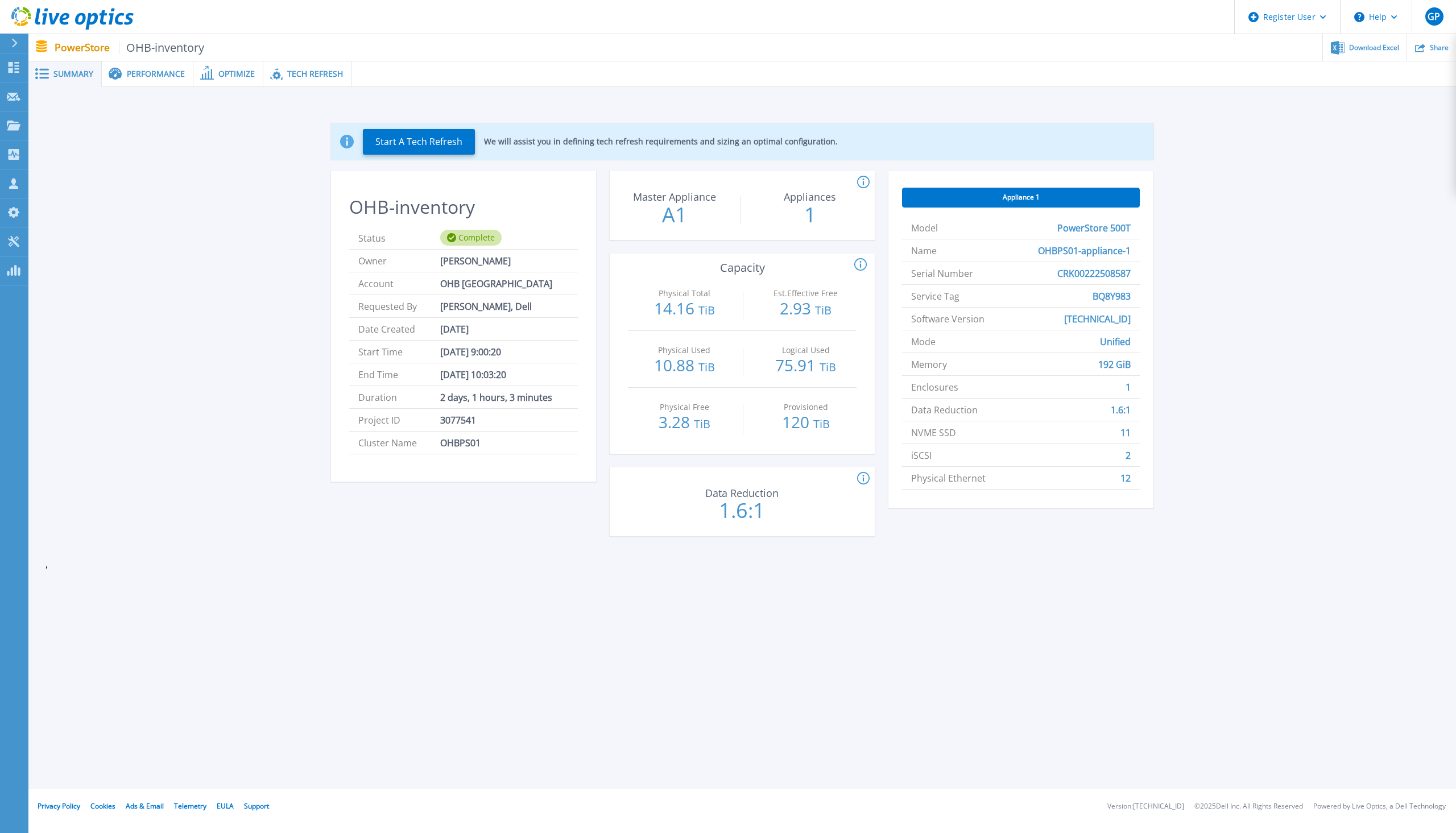
click at [142, 77] on span "Performance" at bounding box center [156, 73] width 58 height 8
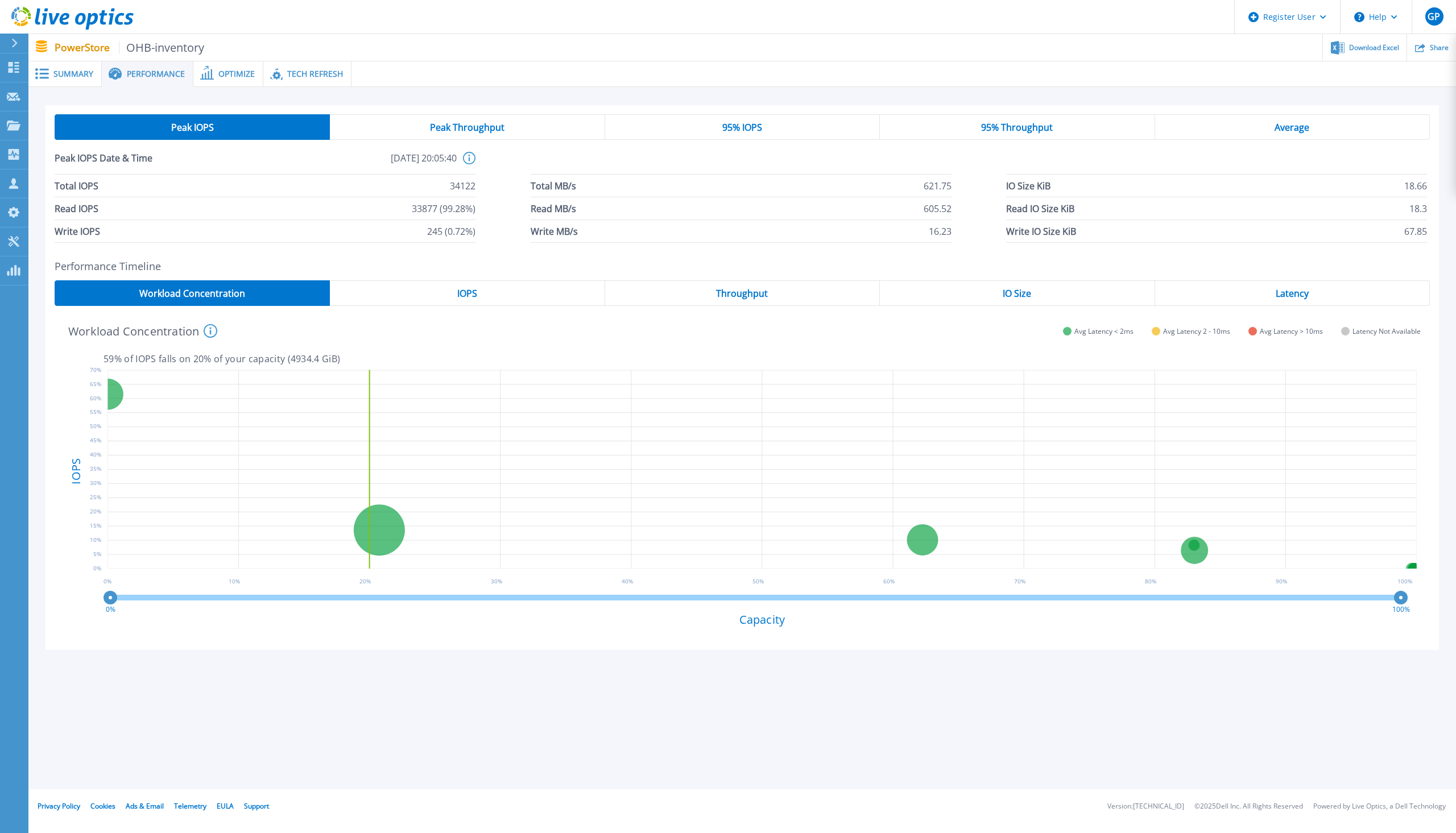
click at [233, 75] on span "Optimize" at bounding box center [236, 73] width 36 height 8
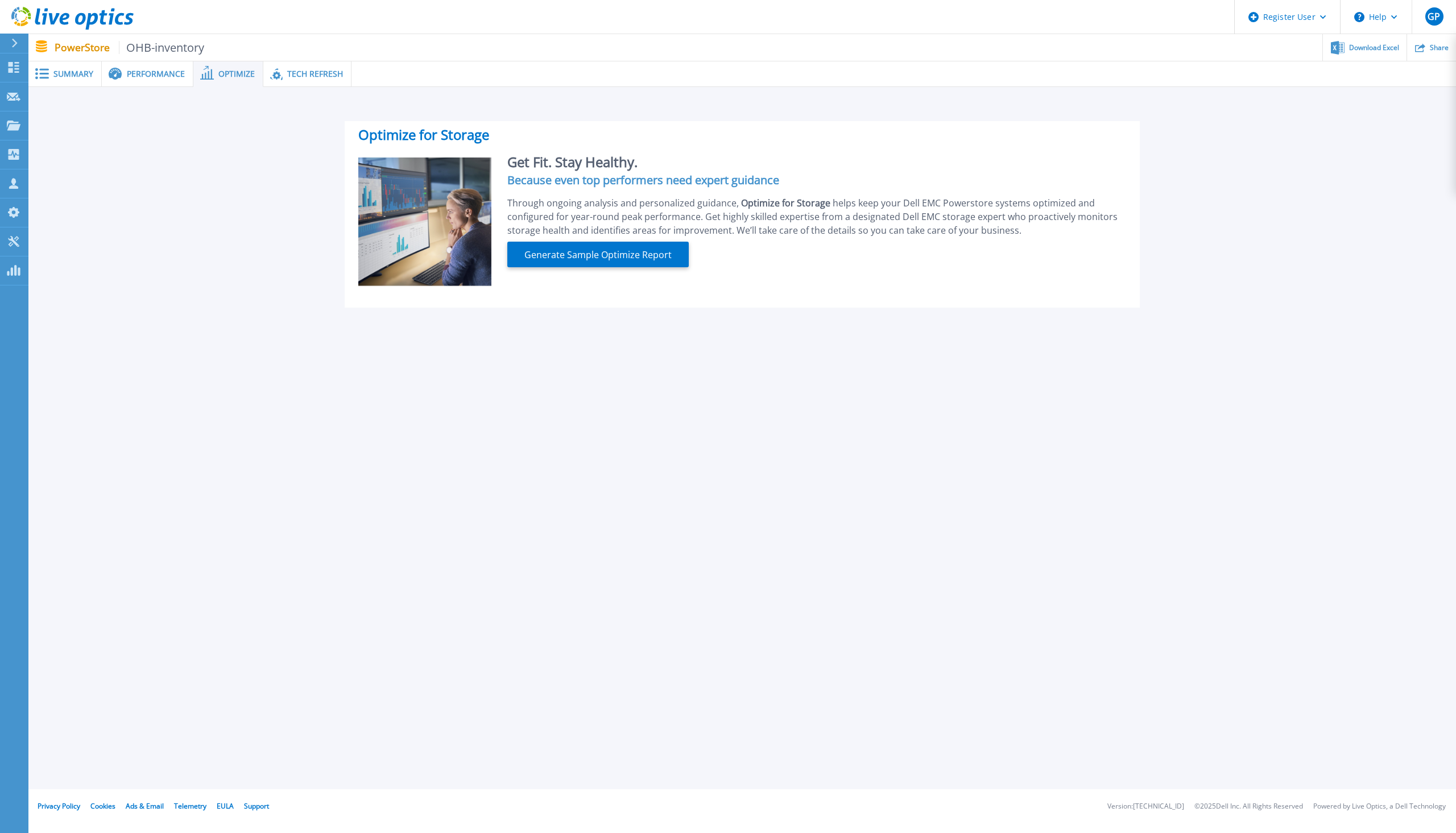
click at [75, 78] on span "Summary" at bounding box center [73, 73] width 40 height 8
